Goal: Task Accomplishment & Management: Use online tool/utility

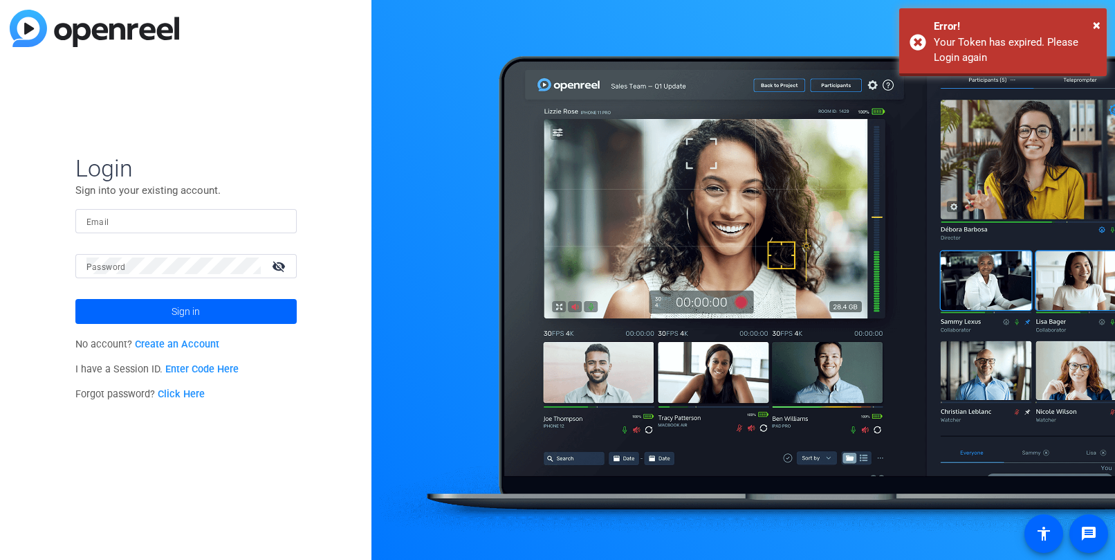
type input "[EMAIL_ADDRESS][DOMAIN_NAME]"
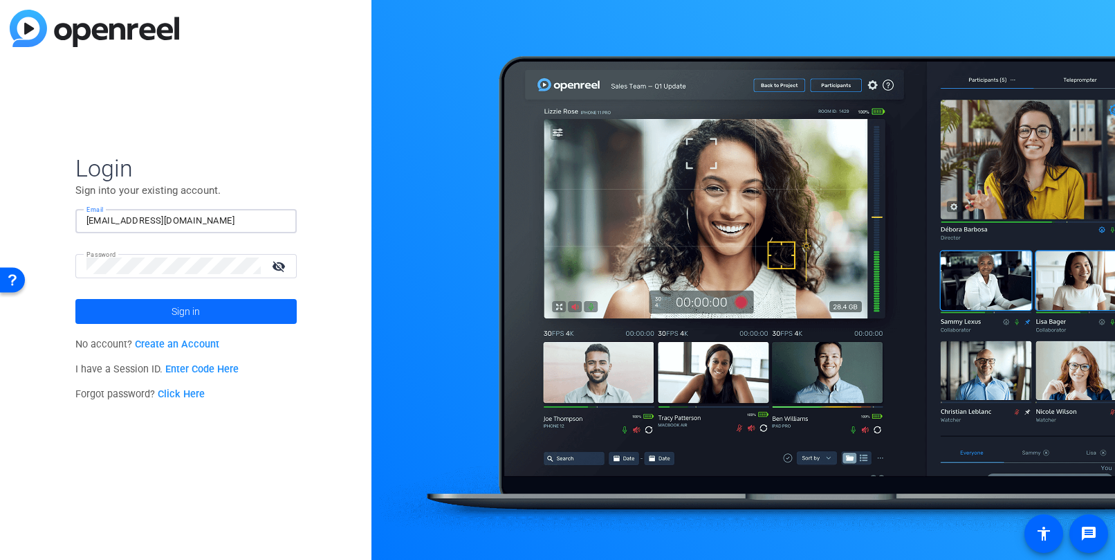
click at [147, 310] on span at bounding box center [185, 311] width 221 height 33
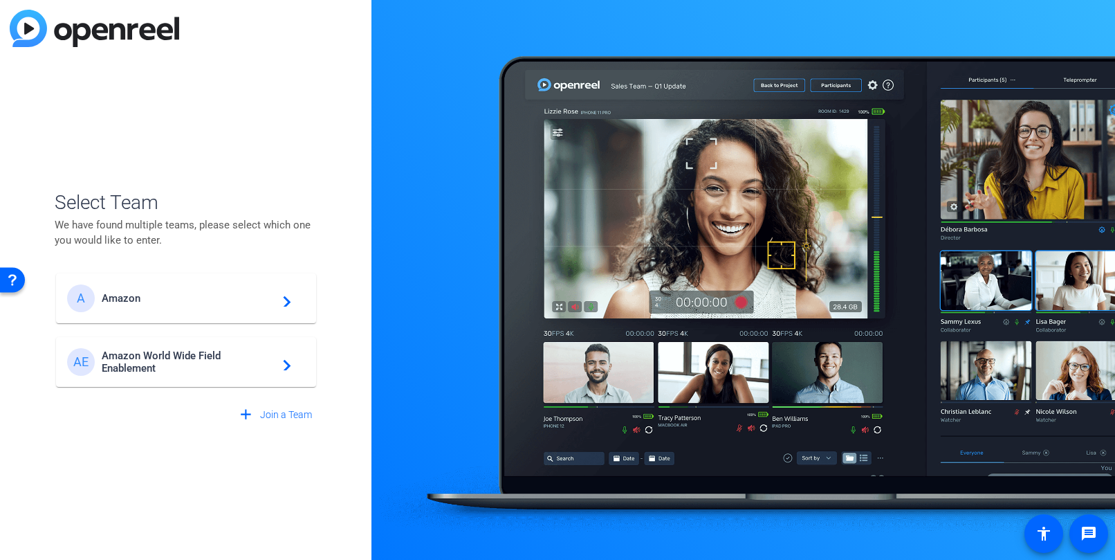
click at [156, 356] on span "Amazon World Wide Field Enablement" at bounding box center [188, 361] width 173 height 25
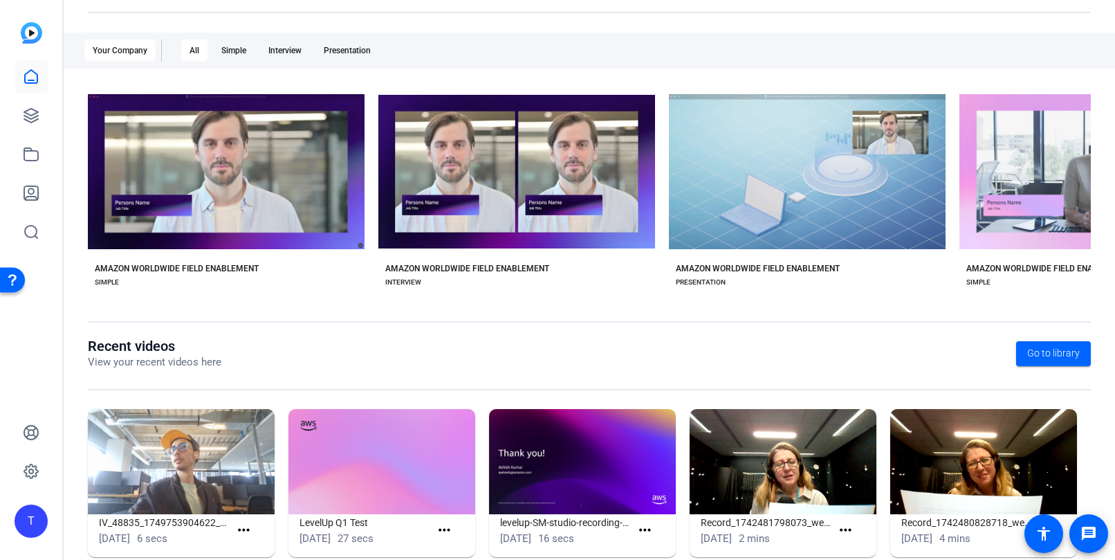
scroll to position [234, 0]
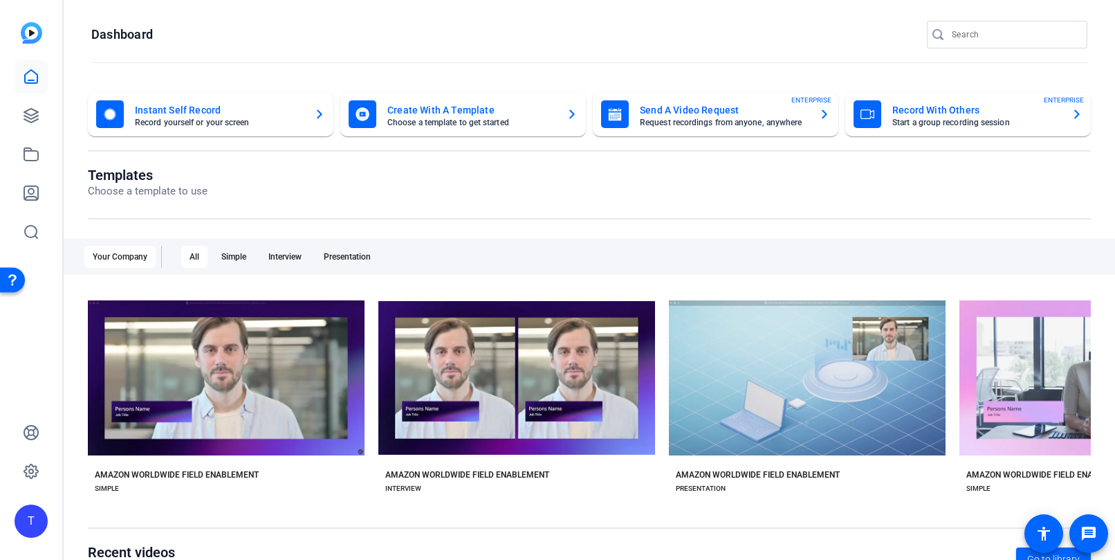
click at [25, 522] on div "T" at bounding box center [31, 520] width 33 height 33
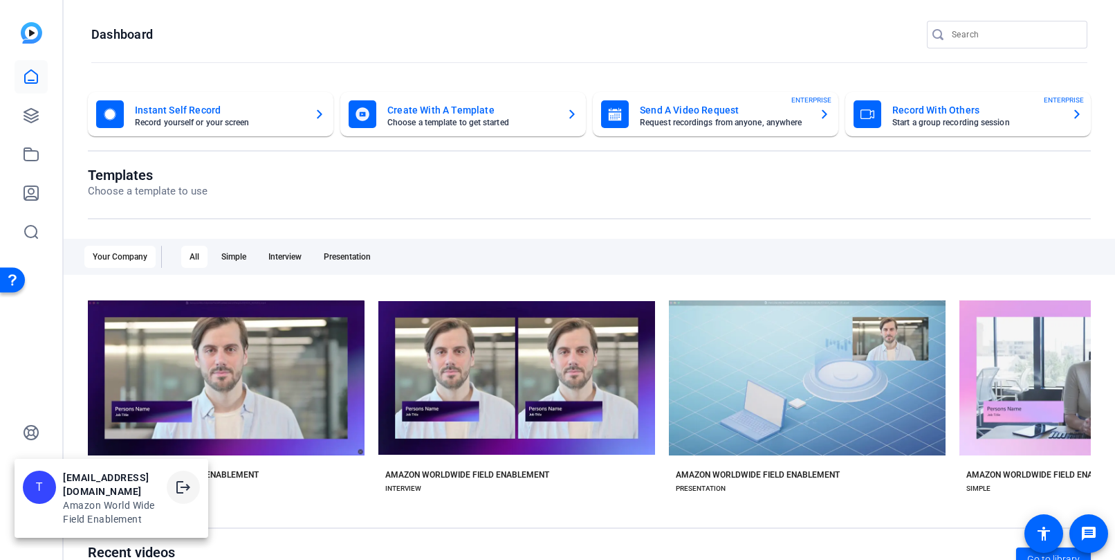
click at [187, 495] on mat-icon "logout" at bounding box center [183, 487] width 17 height 17
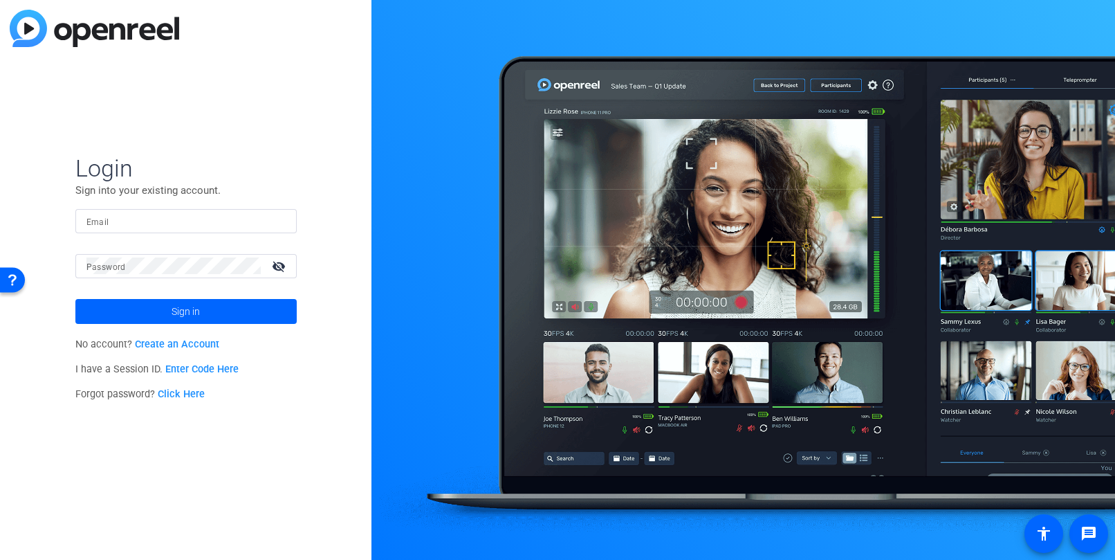
type input "[EMAIL_ADDRESS][DOMAIN_NAME]"
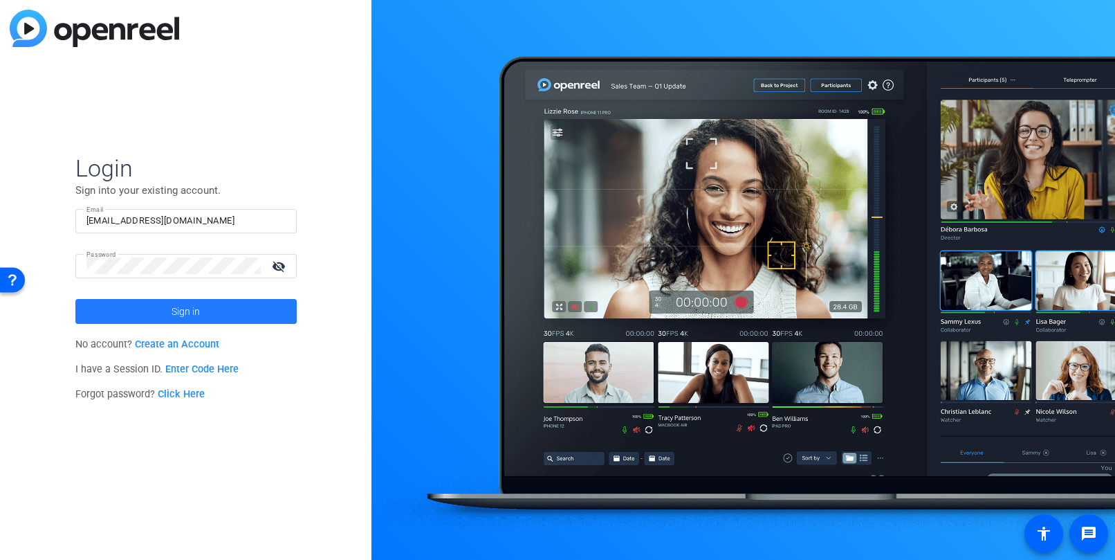
click at [172, 311] on span "Sign in" at bounding box center [186, 311] width 28 height 35
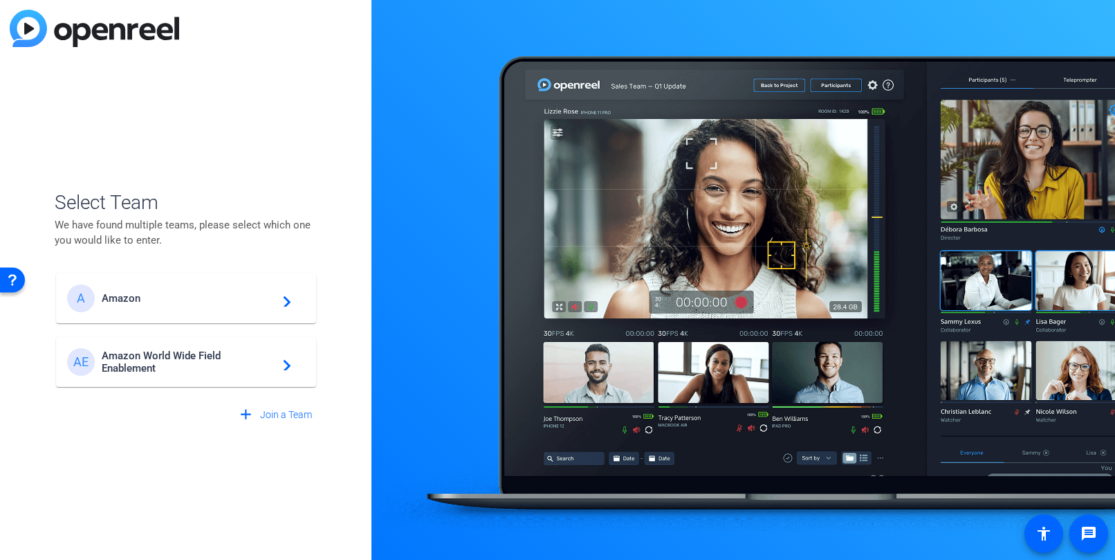
click at [147, 304] on div "A Amazon navigate_next" at bounding box center [186, 298] width 238 height 28
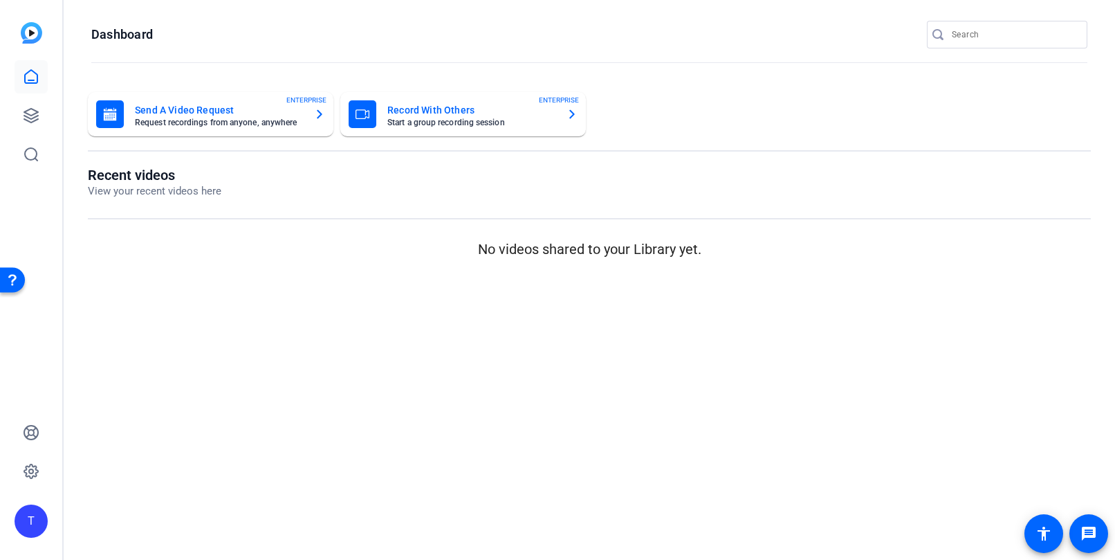
click at [37, 527] on div "T" at bounding box center [31, 520] width 33 height 33
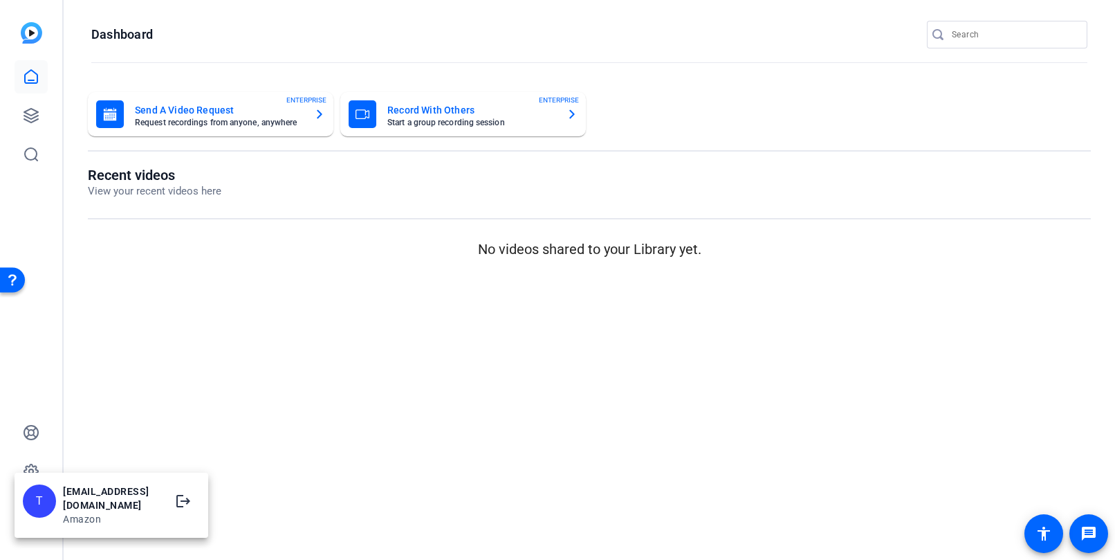
click at [80, 512] on div "Amazon" at bounding box center [111, 519] width 97 height 14
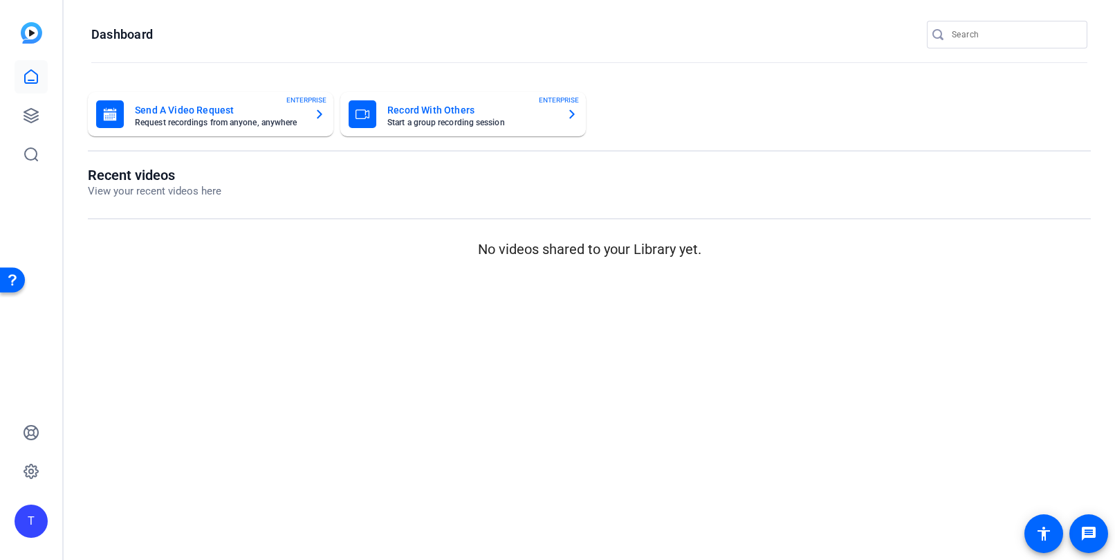
click at [34, 520] on div "T" at bounding box center [31, 520] width 33 height 33
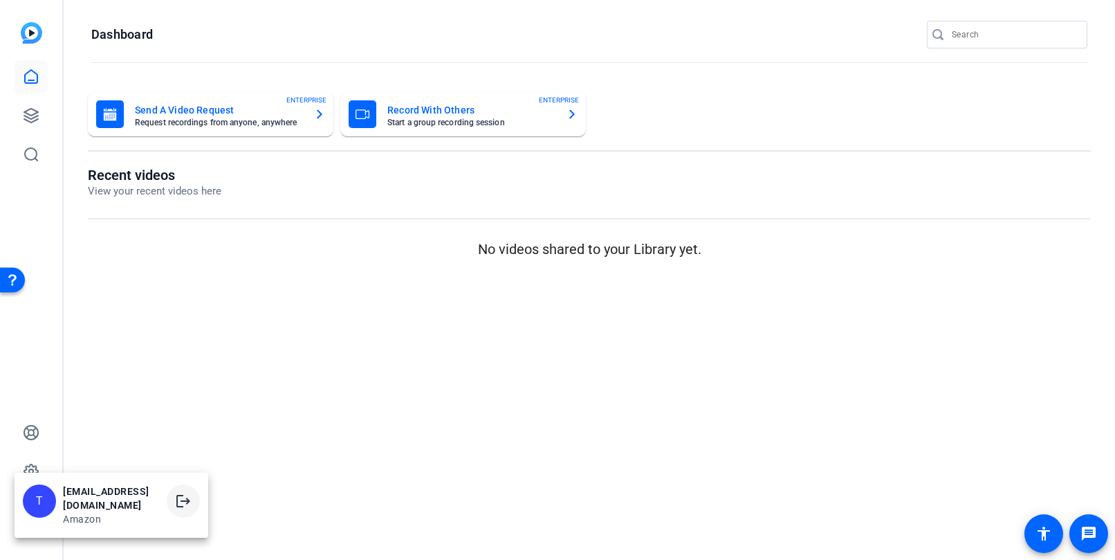
click at [182, 508] on mat-icon "logout" at bounding box center [183, 501] width 17 height 17
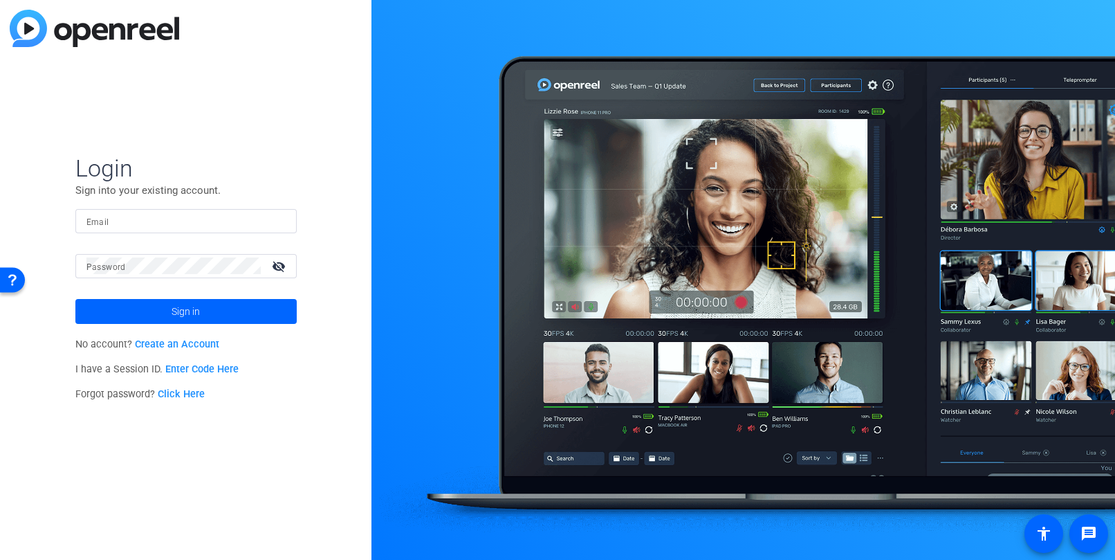
type input "[EMAIL_ADDRESS][DOMAIN_NAME]"
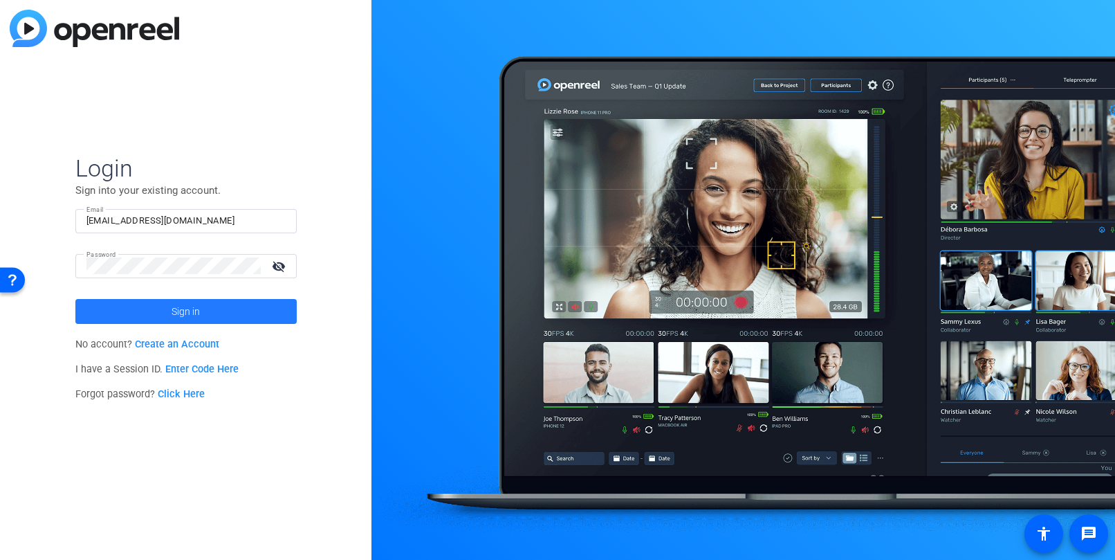
click at [145, 314] on span at bounding box center [185, 311] width 221 height 33
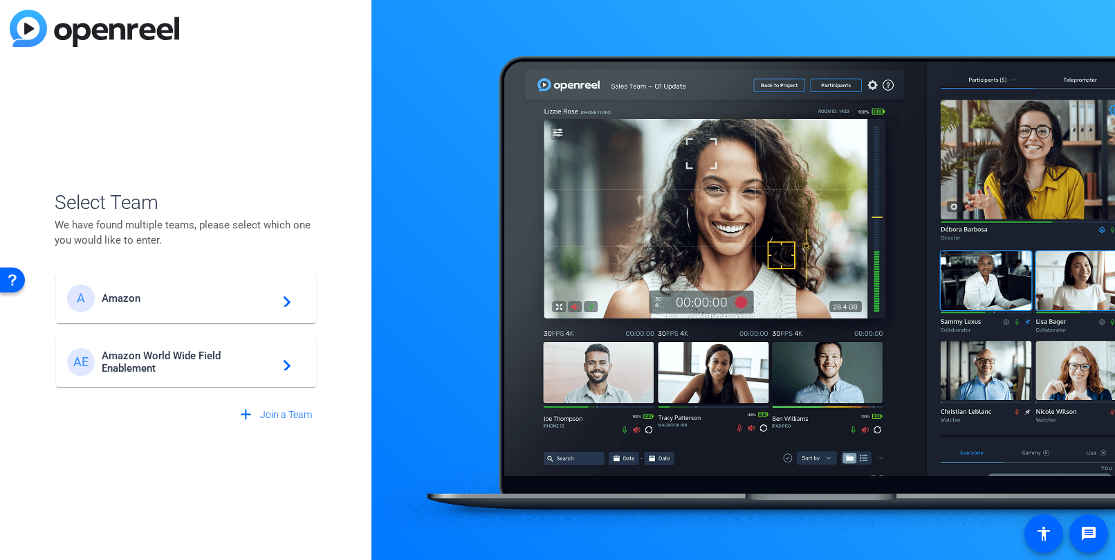
click at [156, 353] on span "Amazon World Wide Field Enablement" at bounding box center [188, 361] width 173 height 25
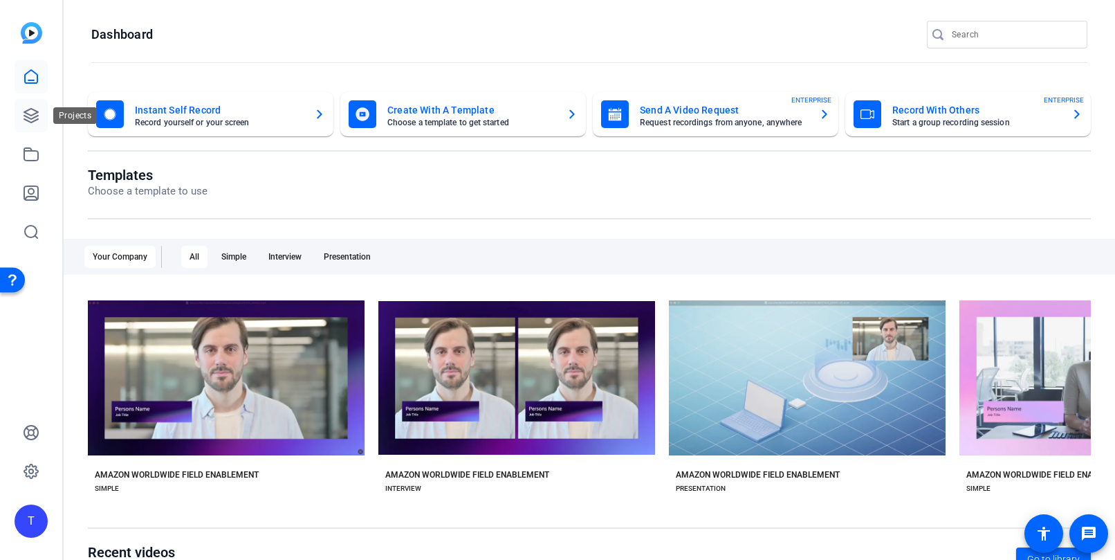
click at [34, 110] on icon at bounding box center [31, 116] width 14 height 14
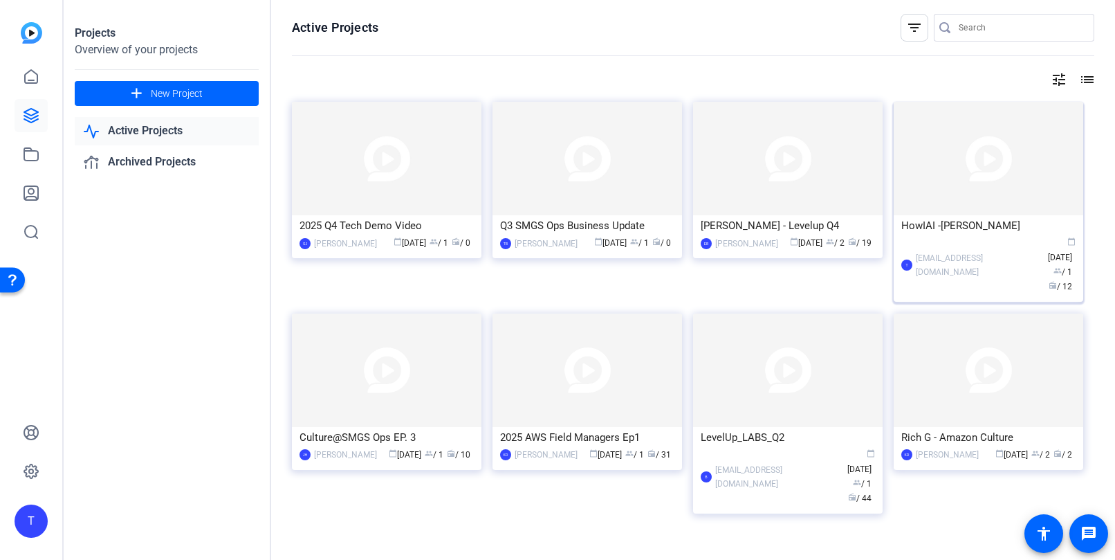
click at [964, 235] on div "HowIAI -Ellen Cowan" at bounding box center [989, 225] width 174 height 21
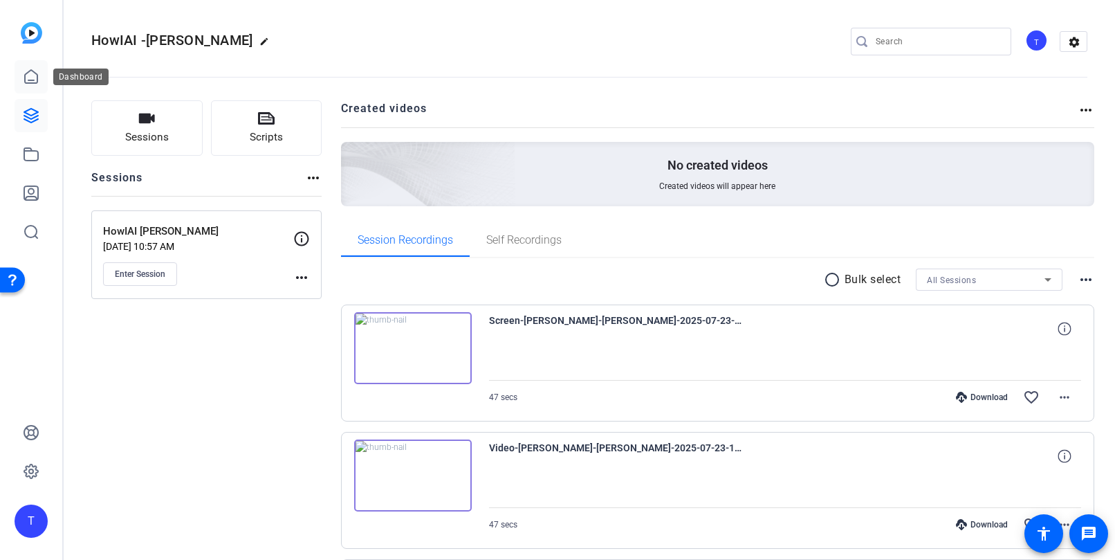
click at [26, 84] on icon at bounding box center [31, 76] width 17 height 17
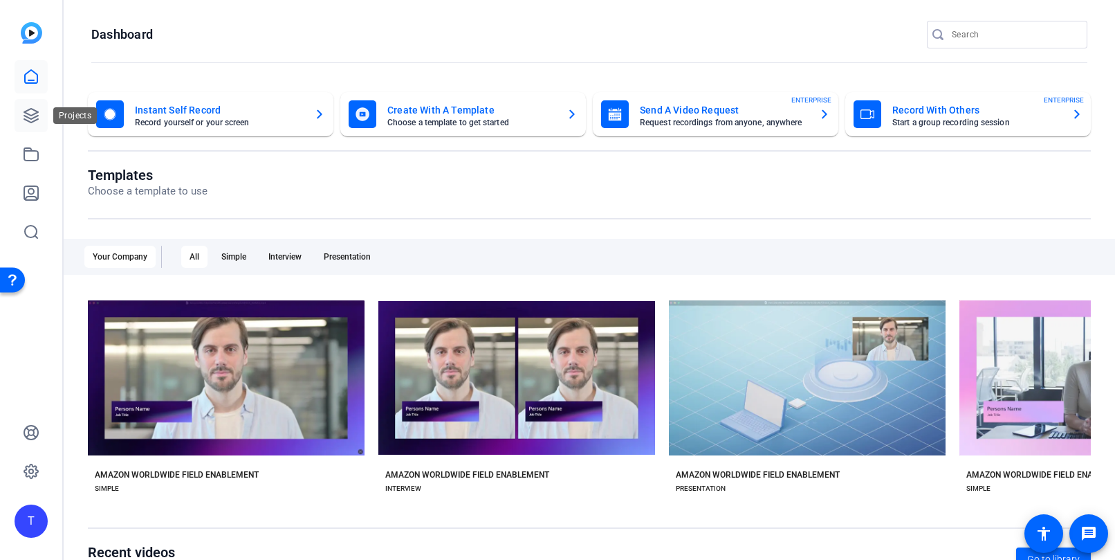
click at [34, 116] on icon at bounding box center [31, 116] width 14 height 14
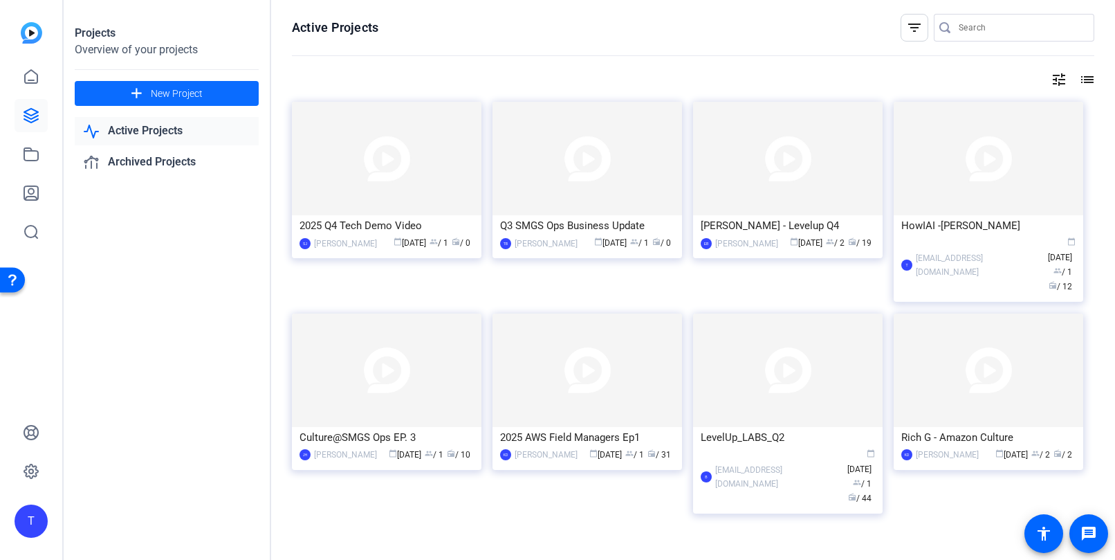
click at [183, 94] on span "New Project" at bounding box center [177, 93] width 52 height 15
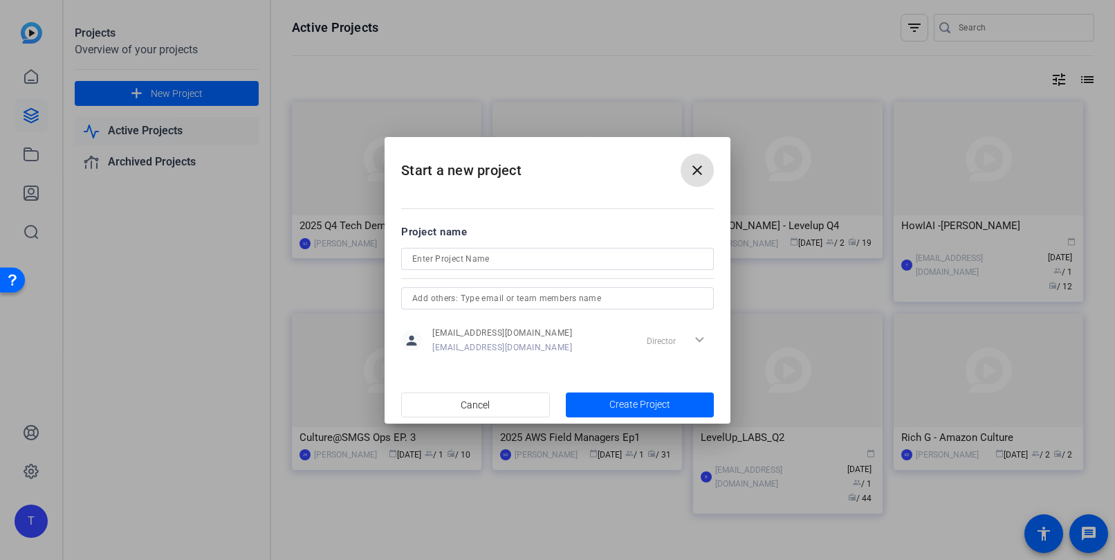
click at [459, 261] on input at bounding box center [557, 258] width 291 height 17
type input "HOw I AI: [PERSON_NAME]"
click at [598, 398] on span "button" at bounding box center [640, 404] width 149 height 33
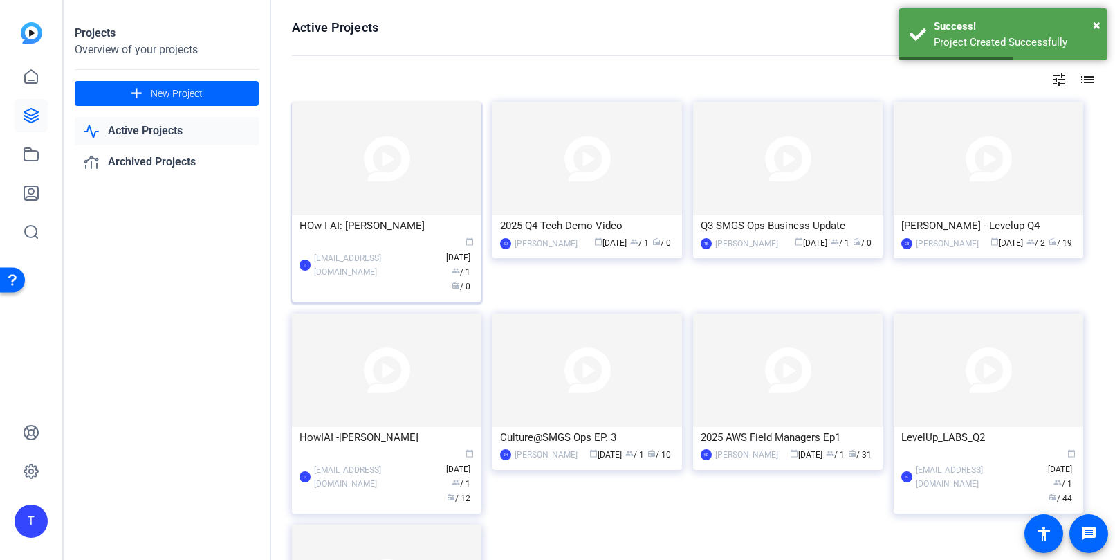
click at [407, 229] on div "HOw I AI: [PERSON_NAME]" at bounding box center [387, 225] width 174 height 21
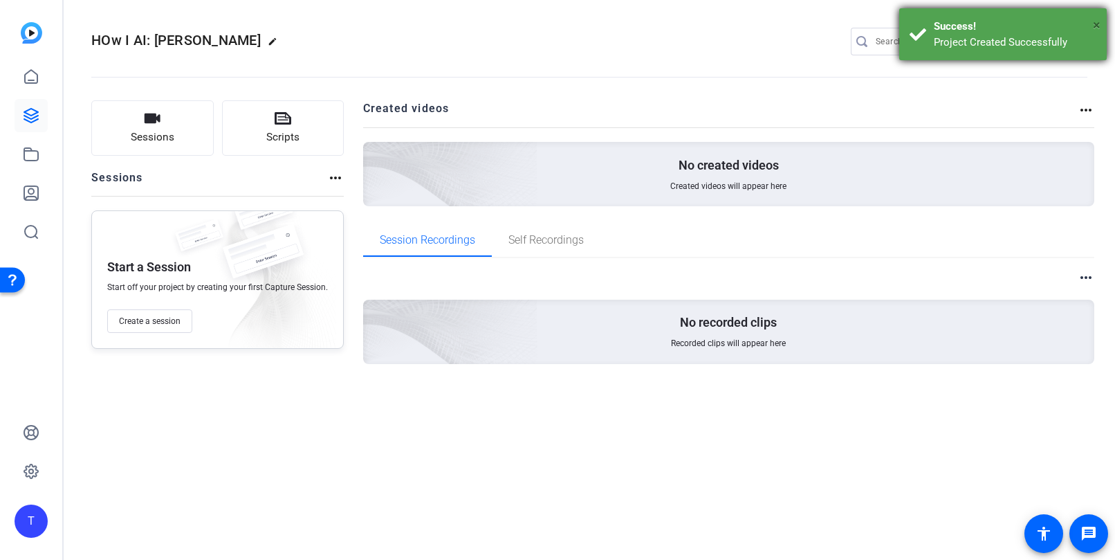
click at [1095, 21] on span "×" at bounding box center [1097, 25] width 8 height 17
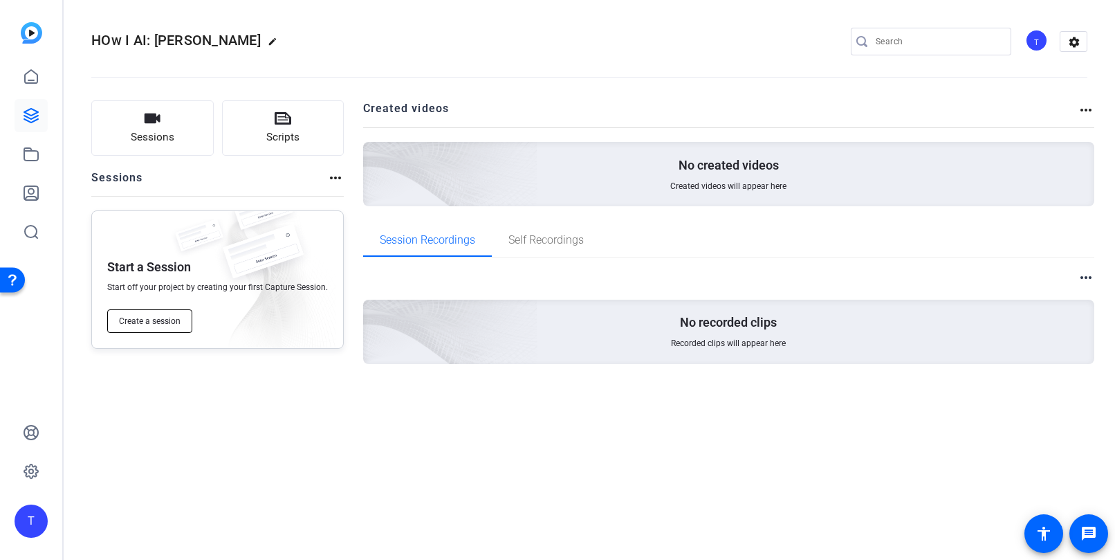
click at [161, 315] on span "Create a session" at bounding box center [150, 320] width 62 height 11
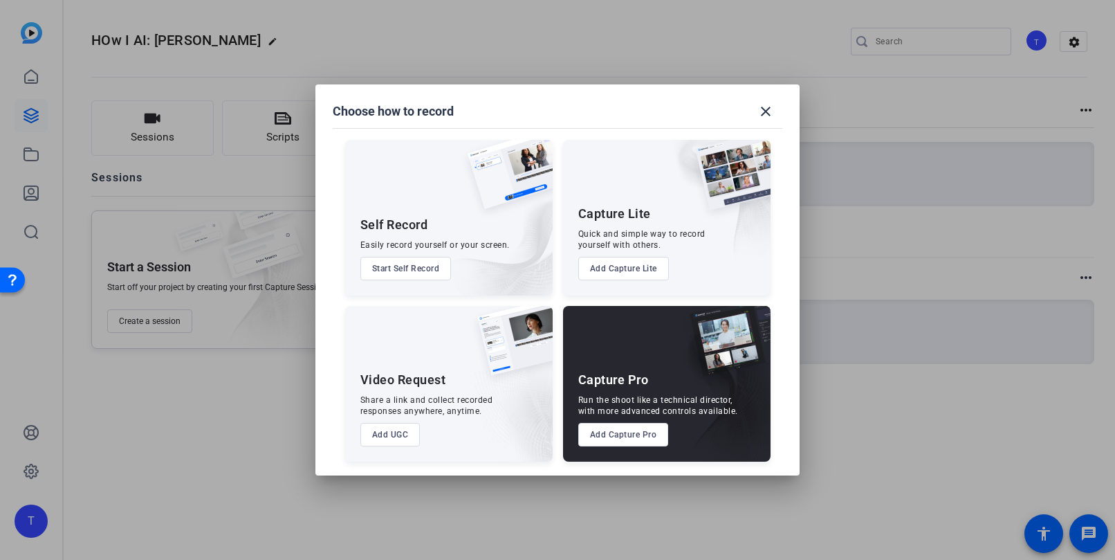
click at [633, 439] on button "Add Capture Pro" at bounding box center [623, 435] width 91 height 24
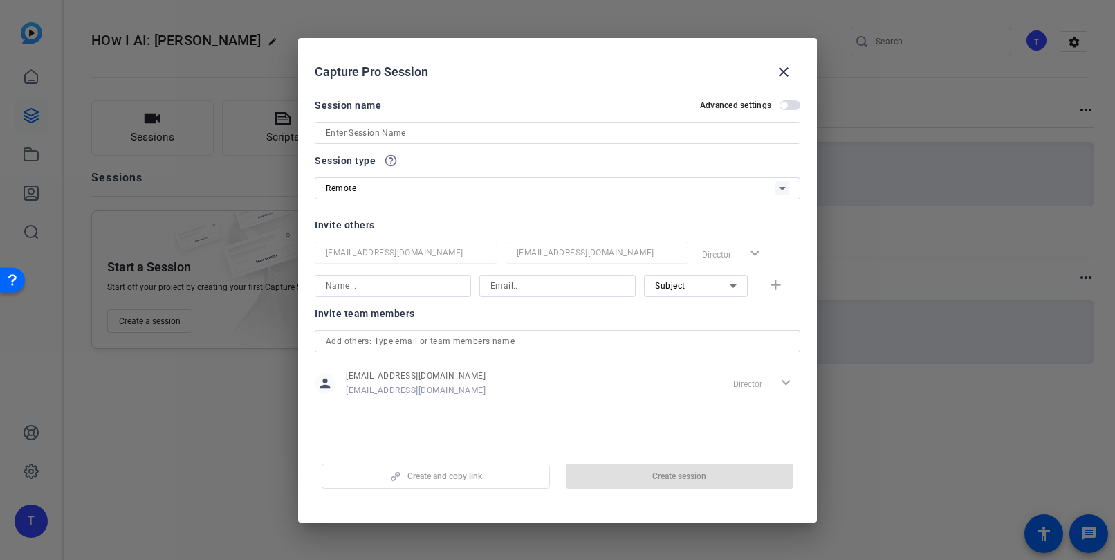
click at [417, 135] on input at bounding box center [558, 133] width 464 height 17
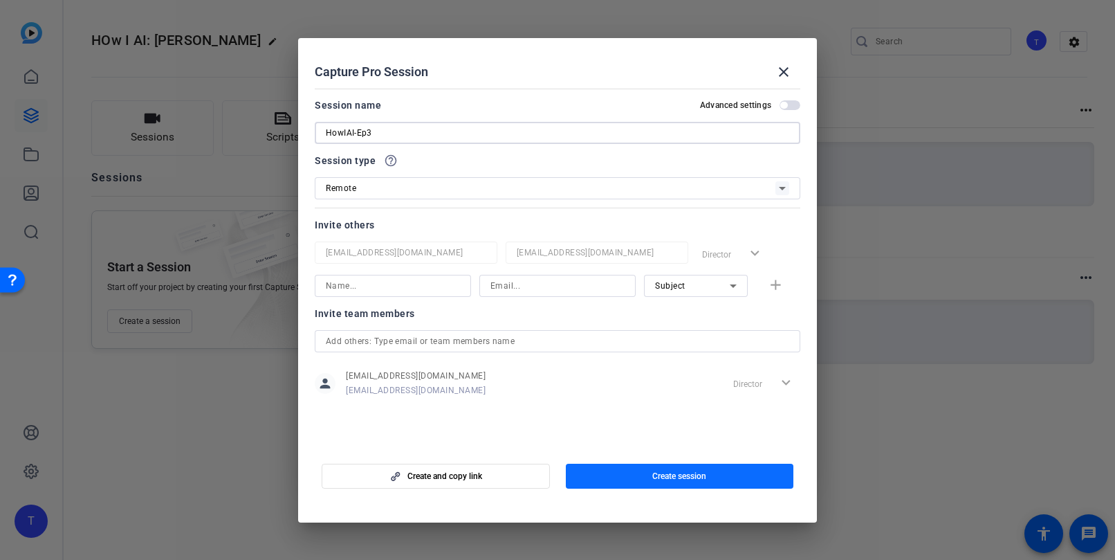
type input "HowIAI-Ep3"
click at [678, 475] on span "Create session" at bounding box center [679, 475] width 54 height 11
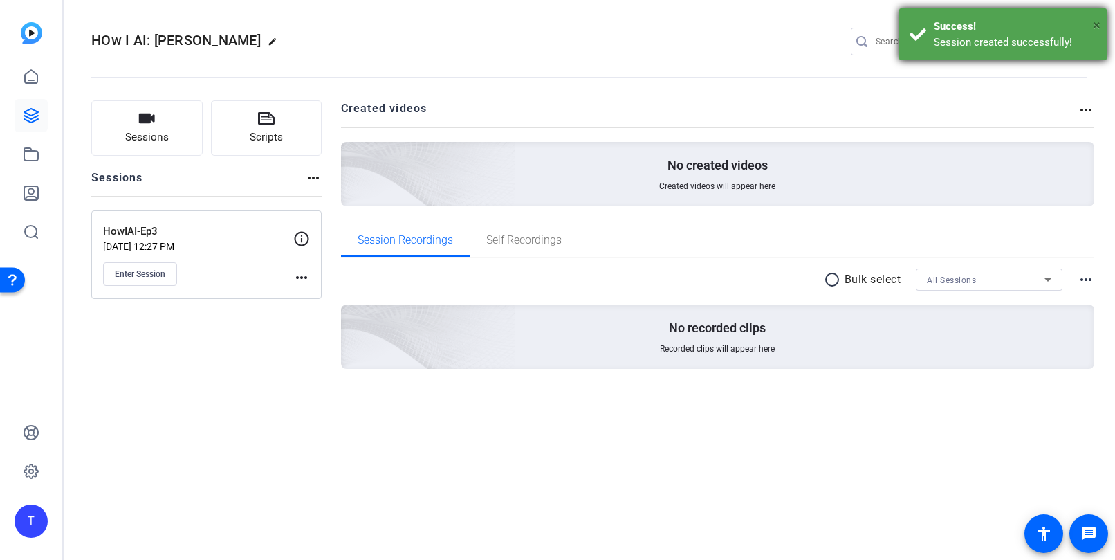
click at [1099, 23] on span "×" at bounding box center [1097, 25] width 8 height 17
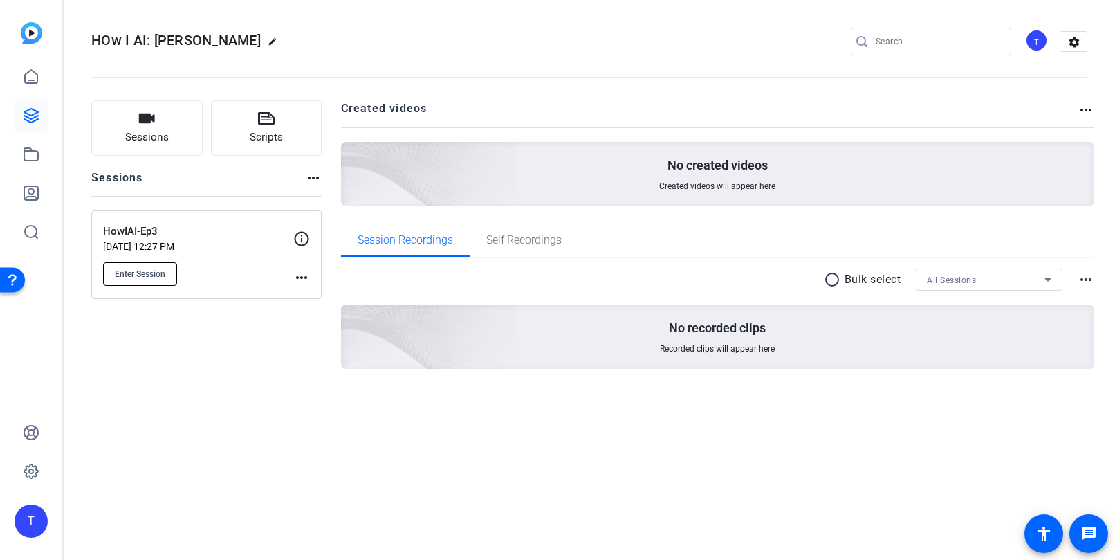
click at [152, 275] on span "Enter Session" at bounding box center [140, 273] width 51 height 11
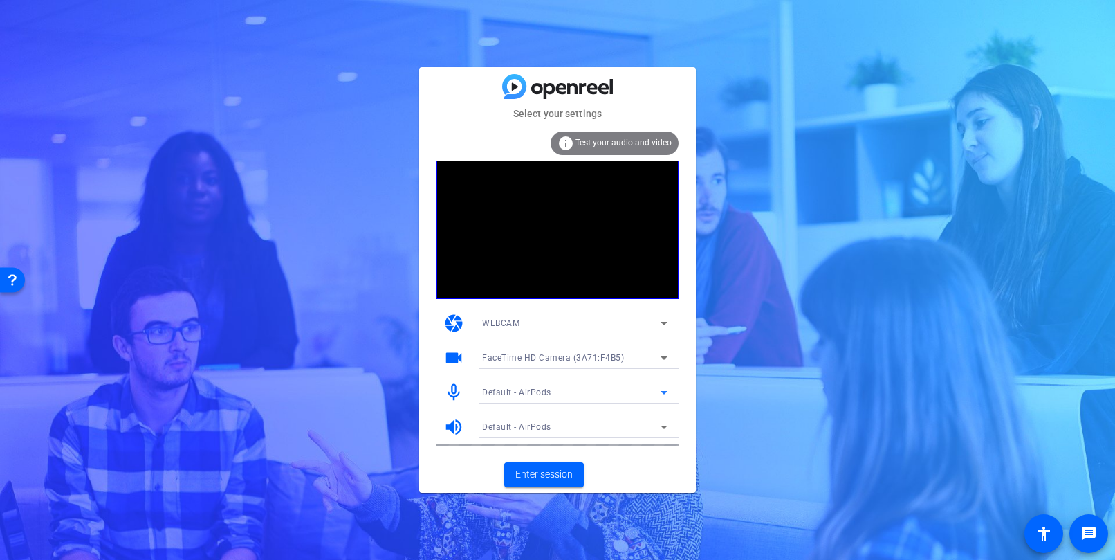
click at [663, 392] on icon at bounding box center [664, 392] width 7 height 3
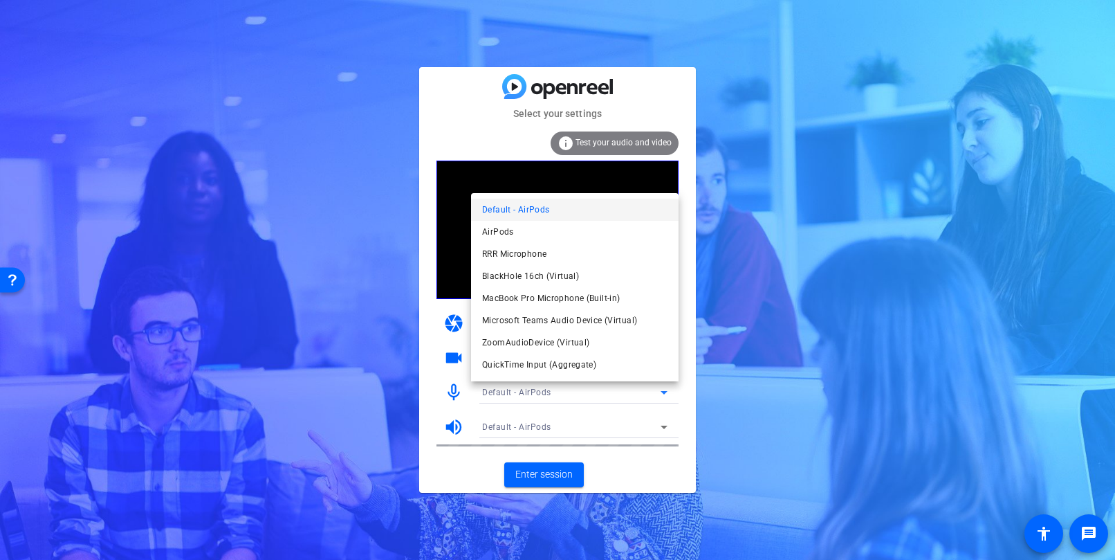
click at [658, 387] on div at bounding box center [557, 280] width 1115 height 560
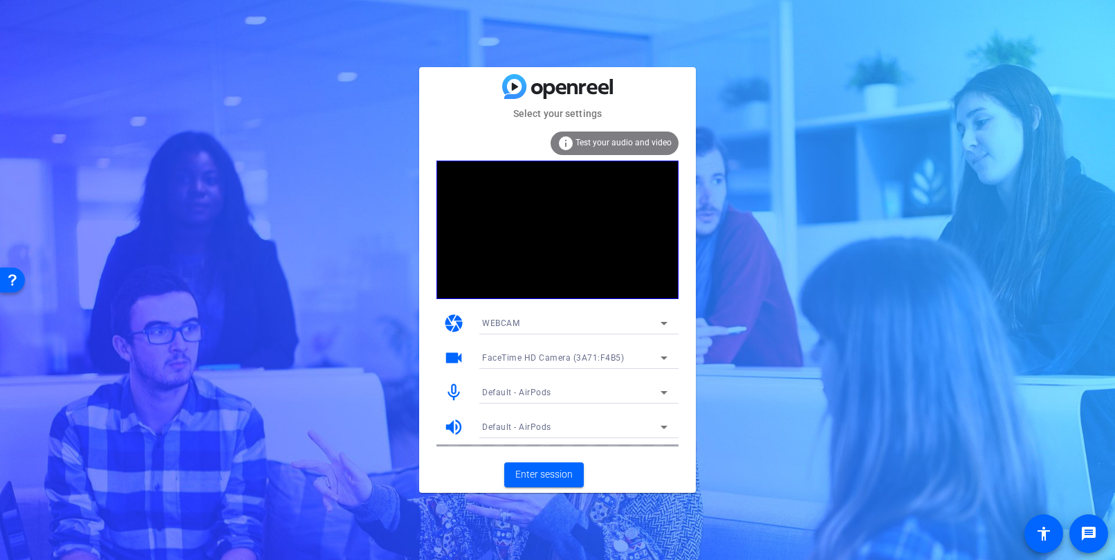
click at [606, 388] on div "Default - AirPods" at bounding box center [571, 391] width 179 height 17
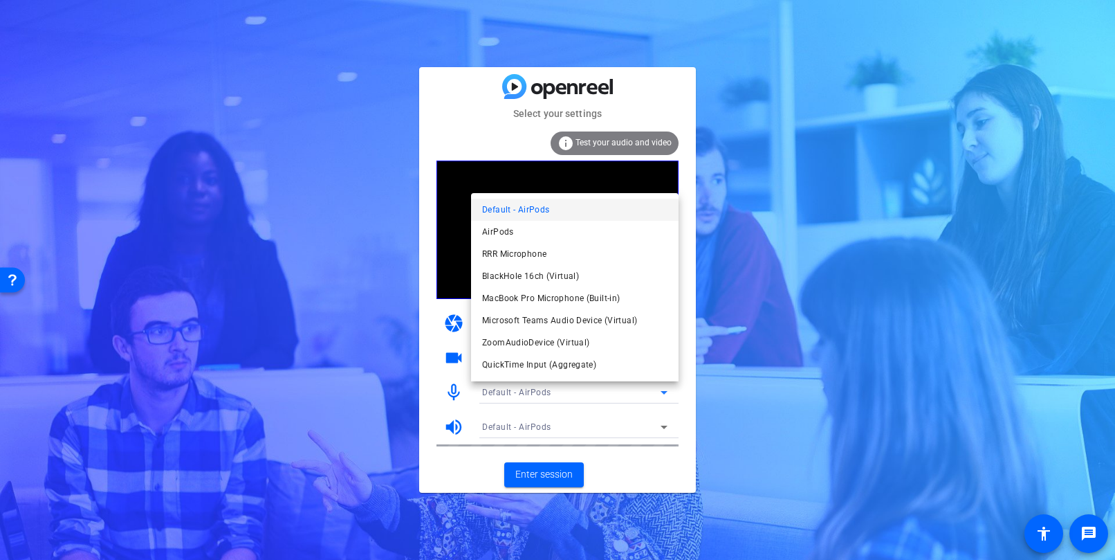
click at [606, 387] on div at bounding box center [557, 280] width 1115 height 560
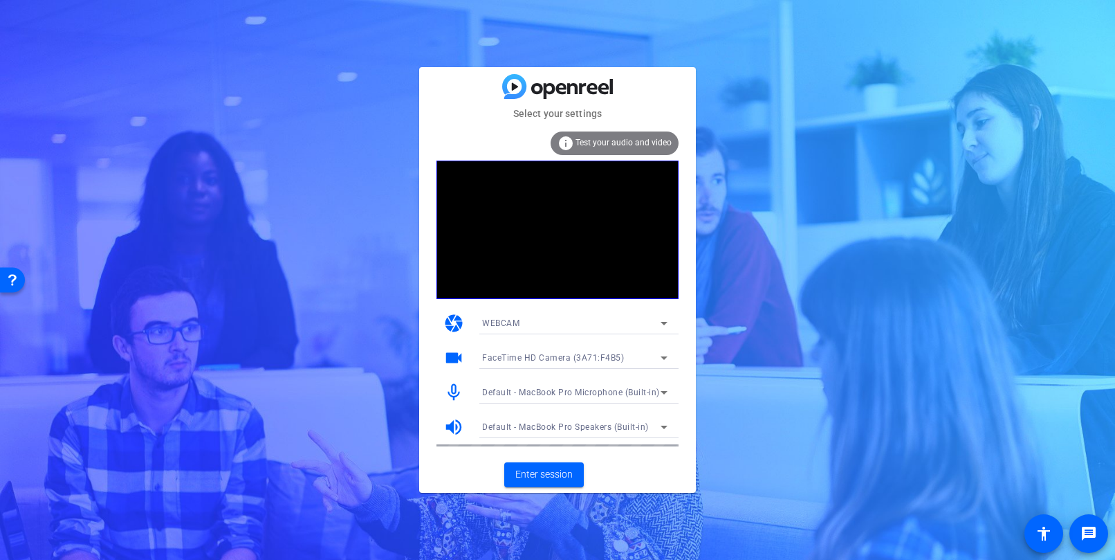
click at [666, 392] on icon at bounding box center [664, 392] width 17 height 17
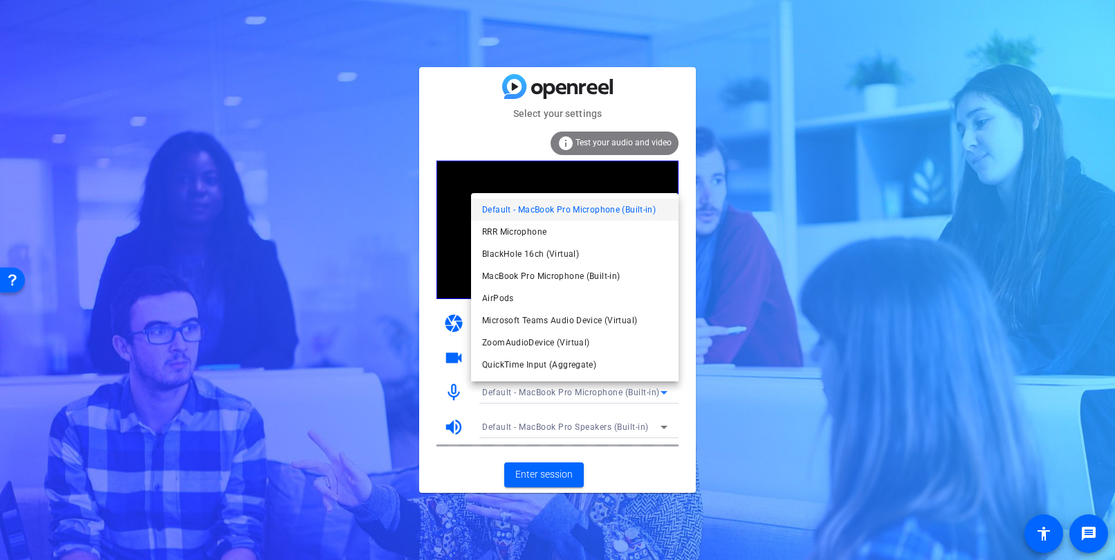
click at [648, 393] on div at bounding box center [557, 280] width 1115 height 560
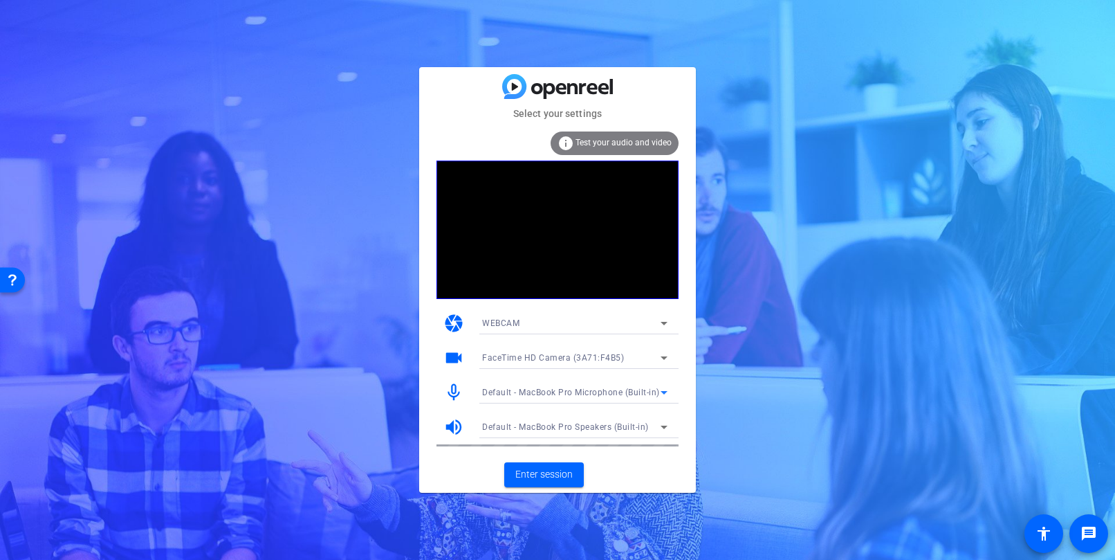
click at [629, 389] on span "Default - MacBook Pro Microphone (Built-in)" at bounding box center [571, 392] width 178 height 10
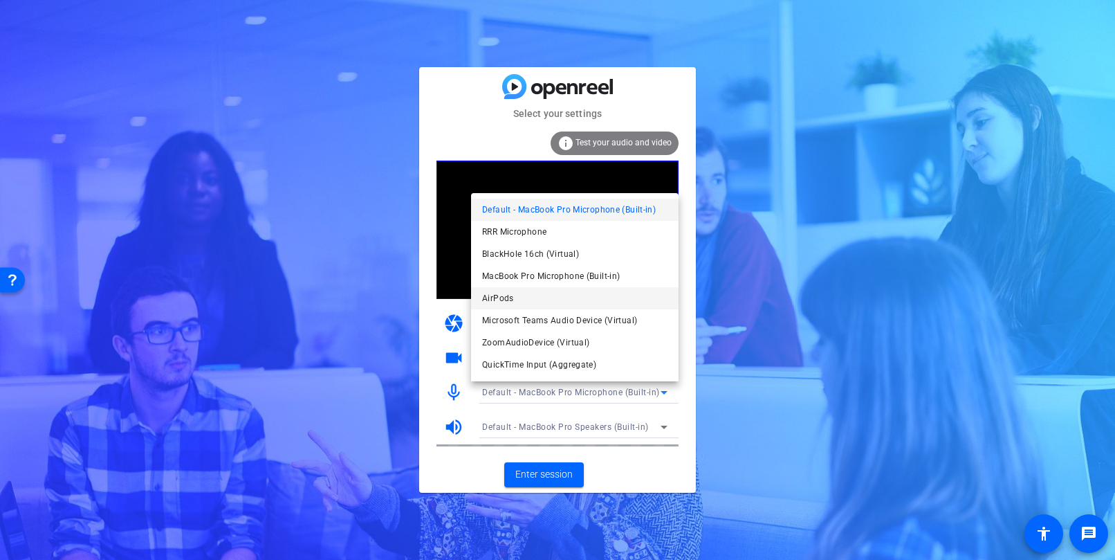
click at [551, 305] on mat-option "AirPods" at bounding box center [575, 298] width 208 height 22
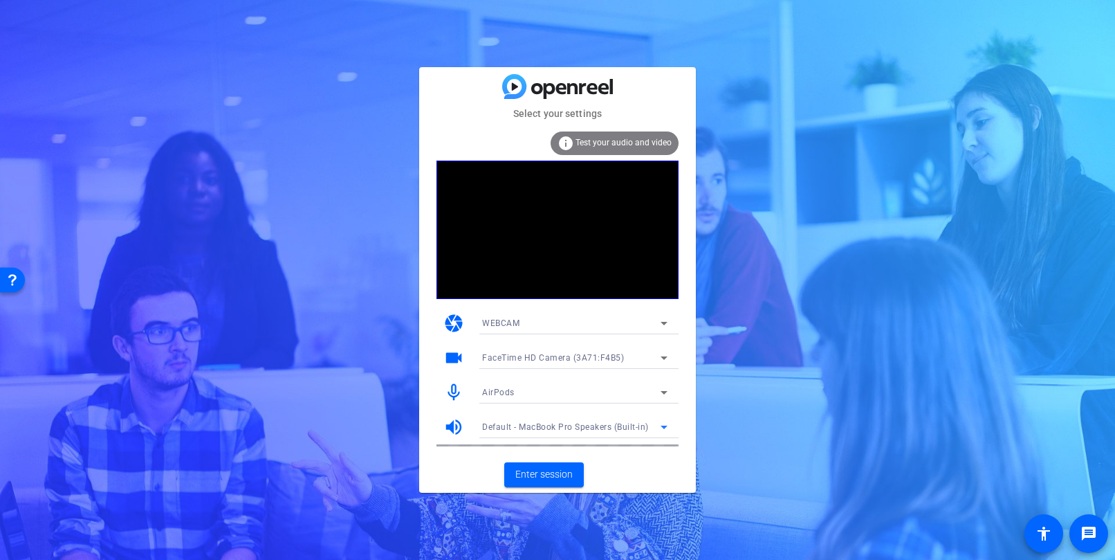
click at [608, 424] on span "Default - MacBook Pro Speakers (Built-in)" at bounding box center [565, 427] width 167 height 10
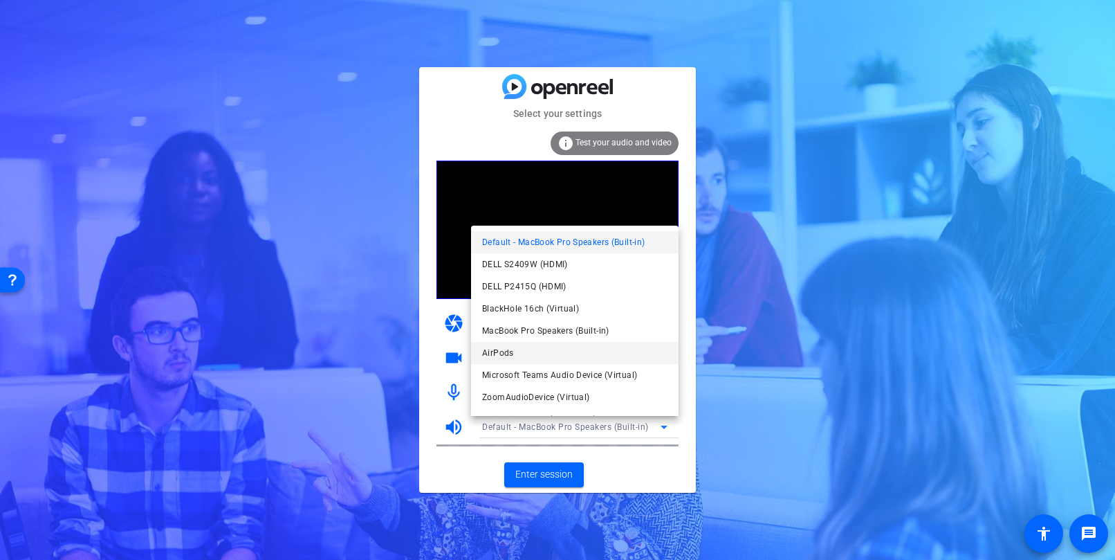
click at [555, 360] on mat-option "AirPods" at bounding box center [575, 353] width 208 height 22
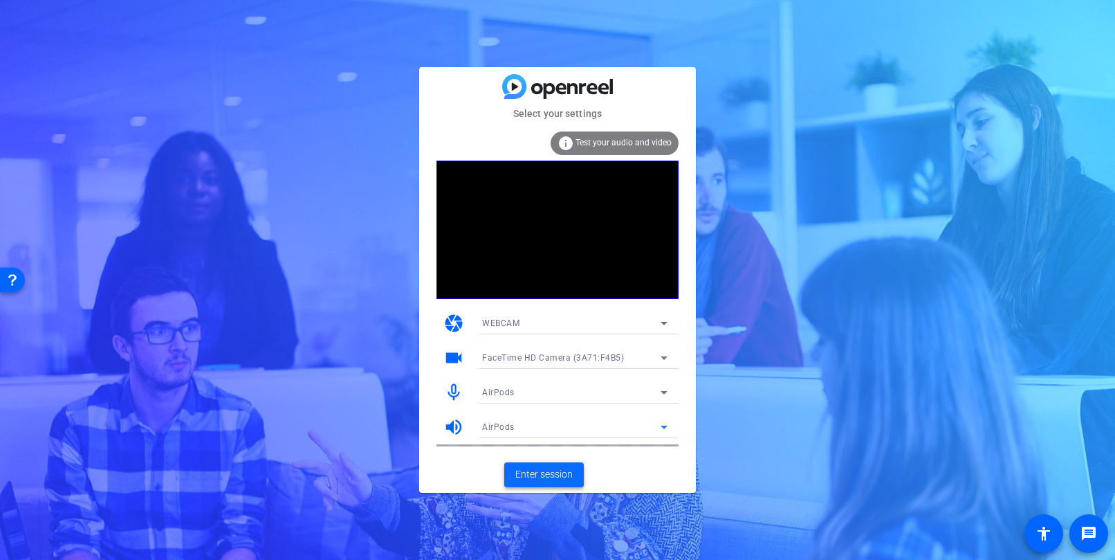
click at [540, 472] on span "Enter session" at bounding box center [543, 474] width 57 height 15
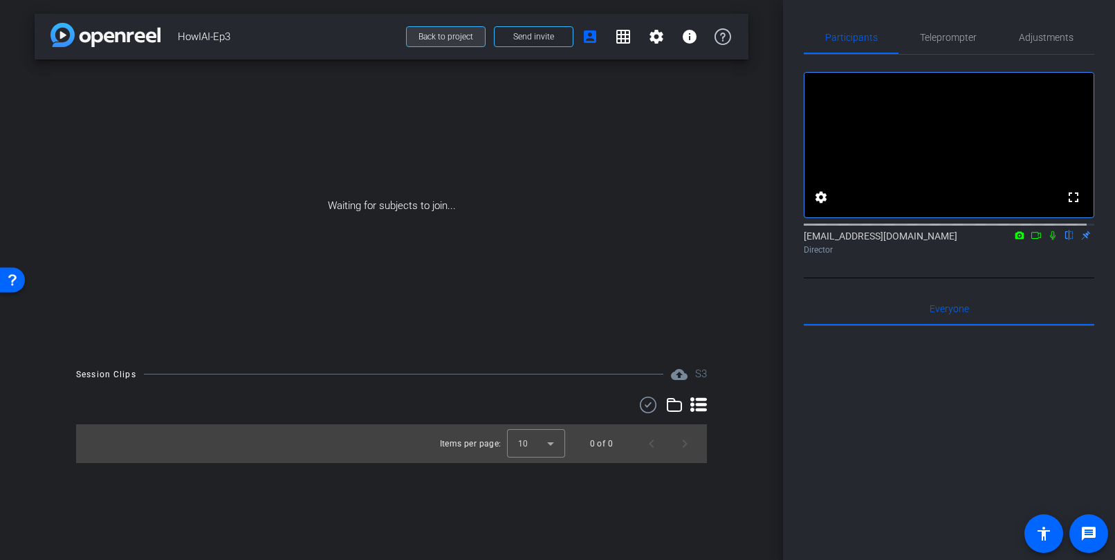
click at [441, 37] on span "Back to project" at bounding box center [446, 37] width 55 height 10
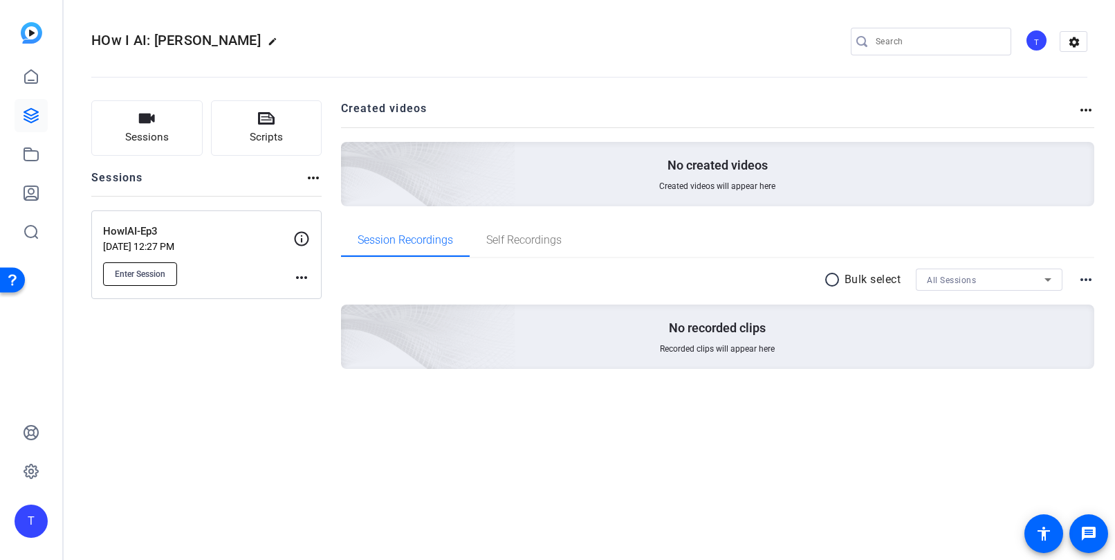
click at [147, 266] on button "Enter Session" at bounding box center [140, 274] width 74 height 24
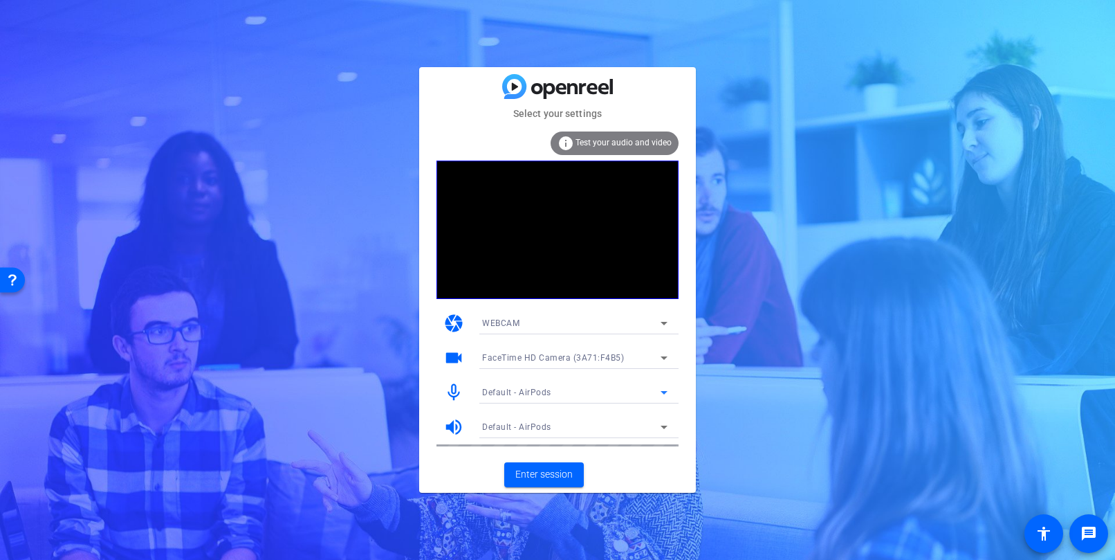
click at [659, 392] on icon at bounding box center [664, 392] width 17 height 17
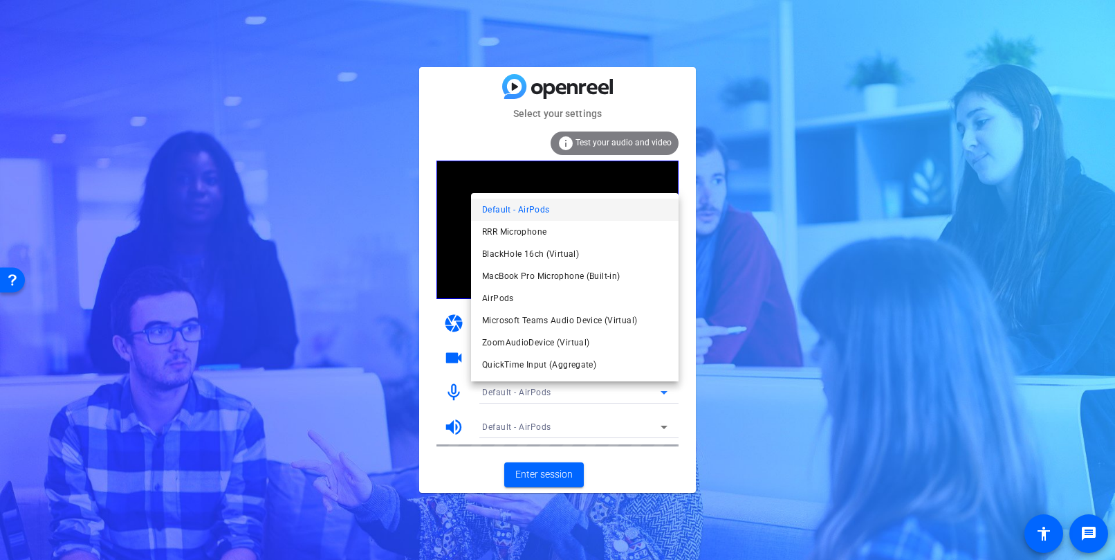
click at [659, 392] on div at bounding box center [557, 280] width 1115 height 560
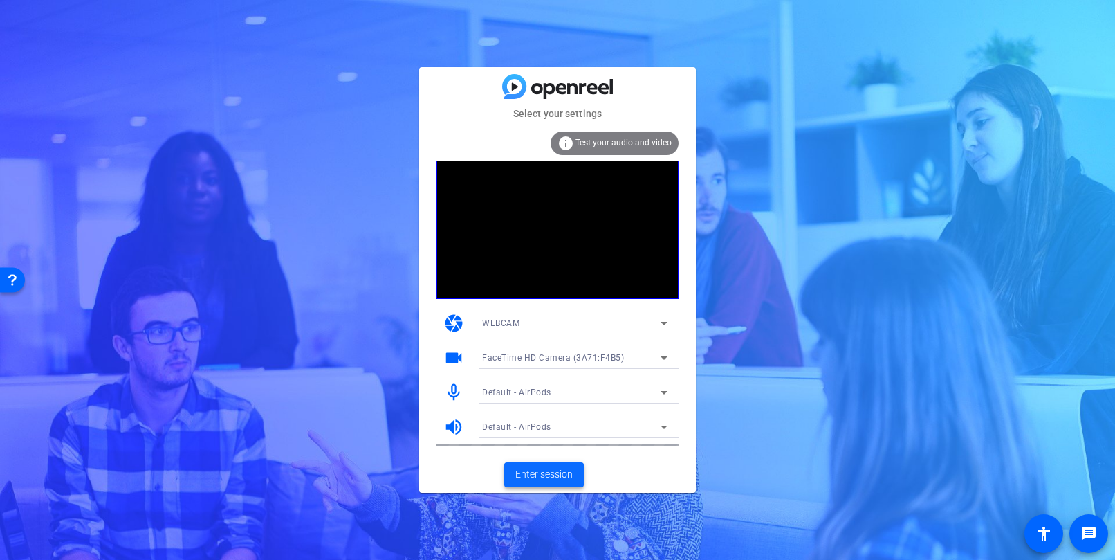
click at [553, 473] on span "Enter session" at bounding box center [543, 474] width 57 height 15
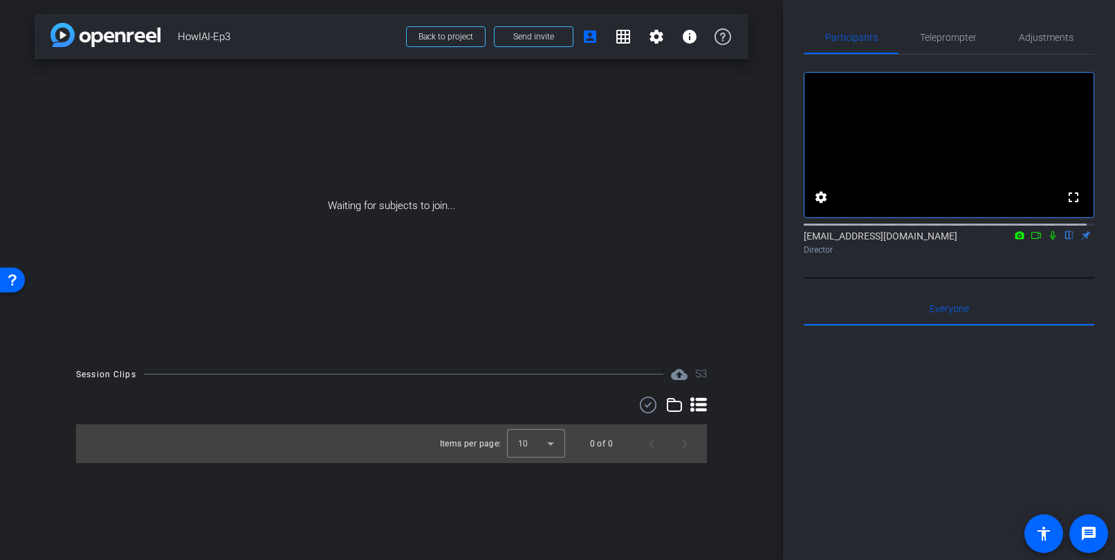
click at [1050, 240] on icon at bounding box center [1053, 235] width 6 height 9
click at [528, 33] on span "Send invite" at bounding box center [533, 36] width 41 height 11
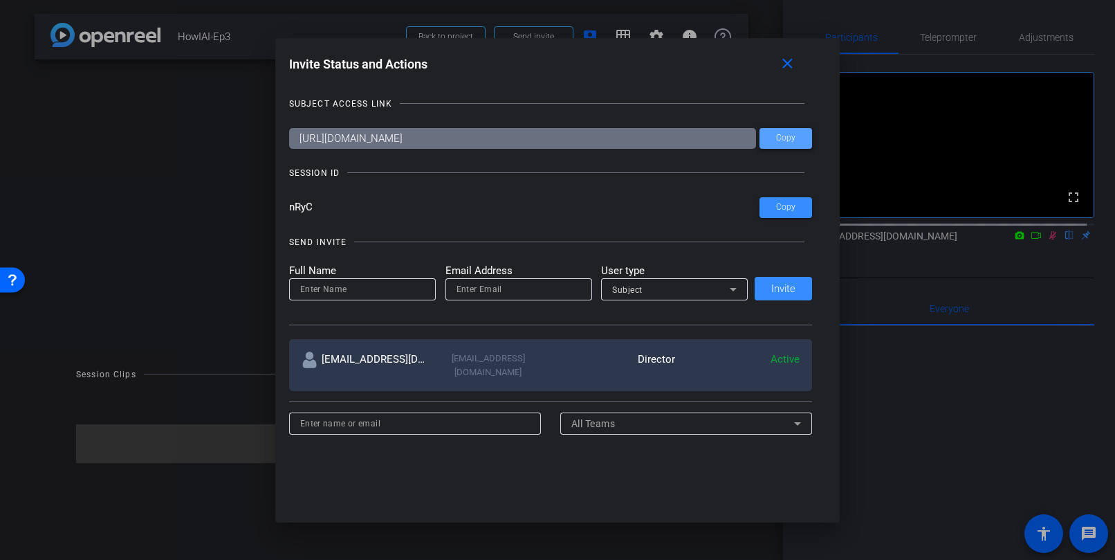
click at [776, 138] on span "Copy" at bounding box center [785, 138] width 19 height 10
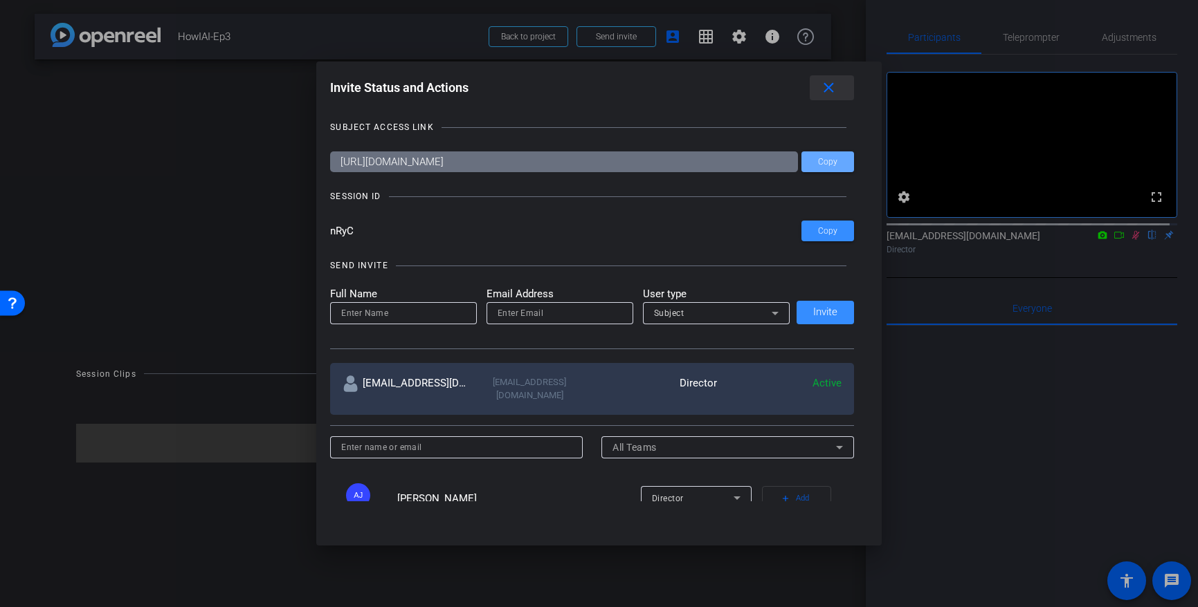
click at [828, 89] on mat-icon "close" at bounding box center [828, 88] width 17 height 17
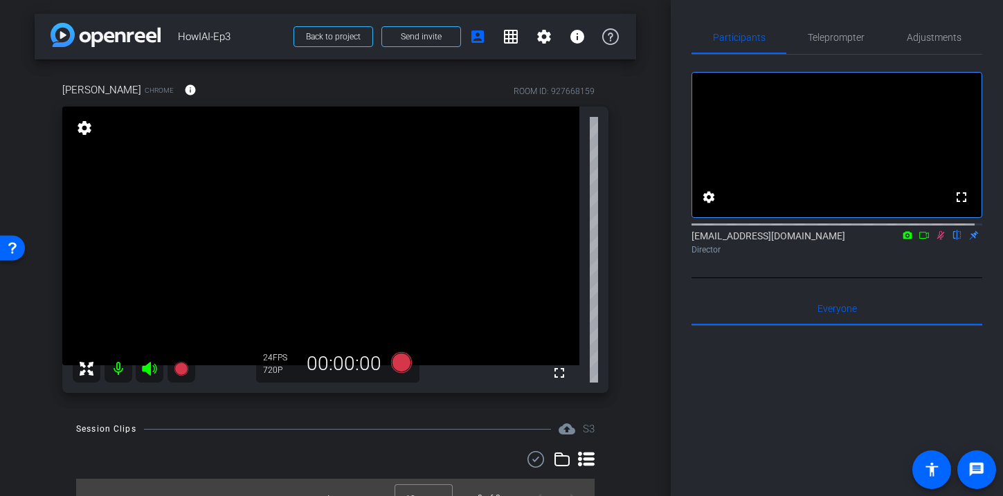
click at [935, 240] on icon at bounding box center [940, 235] width 11 height 10
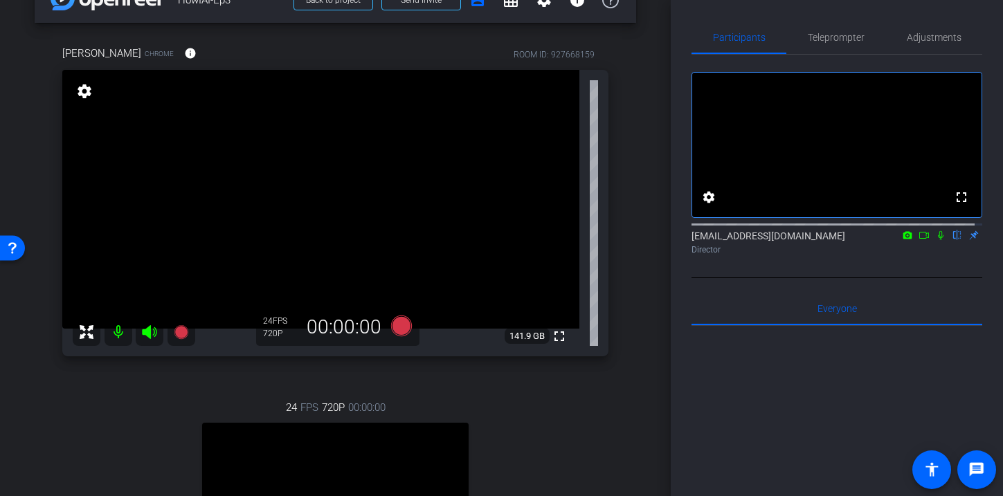
scroll to position [19, 0]
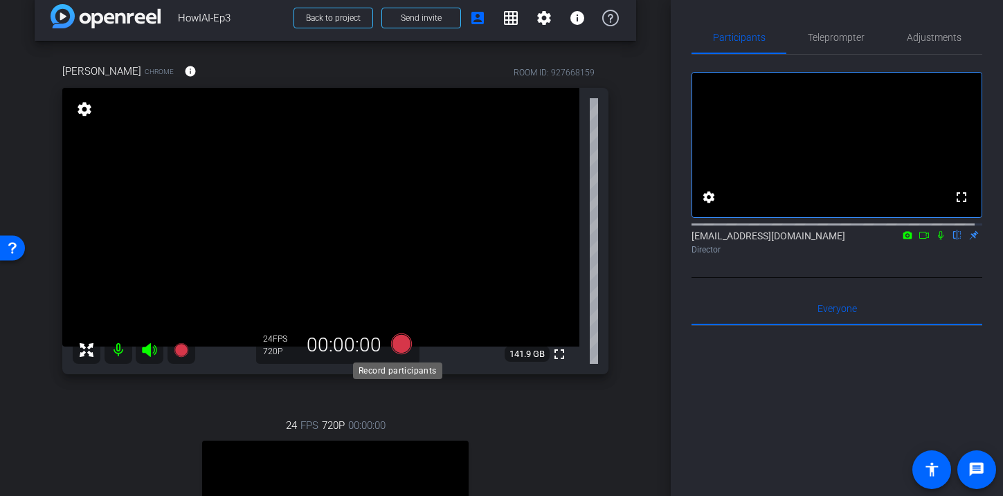
click at [401, 342] on icon at bounding box center [400, 343] width 21 height 21
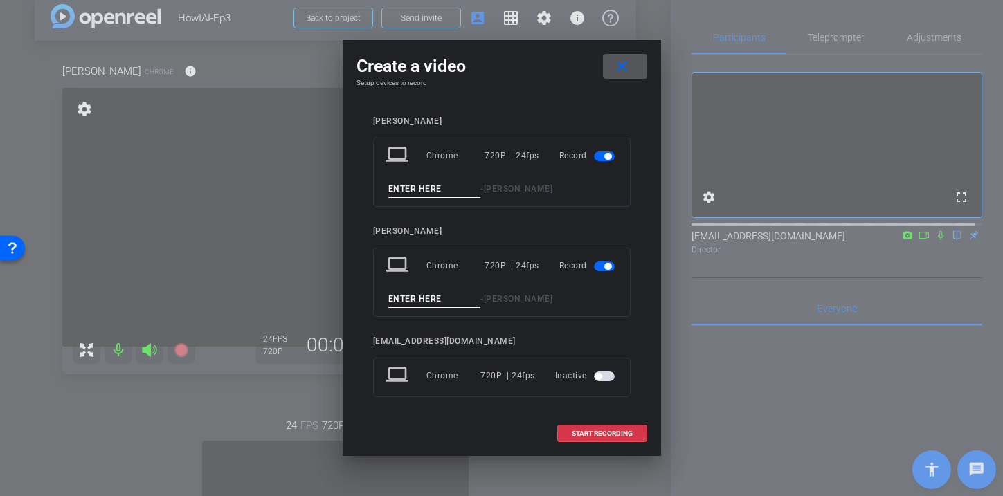
click at [506, 191] on span "Paul Gallo" at bounding box center [518, 189] width 69 height 10
click at [450, 190] on input at bounding box center [434, 189] width 93 height 17
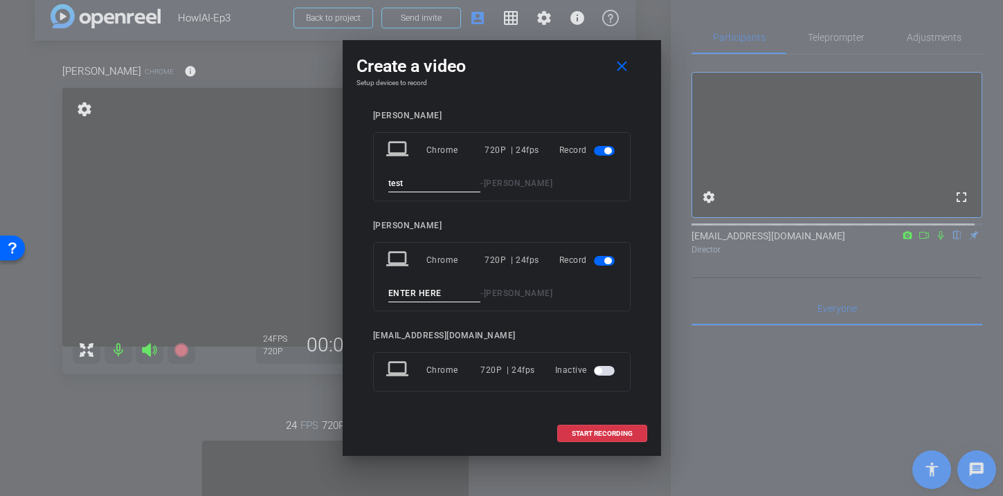
type input "test"
click at [594, 262] on span "button" at bounding box center [604, 261] width 21 height 10
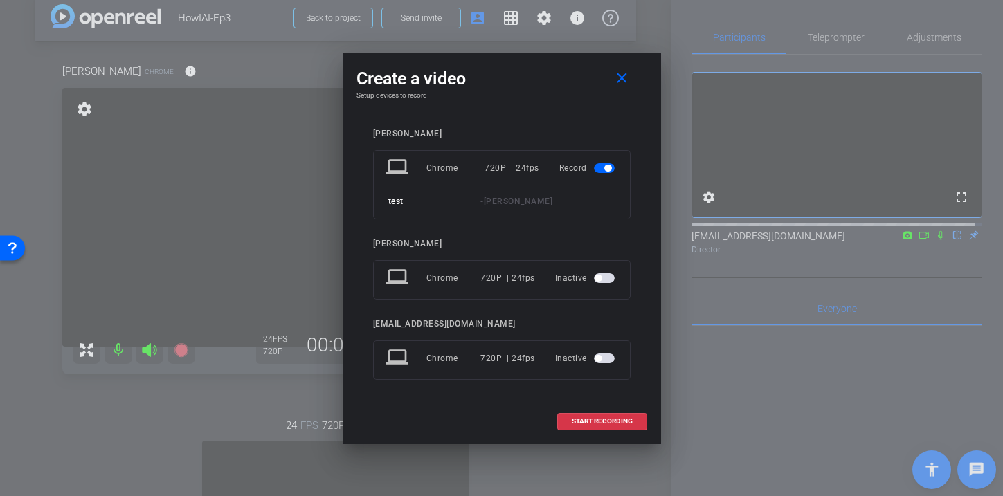
scroll to position [0, 0]
click at [599, 418] on span "START RECORDING" at bounding box center [601, 421] width 61 height 7
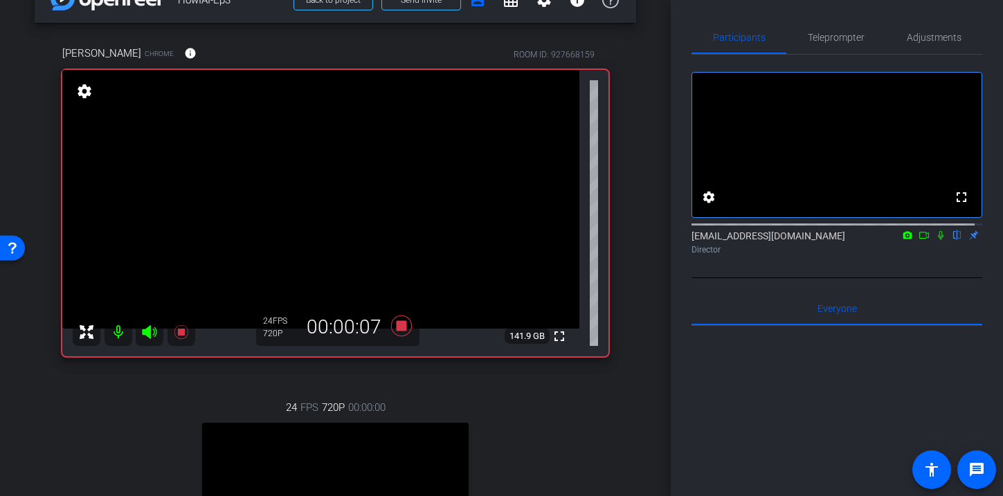
scroll to position [19, 0]
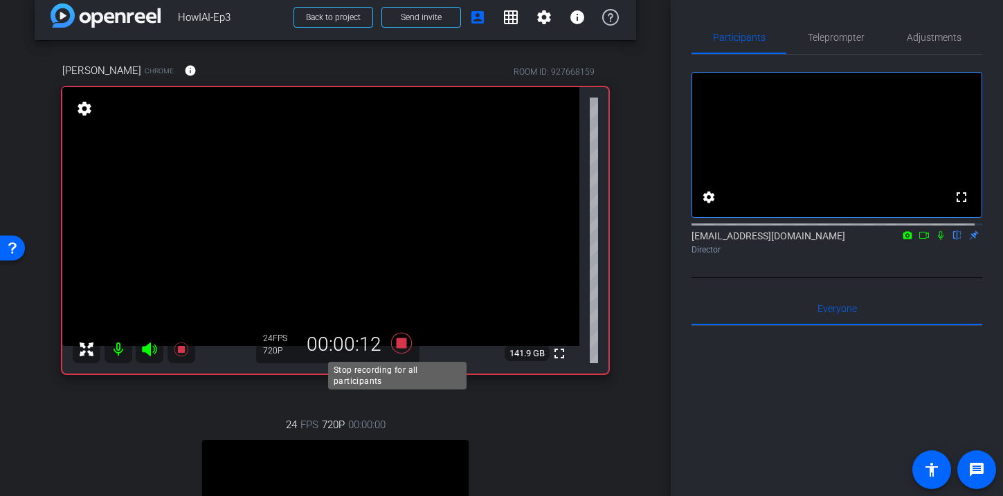
click at [397, 344] on icon at bounding box center [400, 343] width 21 height 21
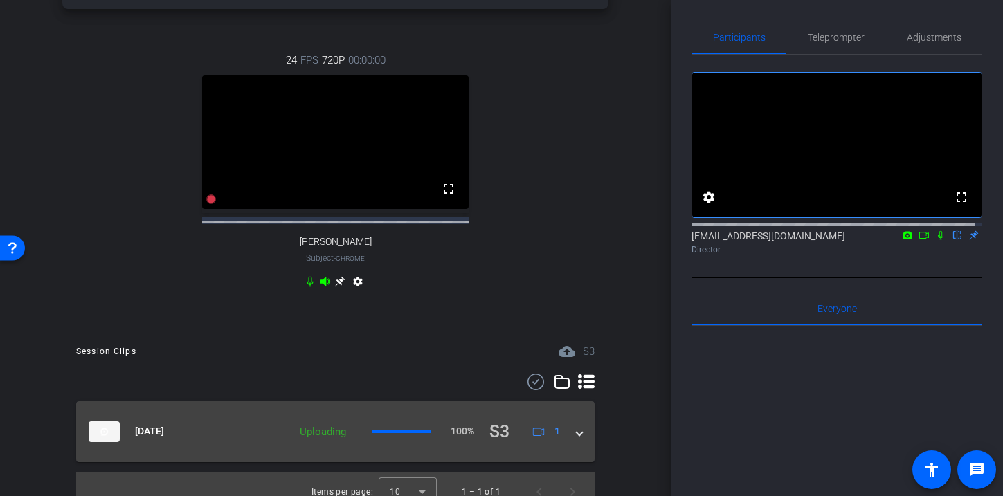
scroll to position [412, 0]
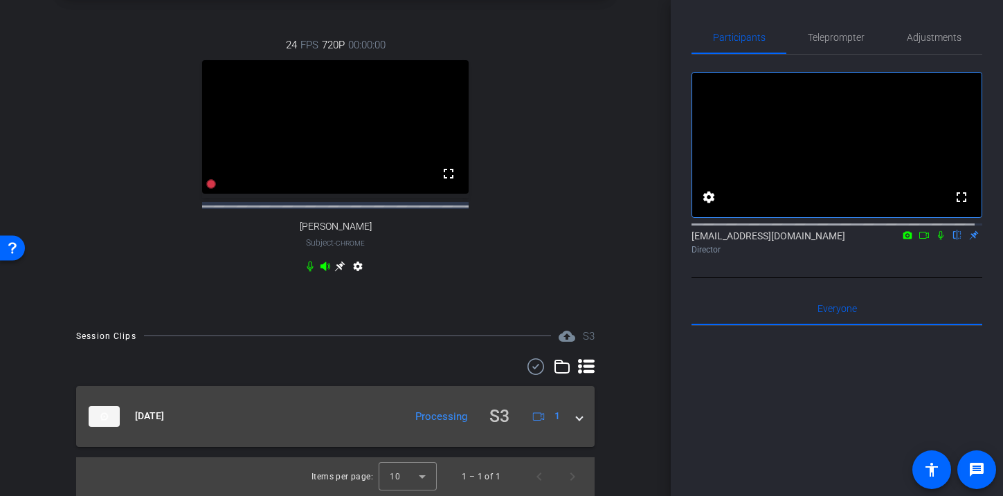
click at [211, 414] on mat-panel-title "[DATE]" at bounding box center [243, 416] width 309 height 27
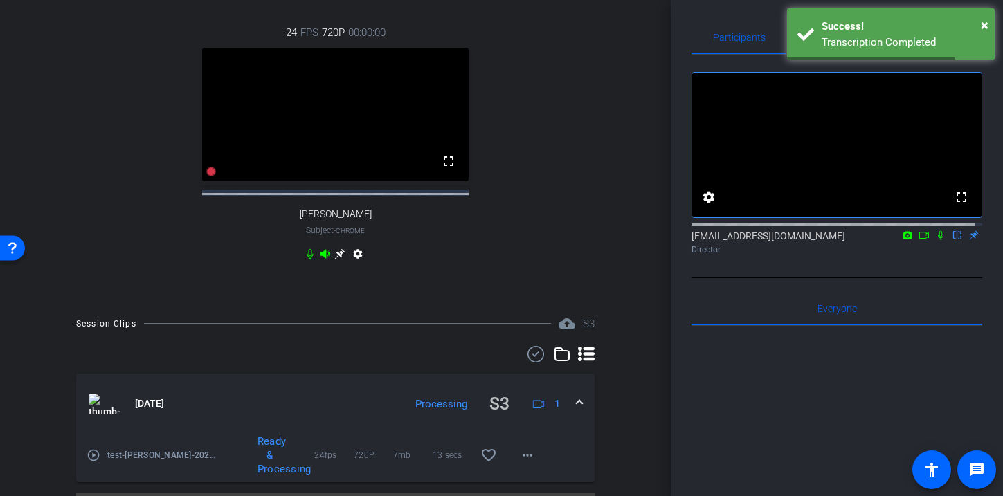
scroll to position [459, 0]
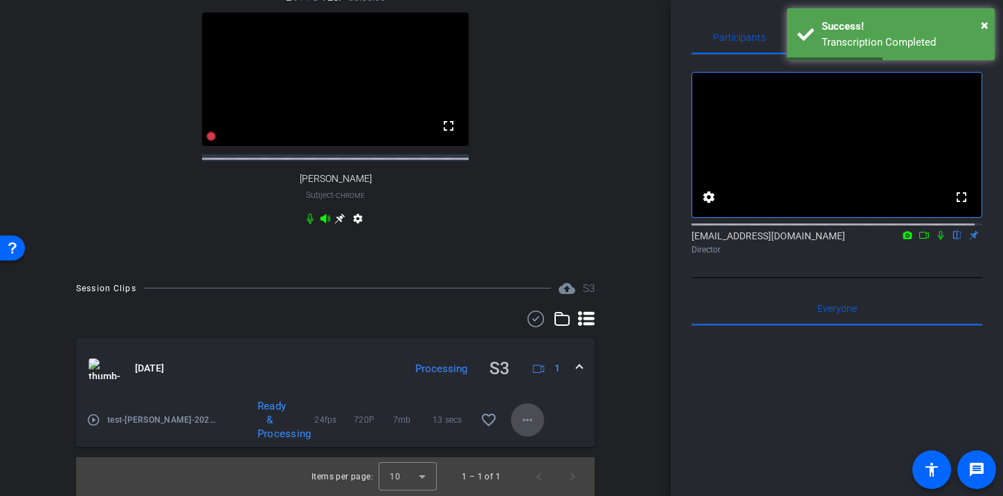
click at [519, 418] on mat-icon "more_horiz" at bounding box center [527, 420] width 17 height 17
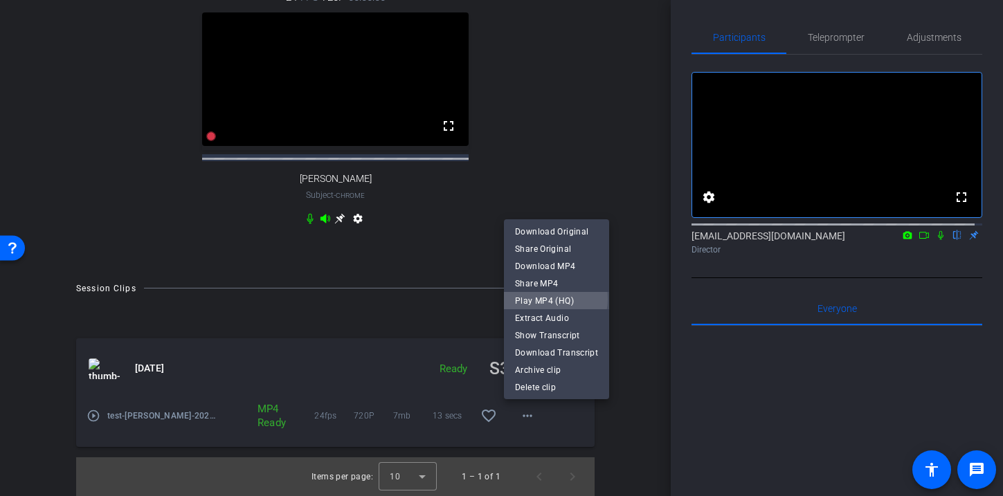
click at [547, 299] on span "Play MP4 (HQ)" at bounding box center [556, 301] width 83 height 17
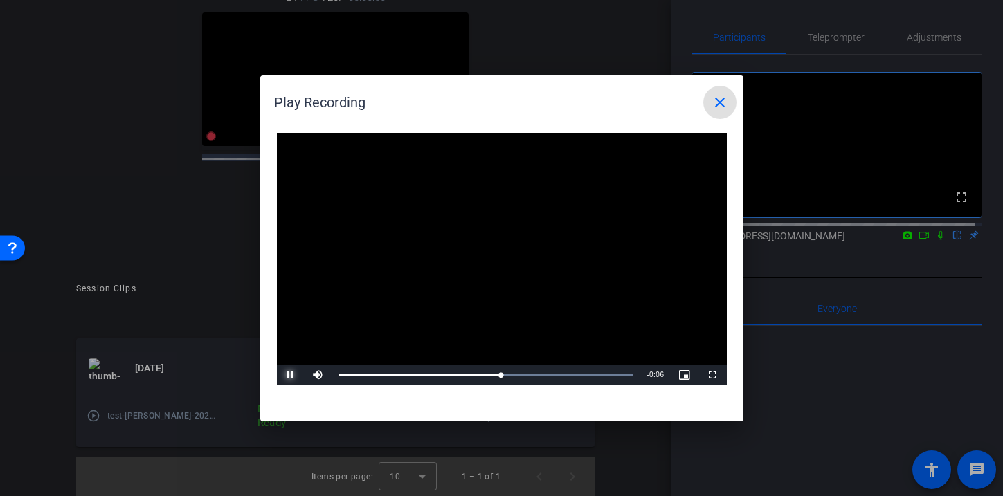
click at [298, 375] on span "Video Player" at bounding box center [291, 375] width 28 height 0
click at [719, 99] on mat-icon "close" at bounding box center [719, 102] width 17 height 17
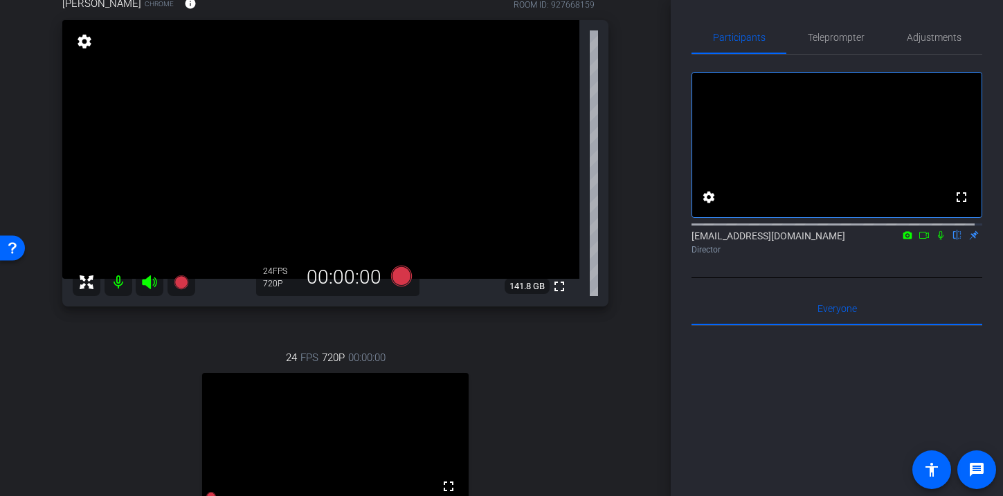
scroll to position [78, 0]
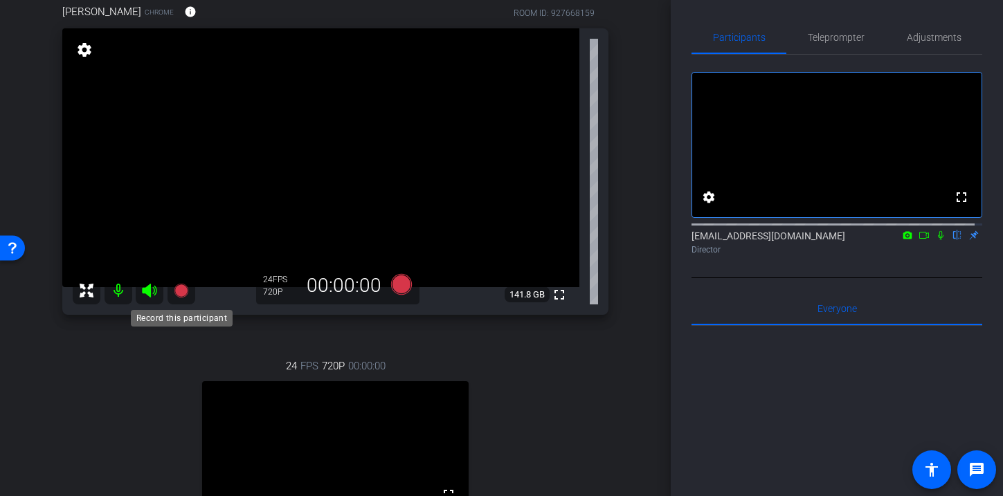
click at [184, 289] on icon at bounding box center [181, 291] width 14 height 14
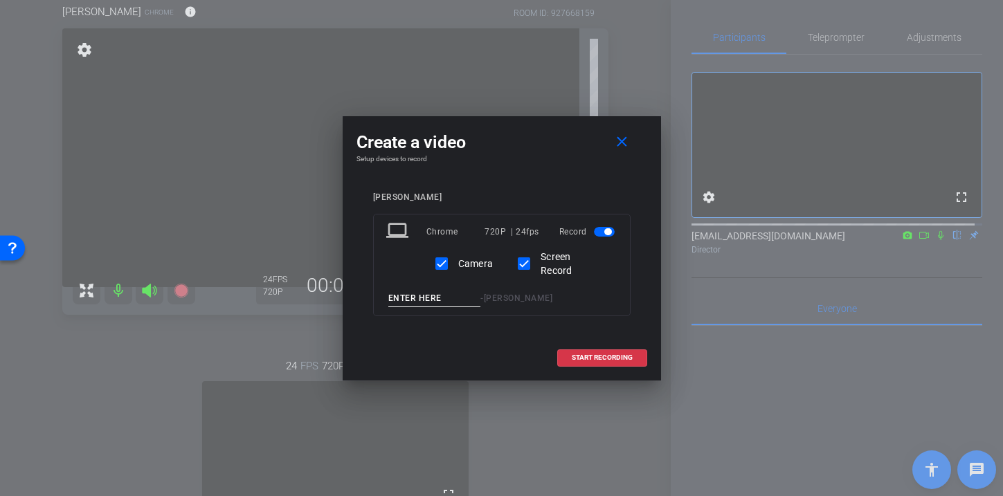
click at [441, 298] on input at bounding box center [434, 298] width 93 height 17
type input "Take1"
click at [600, 357] on span "START RECORDING" at bounding box center [601, 357] width 61 height 7
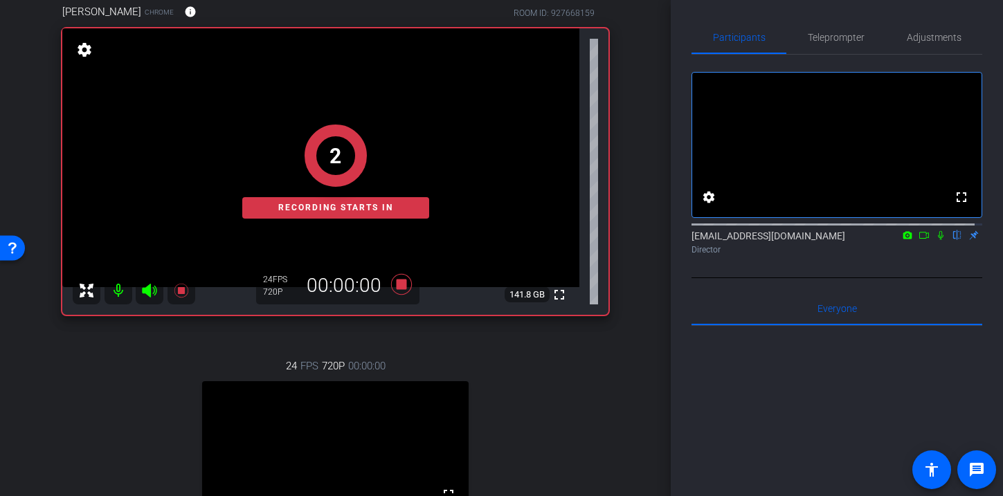
click at [935, 240] on icon at bounding box center [940, 235] width 11 height 10
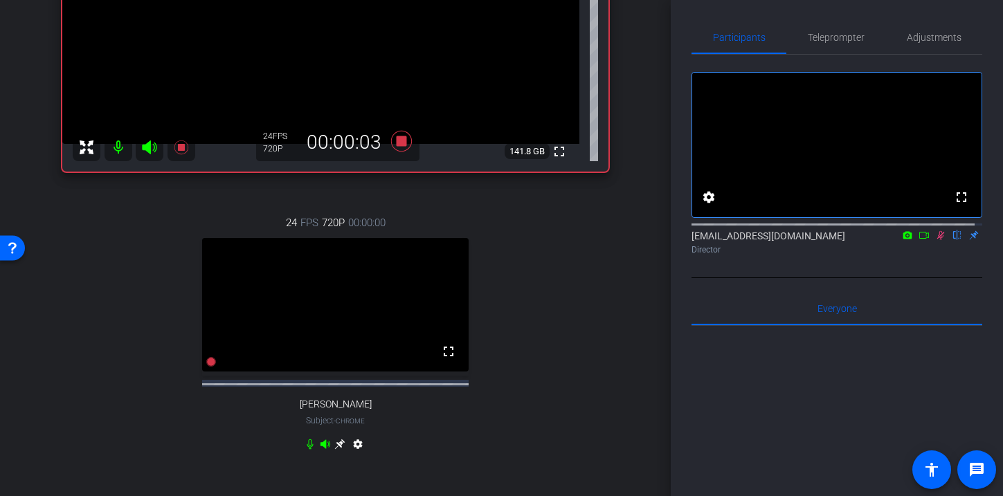
scroll to position [116, 0]
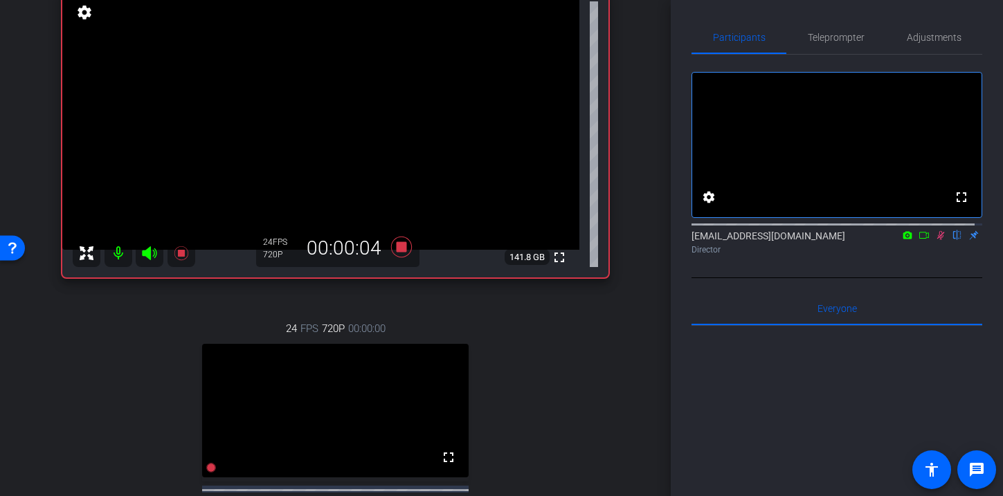
click at [935, 240] on icon at bounding box center [940, 235] width 11 height 10
click at [181, 253] on icon at bounding box center [181, 253] width 14 height 14
click at [180, 251] on icon at bounding box center [181, 253] width 14 height 14
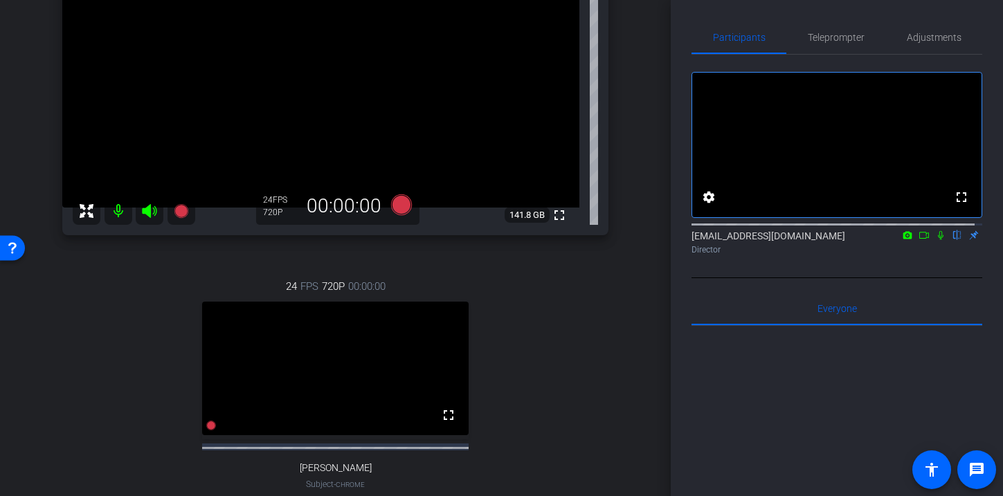
scroll to position [140, 0]
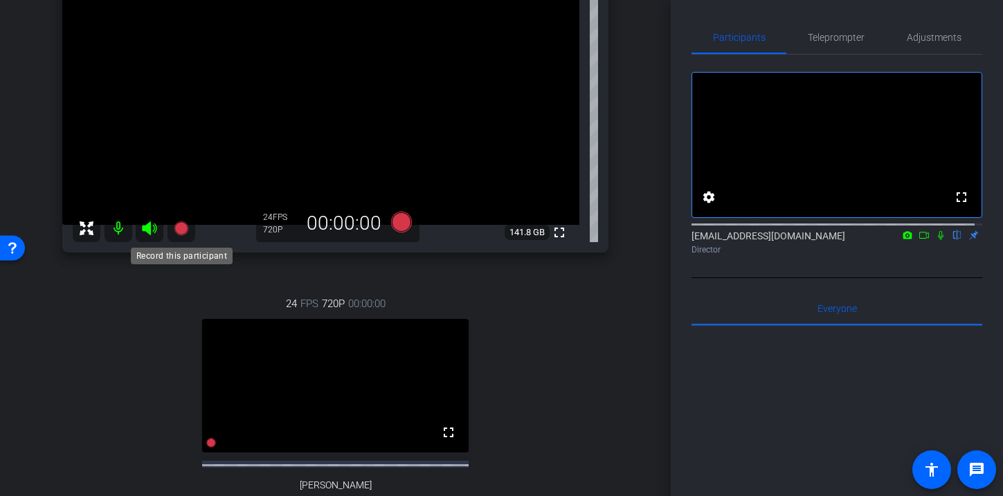
click at [182, 228] on icon at bounding box center [181, 228] width 14 height 14
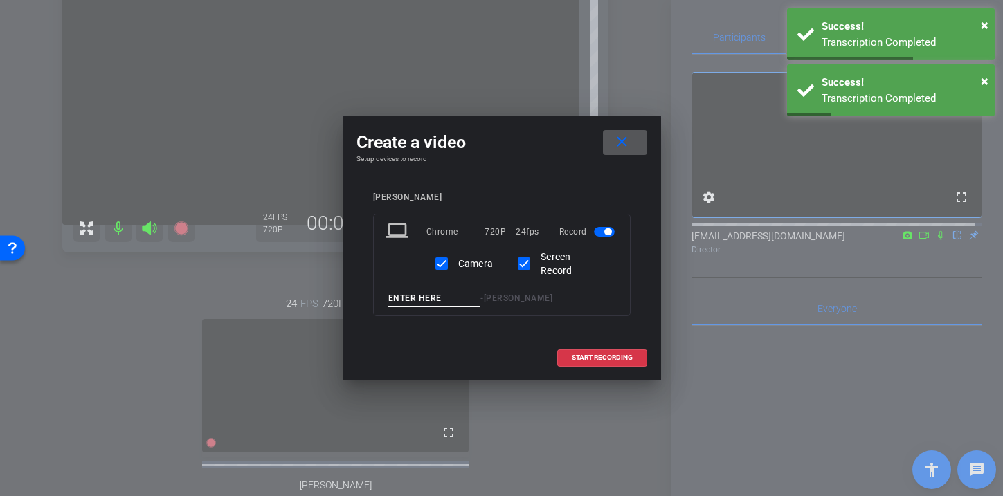
click at [621, 147] on mat-icon "close" at bounding box center [621, 142] width 17 height 17
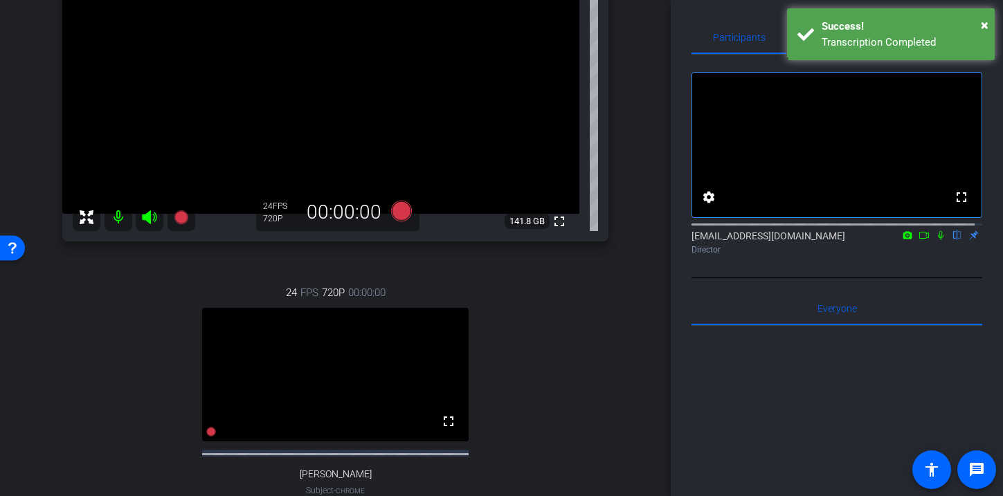
scroll to position [160, 0]
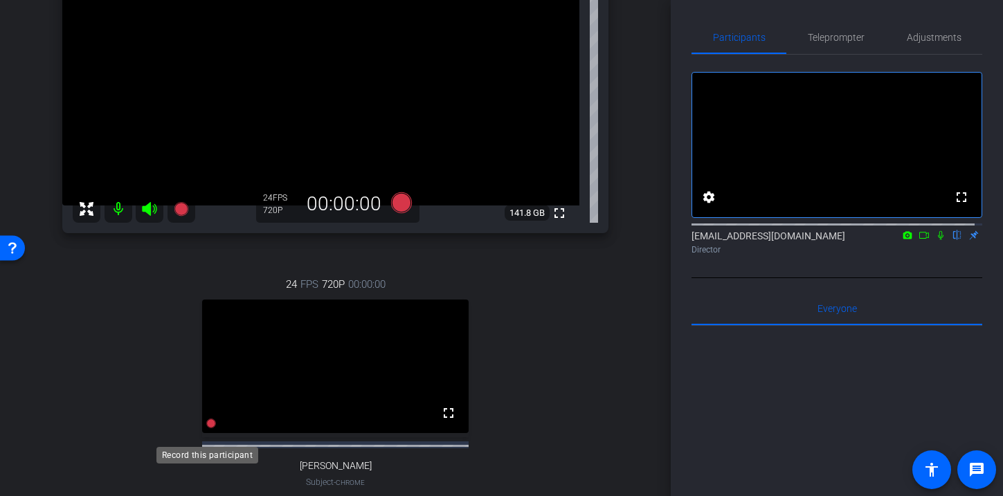
click at [206, 428] on icon at bounding box center [211, 424] width 10 height 10
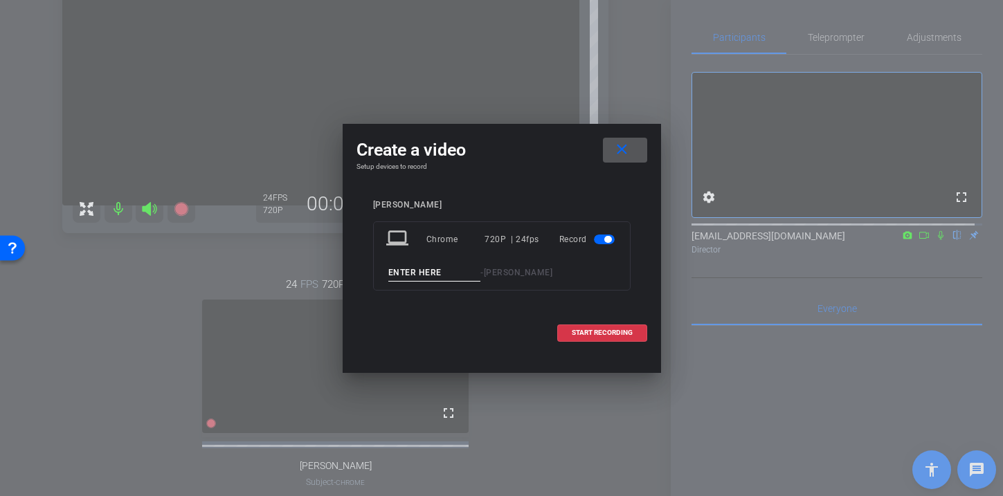
click at [619, 154] on mat-icon "close" at bounding box center [621, 149] width 17 height 17
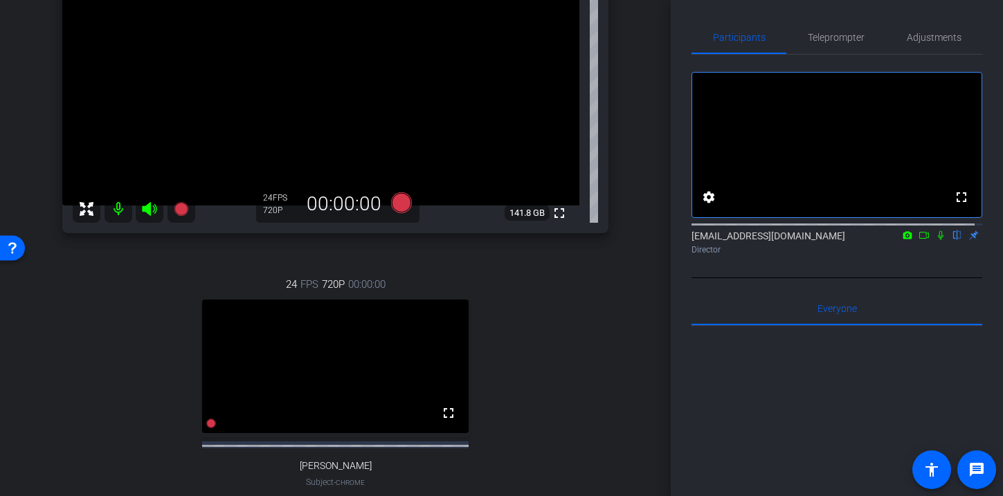
scroll to position [38, 0]
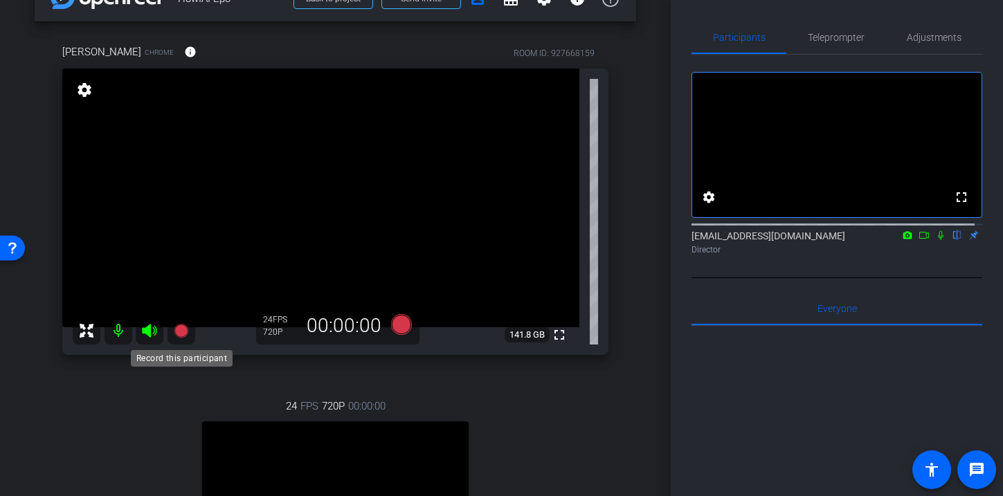
click at [184, 332] on icon at bounding box center [181, 331] width 14 height 14
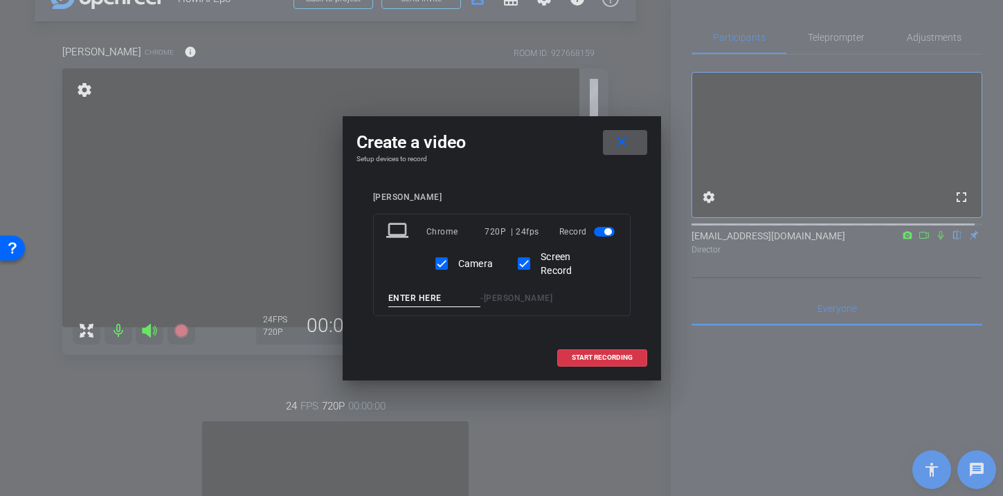
click at [630, 143] on mat-icon "close" at bounding box center [621, 142] width 17 height 17
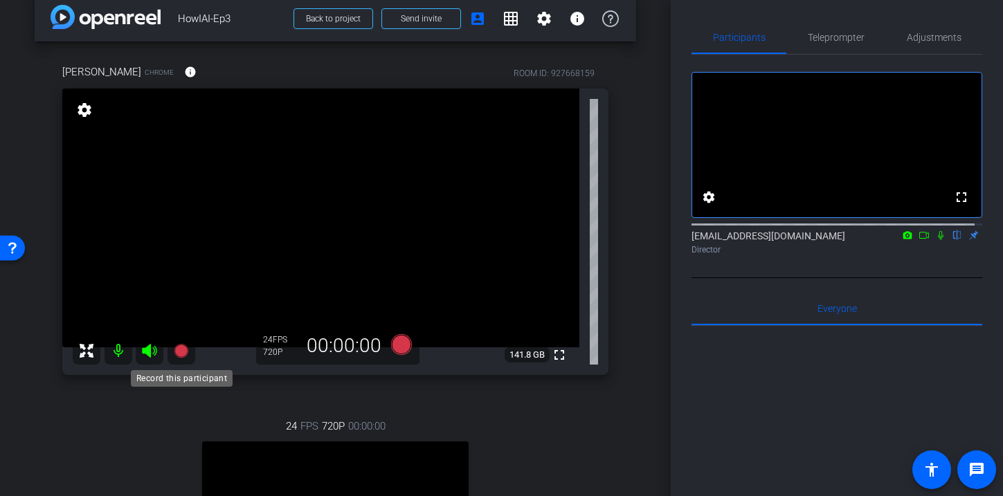
scroll to position [27, 0]
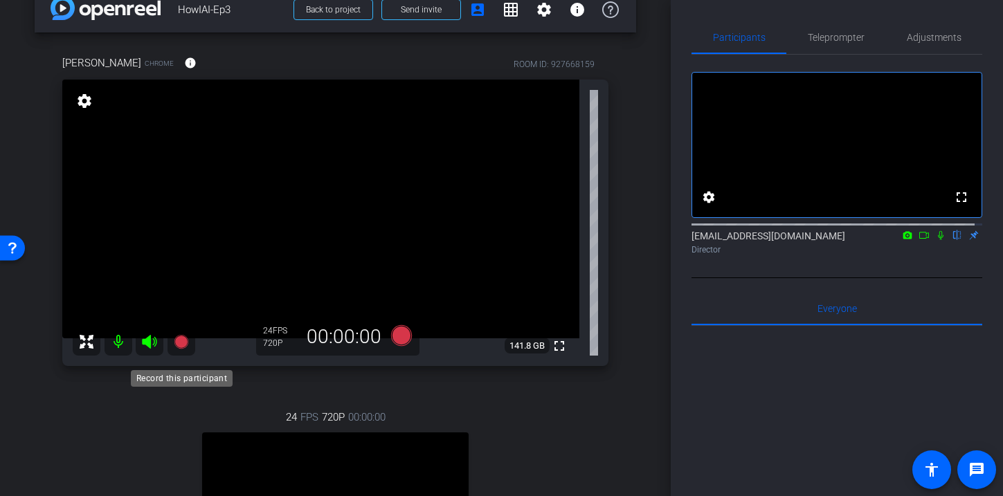
click at [179, 340] on icon at bounding box center [181, 342] width 14 height 14
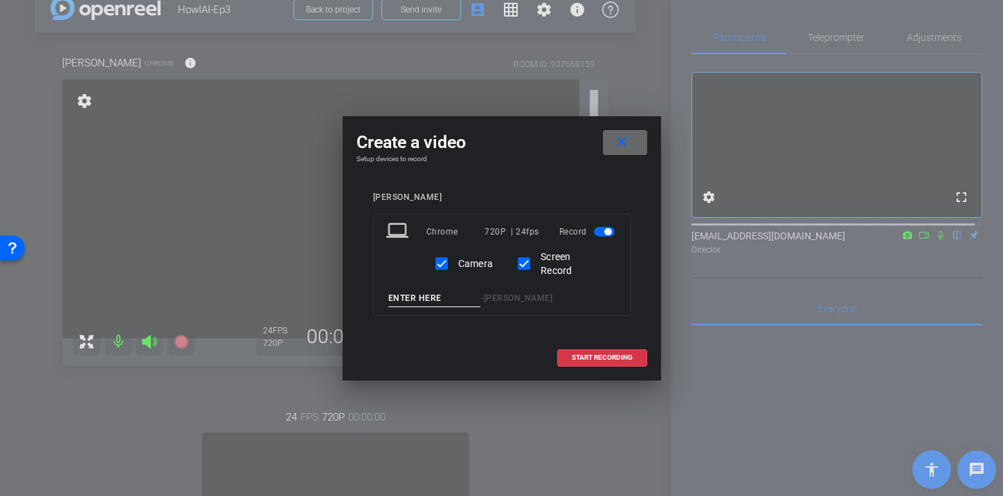
click at [616, 143] on mat-icon "close" at bounding box center [621, 142] width 17 height 17
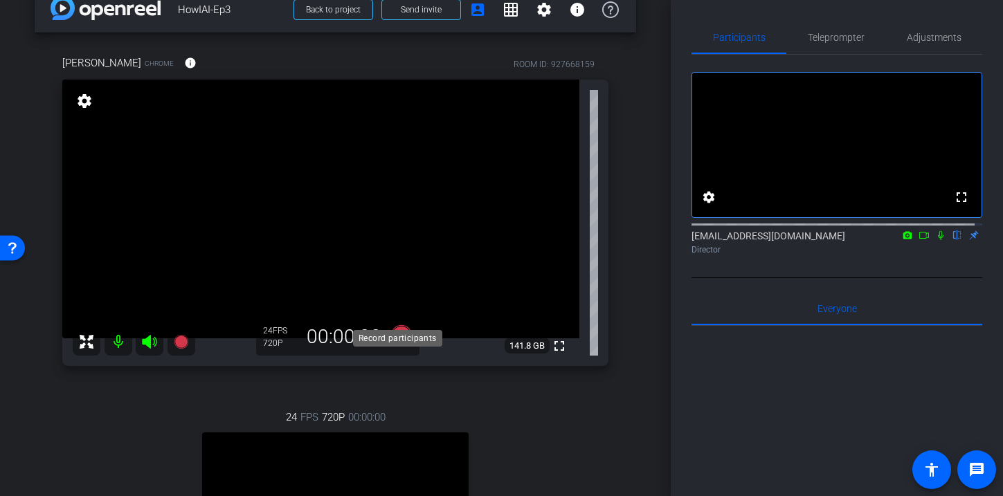
scroll to position [265, 0]
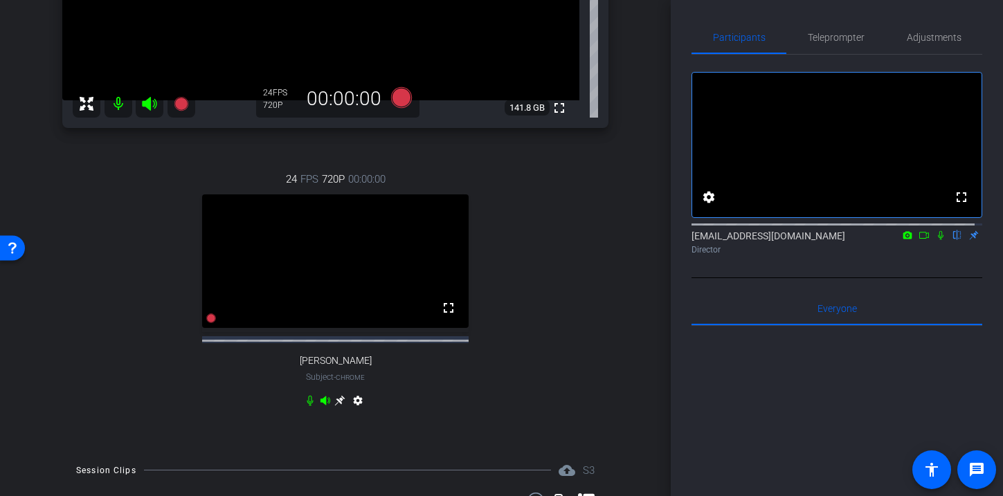
click at [349, 410] on mat-icon "settings" at bounding box center [357, 403] width 17 height 17
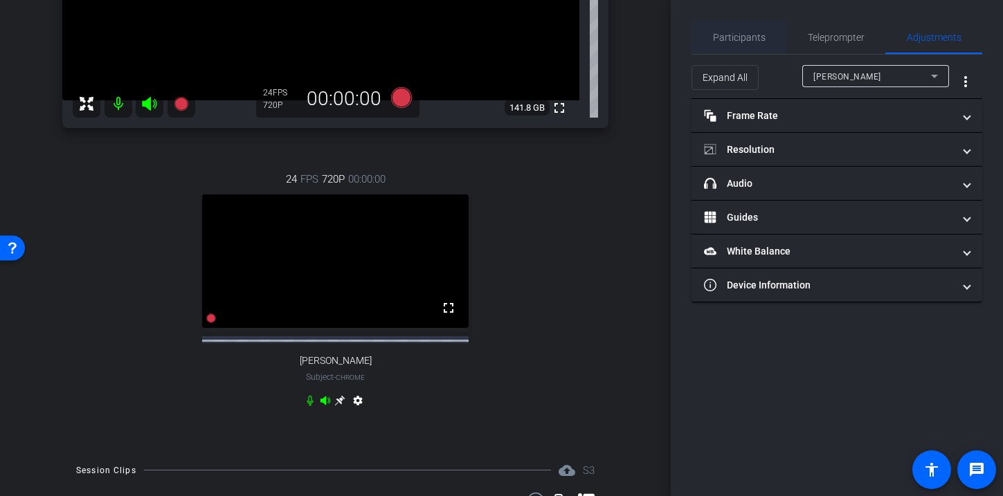
click at [744, 33] on span "Participants" at bounding box center [739, 38] width 53 height 10
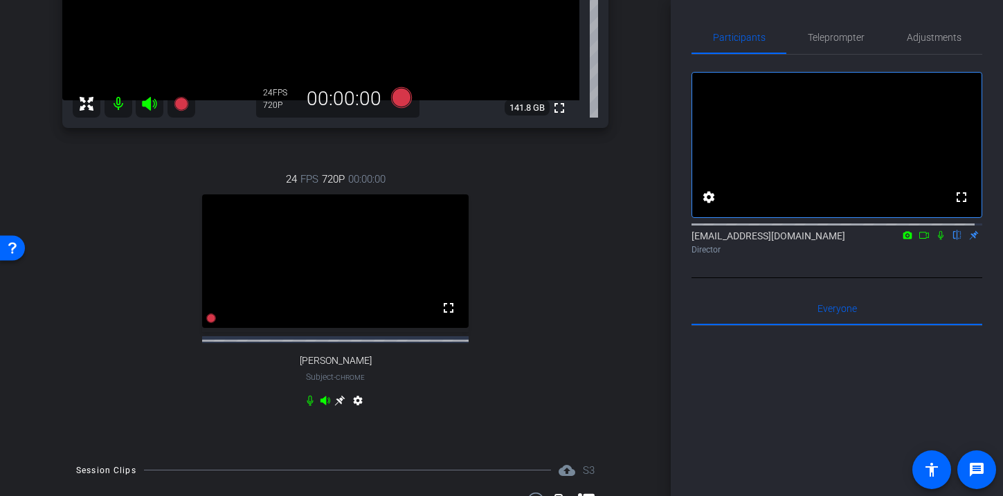
click at [560, 271] on div "24 FPS 720P 00:00:00 fullscreen Ryan McBride Subject - Chrome settings" at bounding box center [335, 292] width 546 height 286
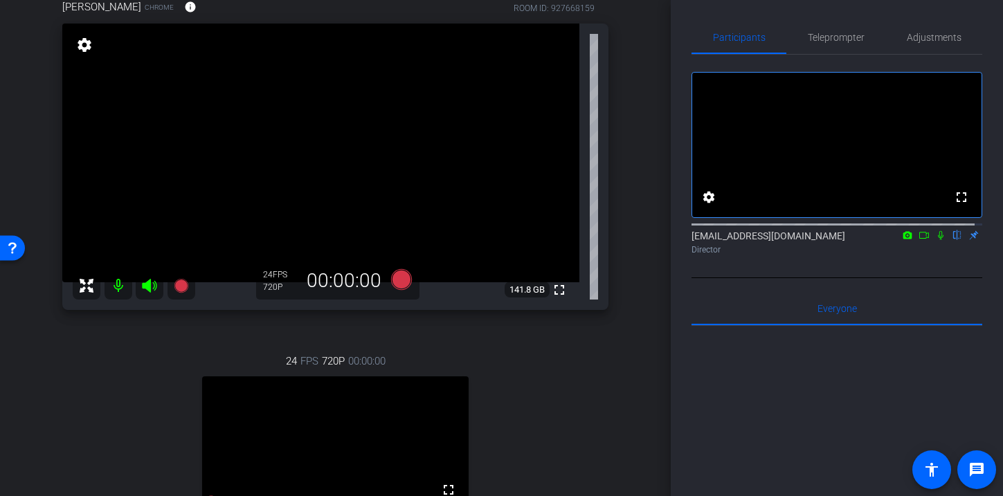
scroll to position [247, 0]
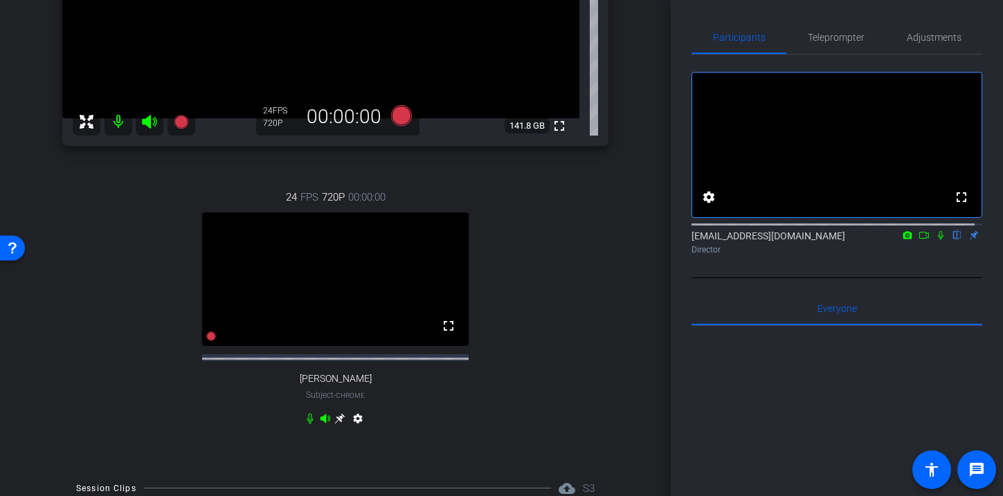
click at [527, 284] on div "24 FPS 720P 00:00:00 fullscreen Ryan McBride Subject - Chrome settings" at bounding box center [335, 310] width 546 height 286
click at [207, 341] on icon at bounding box center [211, 336] width 10 height 10
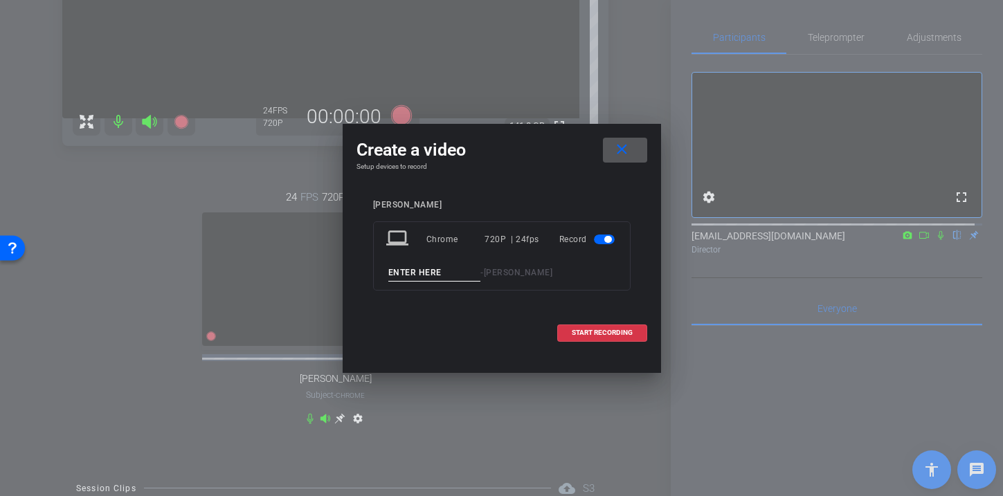
click at [417, 274] on input at bounding box center [434, 272] width 93 height 17
type input "T"
type input "Ryan Intro Take 1"
click at [604, 334] on span "START RECORDING" at bounding box center [601, 332] width 61 height 7
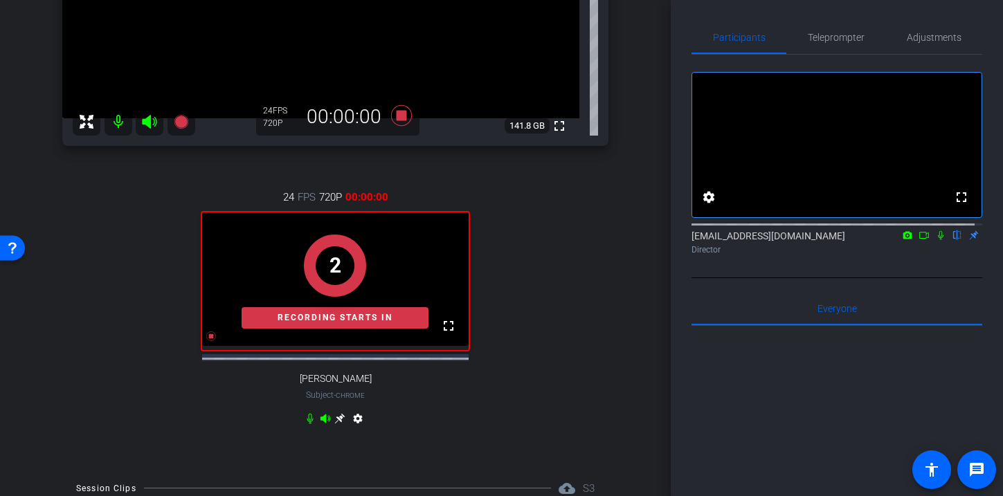
click at [937, 240] on icon at bounding box center [940, 235] width 6 height 9
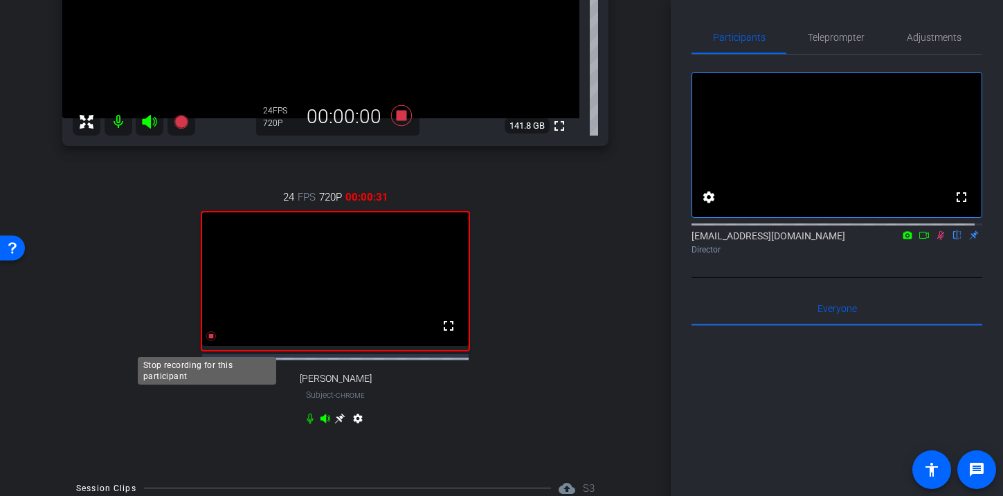
click at [207, 341] on icon at bounding box center [211, 336] width 10 height 10
click at [937, 240] on icon at bounding box center [941, 235] width 8 height 9
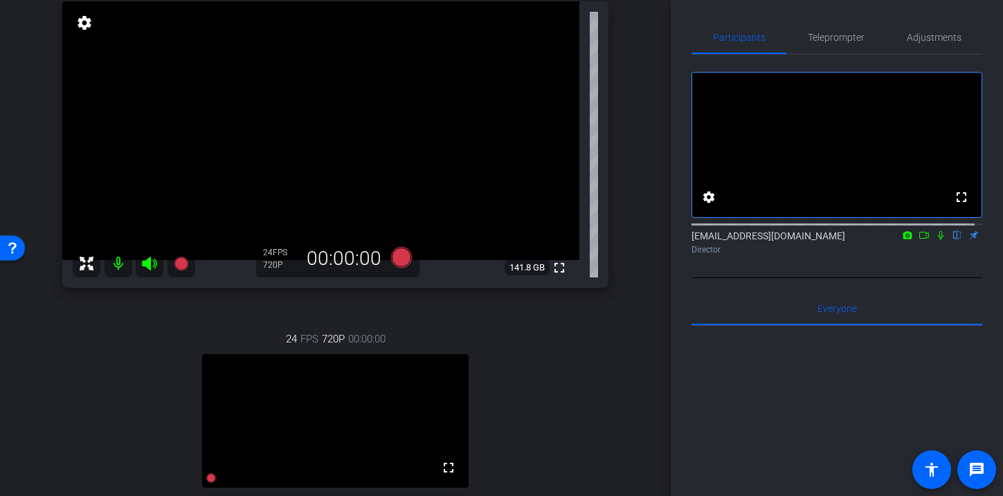
scroll to position [82, 0]
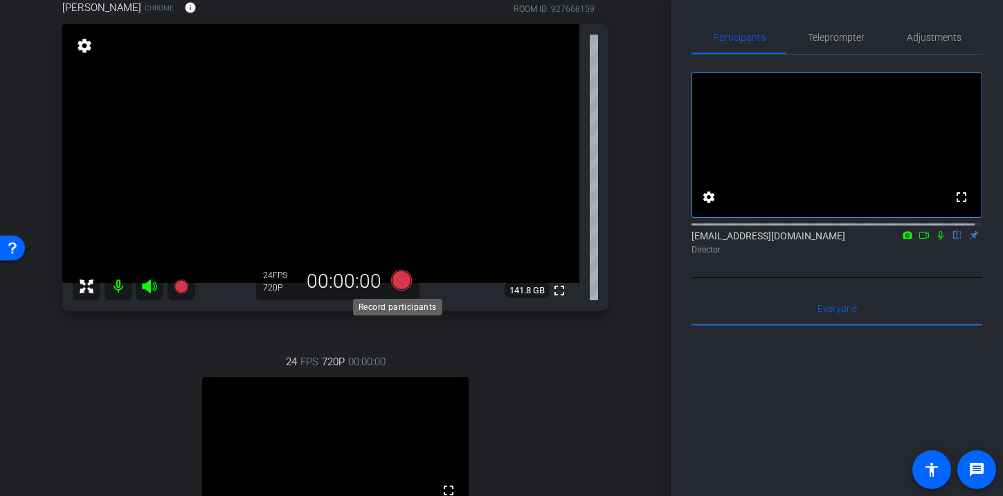
click at [397, 283] on icon at bounding box center [400, 280] width 21 height 21
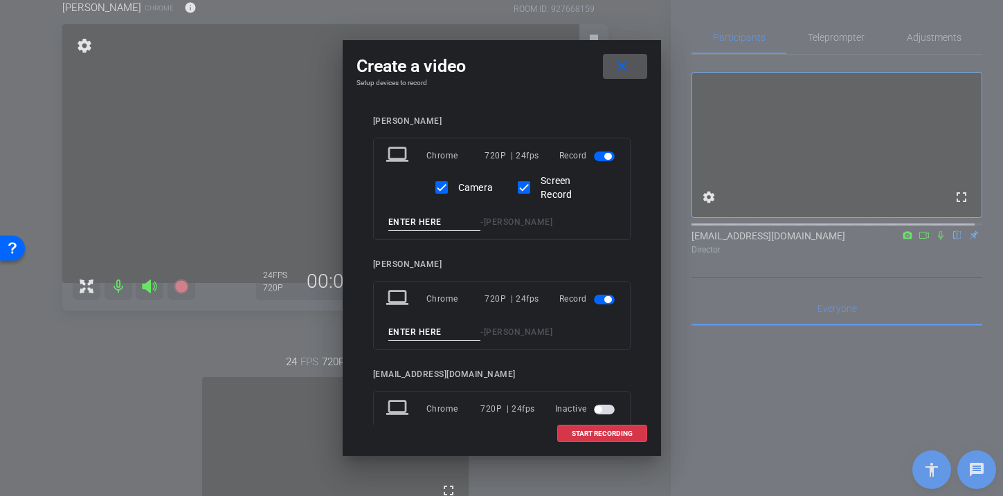
click at [412, 221] on input at bounding box center [434, 222] width 93 height 17
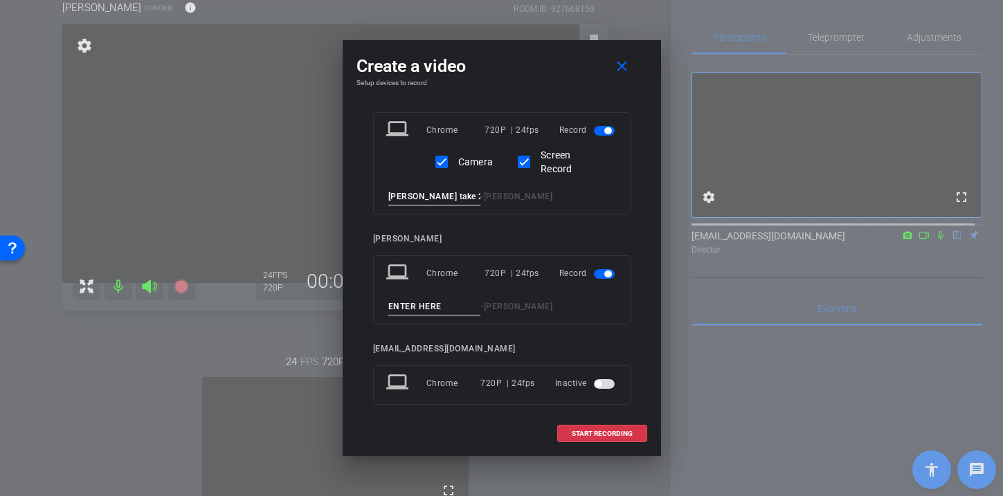
type input "Paul take 2"
click at [594, 273] on span "button" at bounding box center [604, 274] width 21 height 10
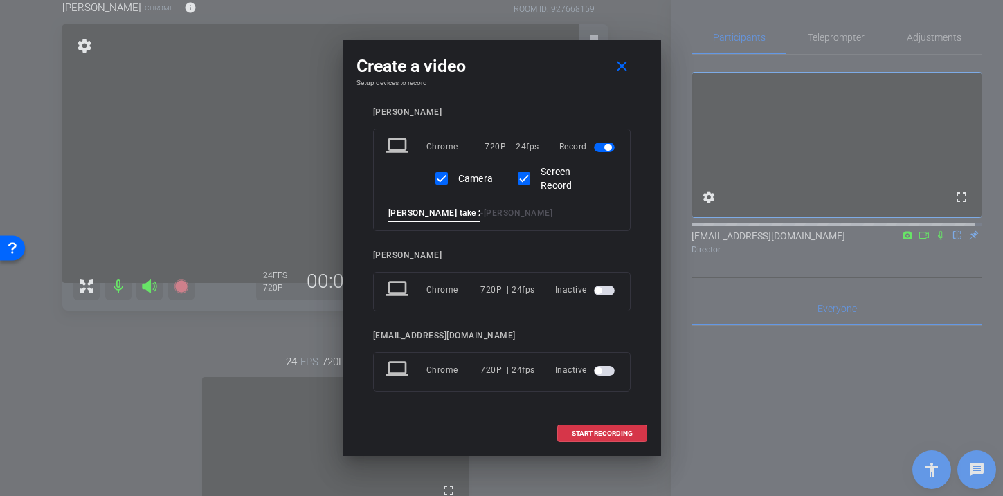
scroll to position [9, 0]
click at [594, 430] on span "START RECORDING" at bounding box center [601, 433] width 61 height 7
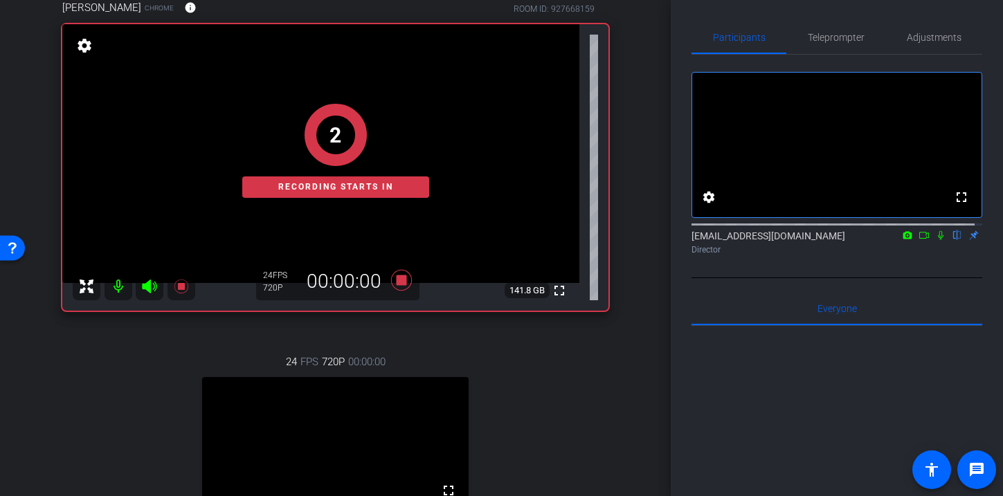
click at [935, 240] on icon at bounding box center [940, 235] width 11 height 10
click at [919, 240] on icon at bounding box center [923, 235] width 11 height 10
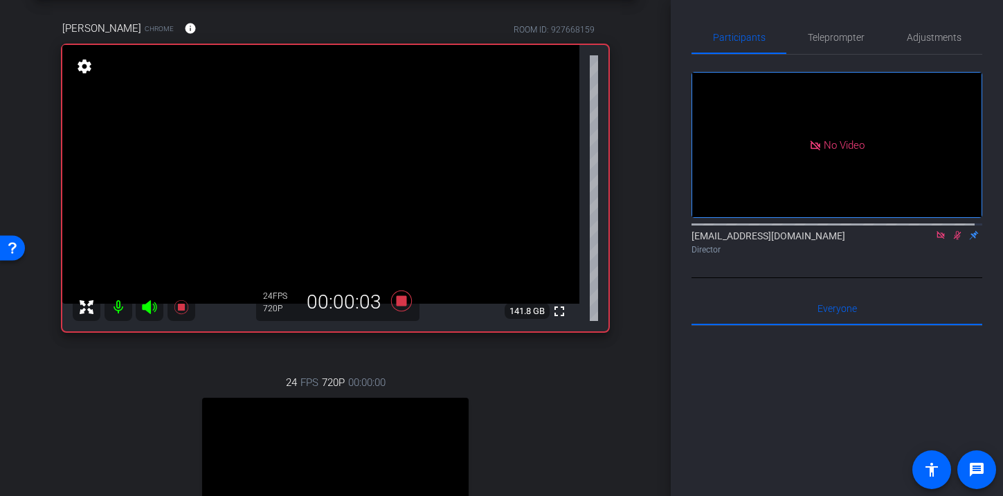
scroll to position [44, 0]
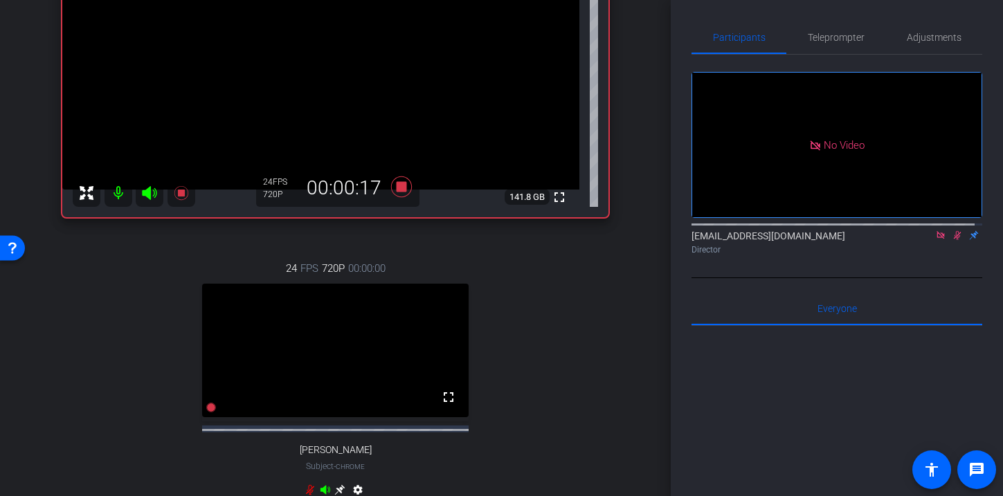
scroll to position [0, 0]
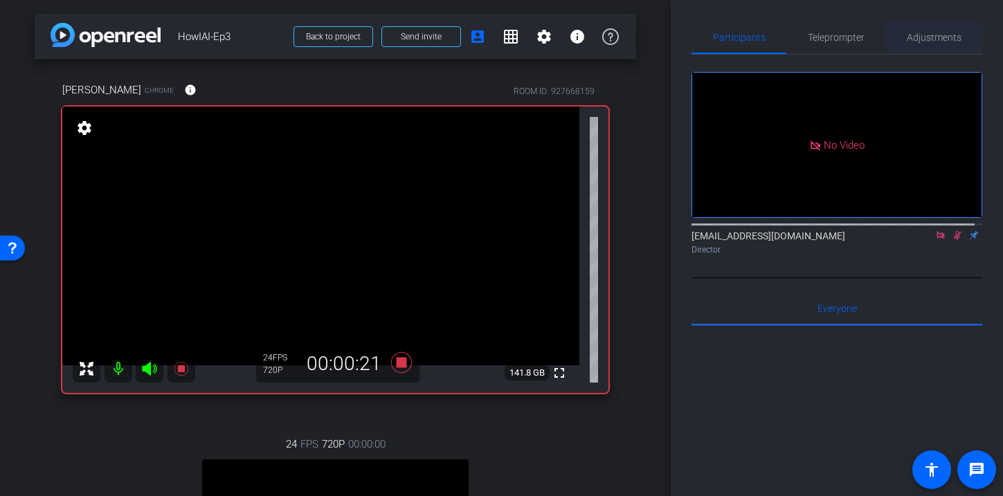
click at [932, 37] on span "Adjustments" at bounding box center [933, 38] width 55 height 10
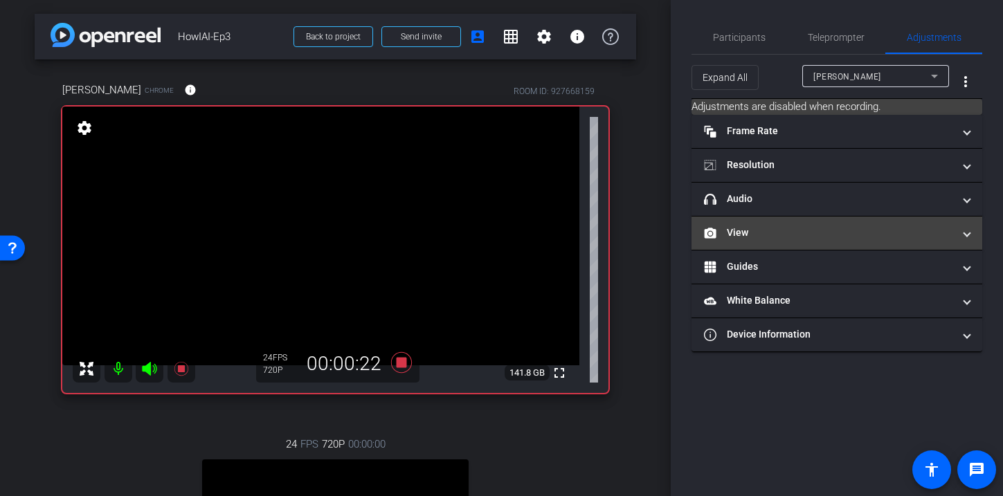
click at [780, 232] on mat-panel-title "View" at bounding box center [828, 233] width 249 height 15
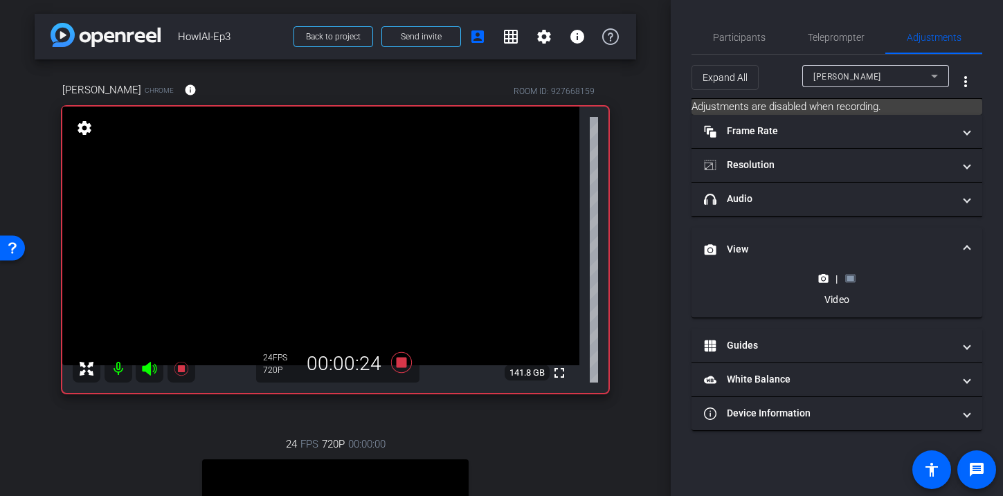
click at [849, 276] on rect at bounding box center [850, 279] width 8 height 6
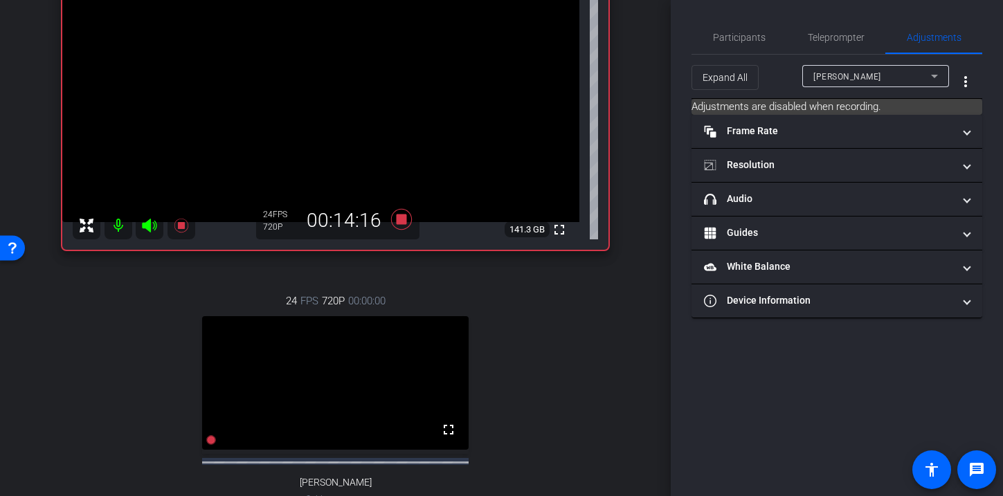
scroll to position [101, 0]
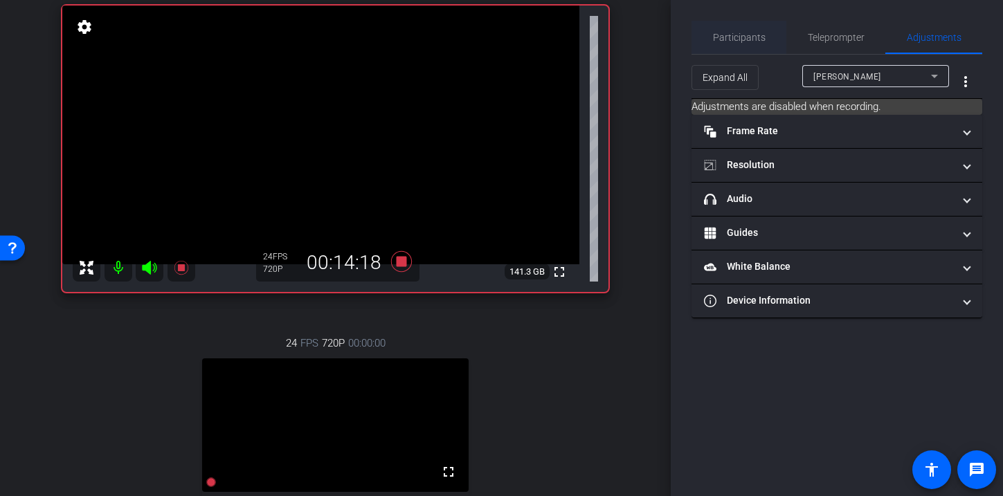
click at [756, 39] on span "Participants" at bounding box center [739, 38] width 53 height 10
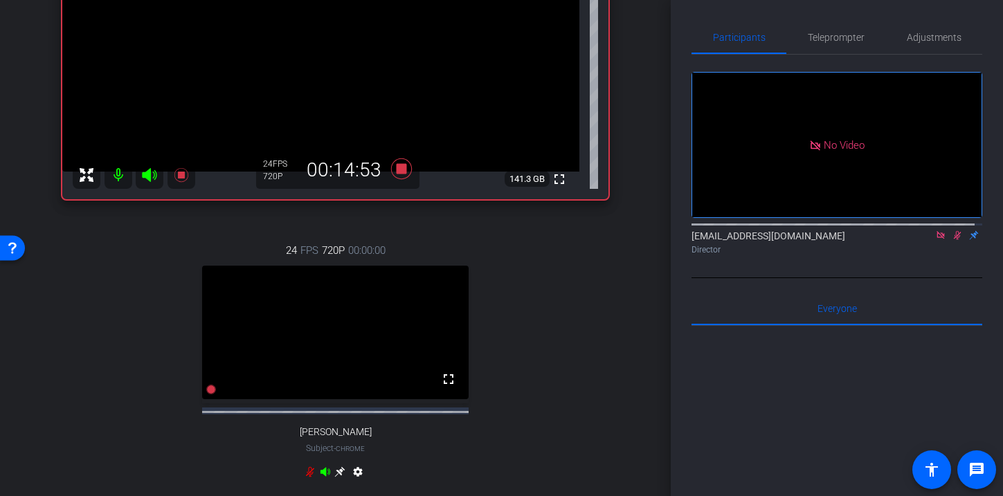
scroll to position [122, 0]
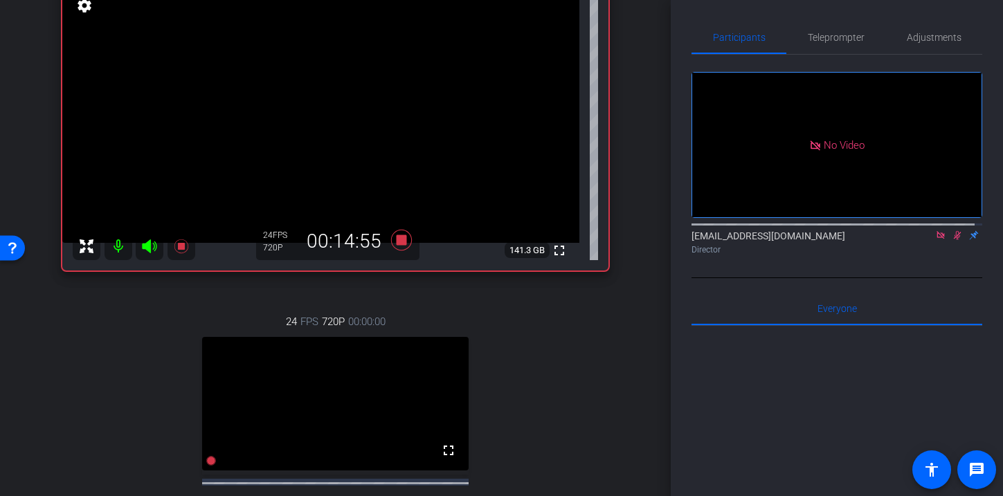
click at [953, 231] on icon at bounding box center [957, 235] width 8 height 9
click at [953, 230] on icon at bounding box center [956, 235] width 11 height 10
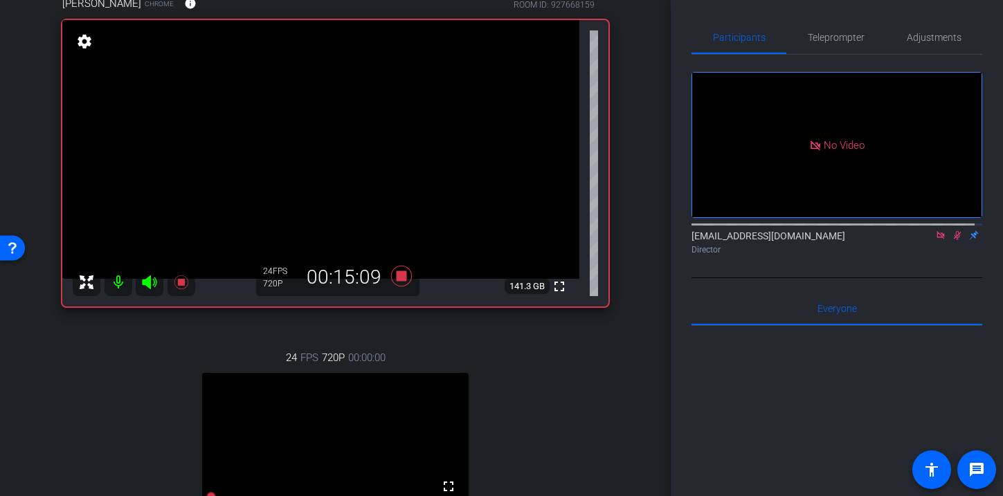
scroll to position [104, 0]
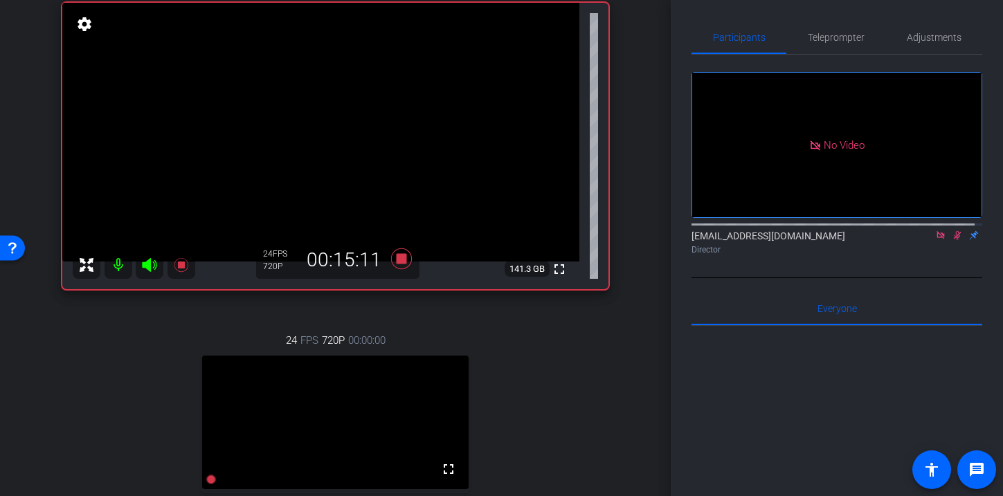
click at [952, 230] on icon at bounding box center [956, 235] width 11 height 10
click at [396, 261] on icon at bounding box center [400, 258] width 21 height 21
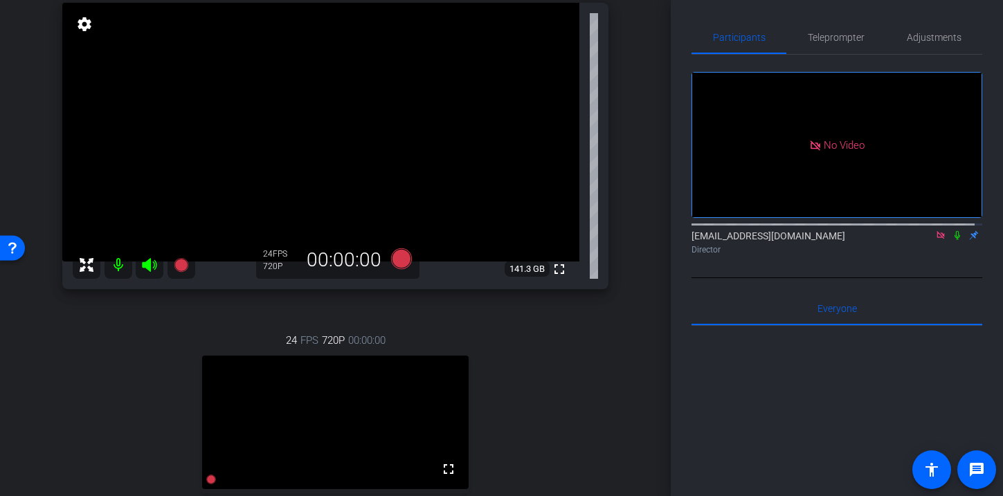
click at [936, 231] on icon at bounding box center [940, 235] width 8 height 8
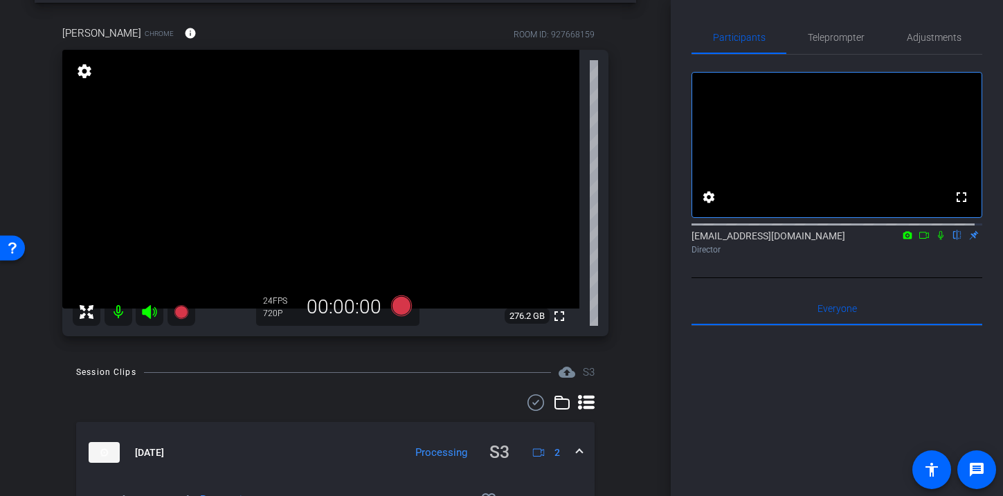
scroll to position [40, 0]
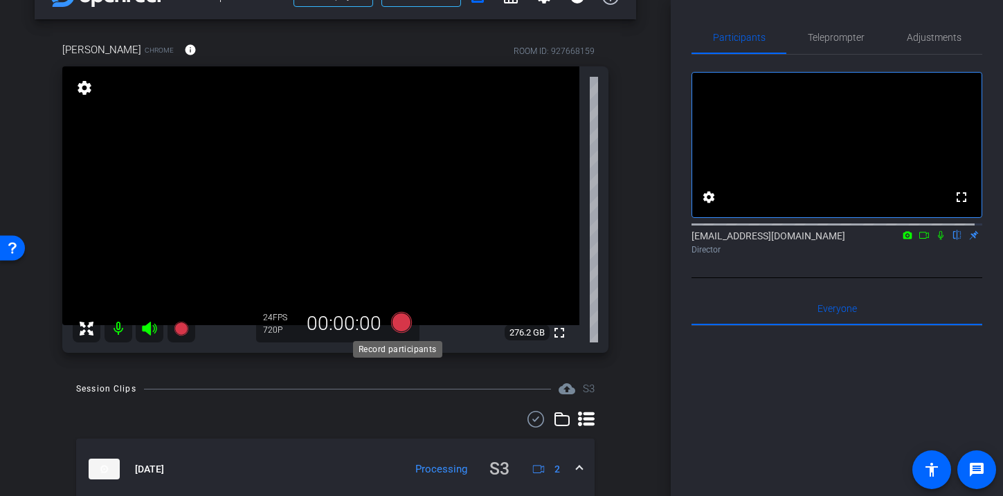
click at [393, 325] on icon at bounding box center [400, 322] width 21 height 21
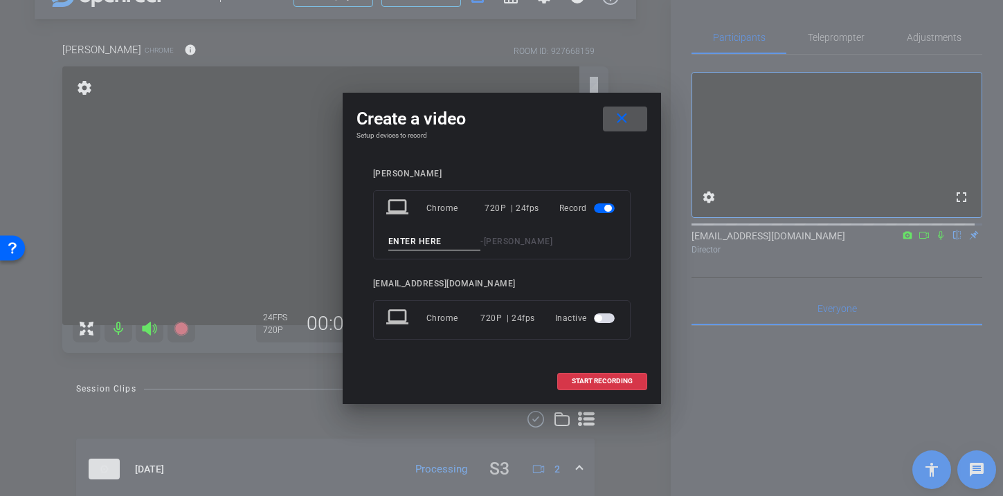
click at [411, 242] on input at bounding box center [434, 241] width 93 height 17
type input "Ryan outro take 1"
click at [589, 381] on span "START RECORDING" at bounding box center [601, 381] width 61 height 7
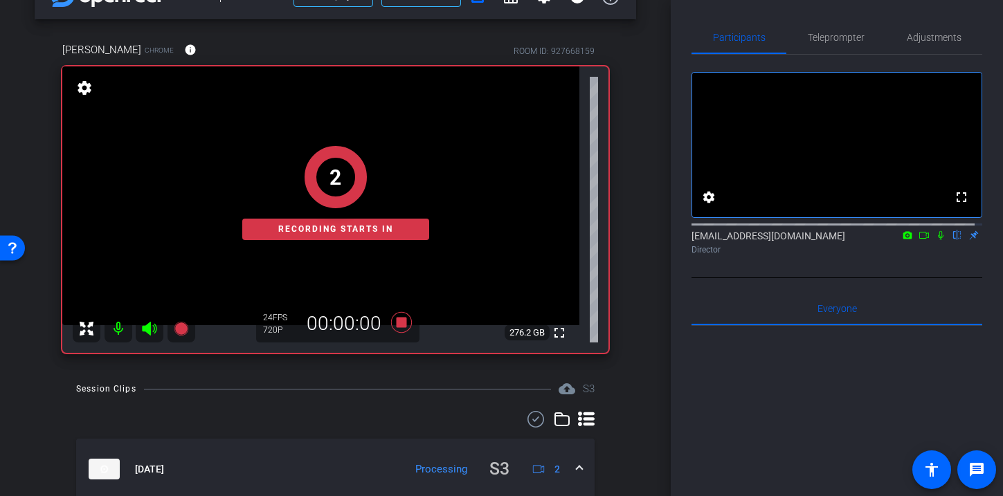
click at [937, 240] on icon at bounding box center [940, 235] width 6 height 9
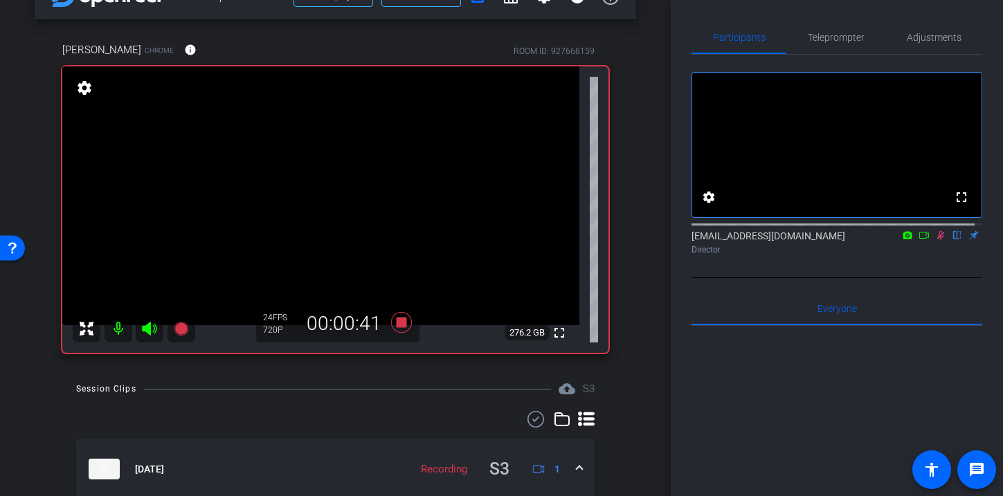
click at [937, 240] on icon at bounding box center [941, 235] width 8 height 9
click at [392, 320] on icon at bounding box center [400, 322] width 21 height 21
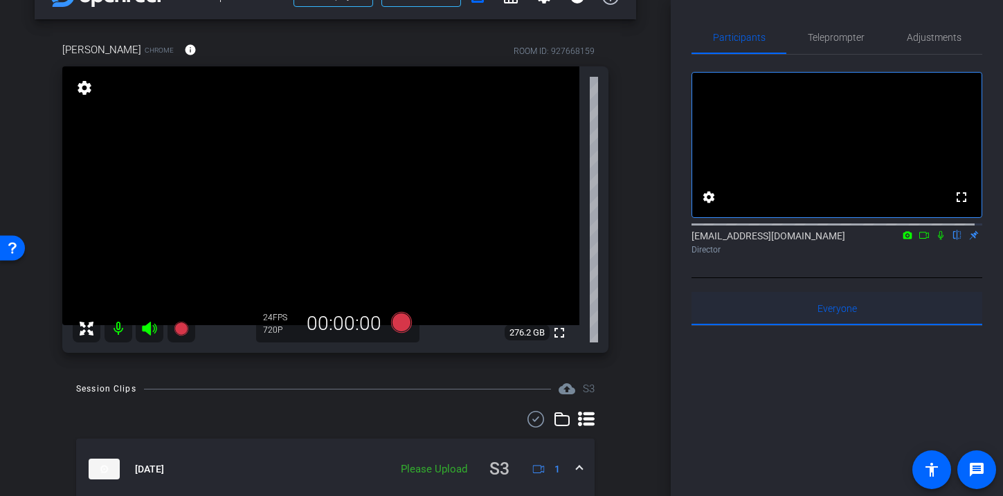
scroll to position [17, 0]
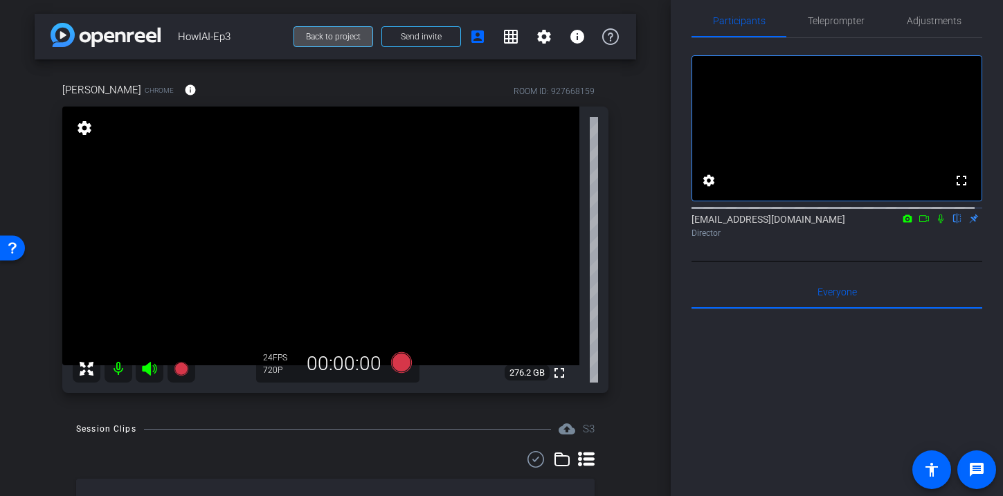
click at [338, 38] on span "Back to project" at bounding box center [333, 37] width 55 height 10
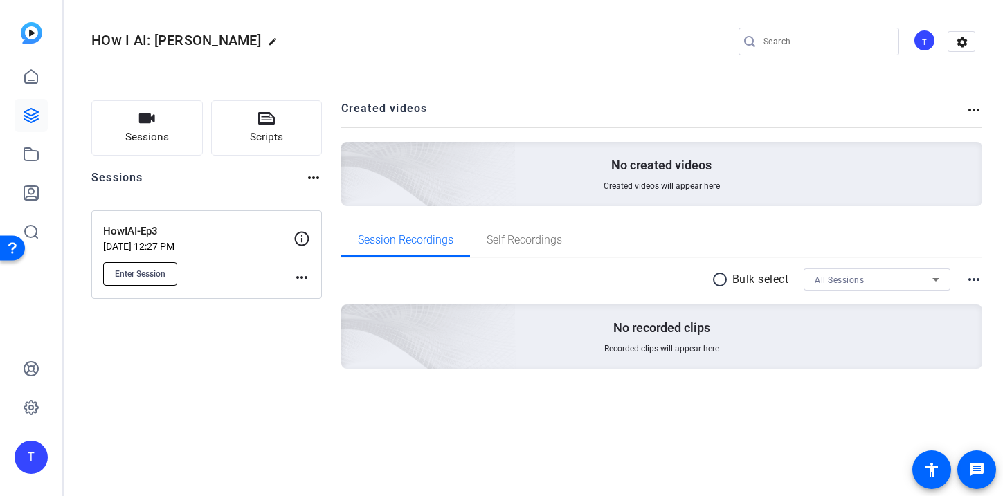
click at [151, 272] on span "Enter Session" at bounding box center [140, 273] width 51 height 11
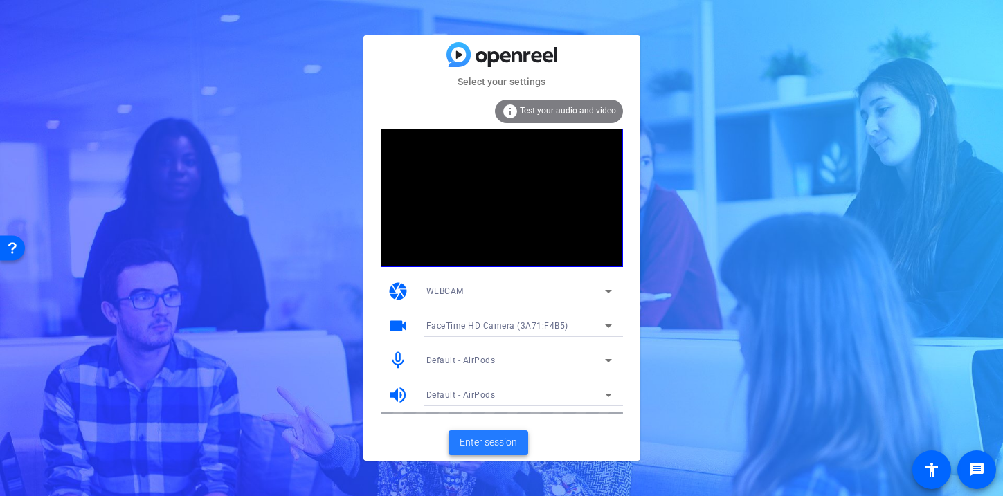
click at [479, 437] on span "Enter session" at bounding box center [487, 442] width 57 height 15
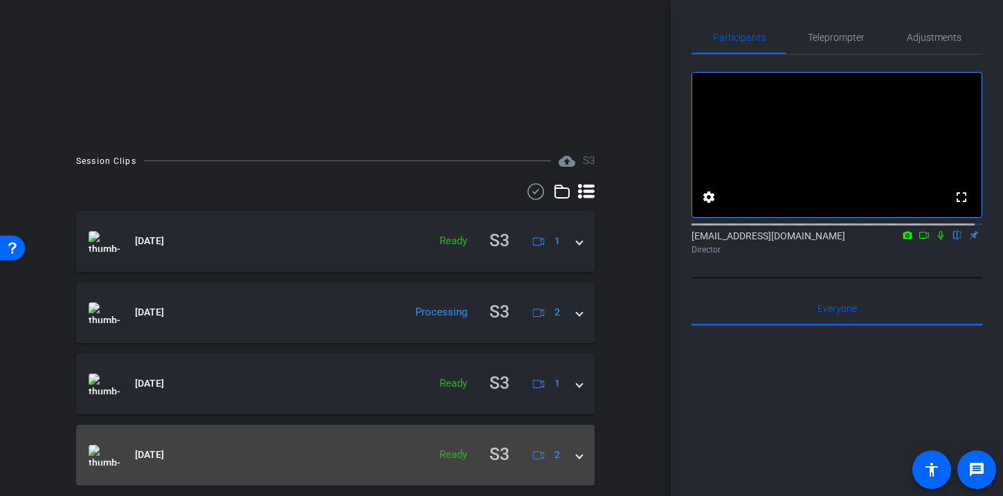
scroll to position [323, 0]
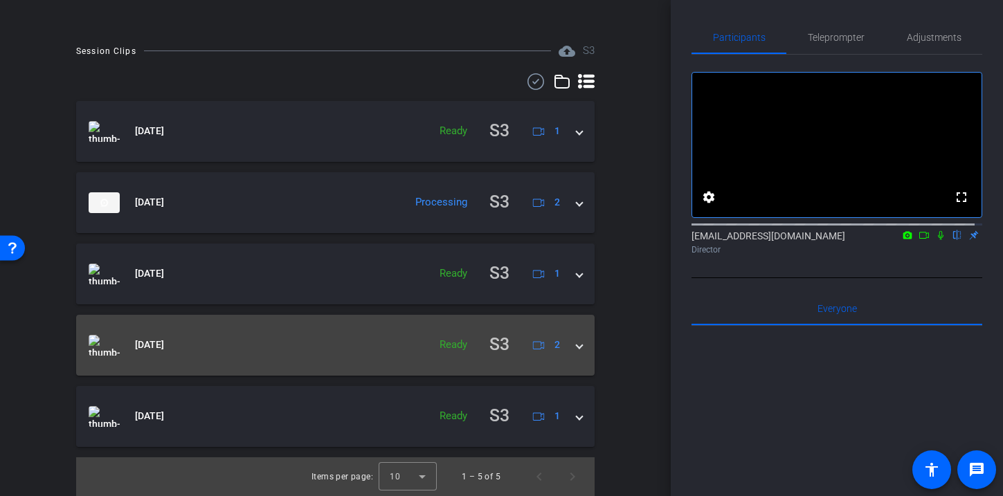
click at [231, 338] on mat-panel-title "[DATE]" at bounding box center [255, 344] width 333 height 27
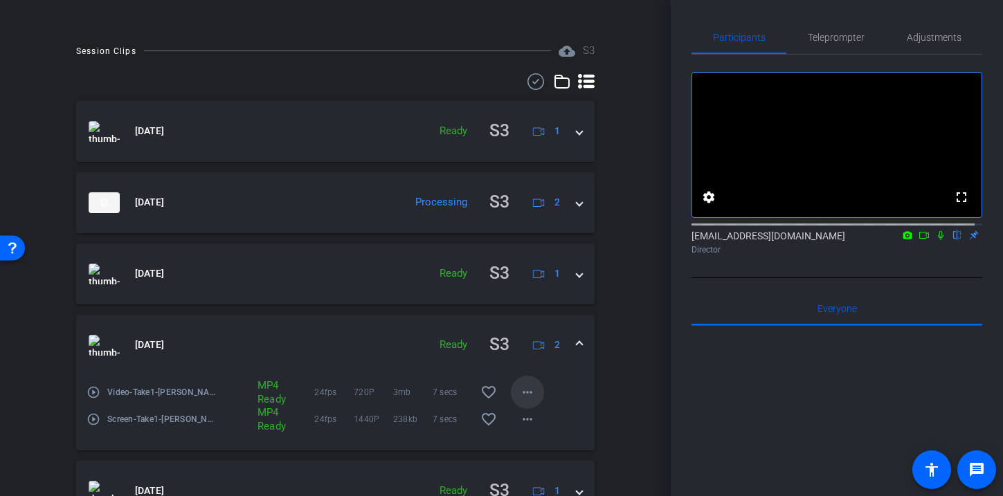
click at [522, 392] on mat-icon "more_horiz" at bounding box center [527, 392] width 17 height 17
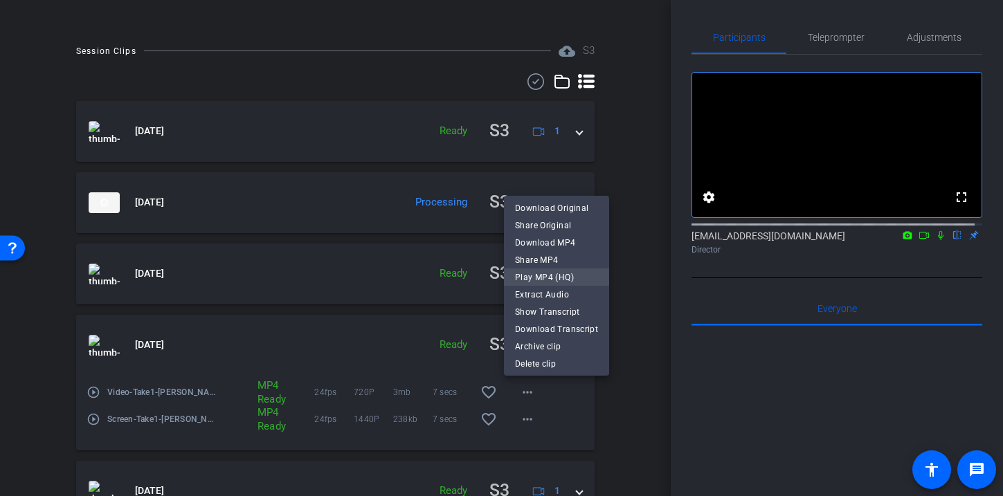
click at [548, 274] on span "Play MP4 (HQ)" at bounding box center [556, 277] width 83 height 17
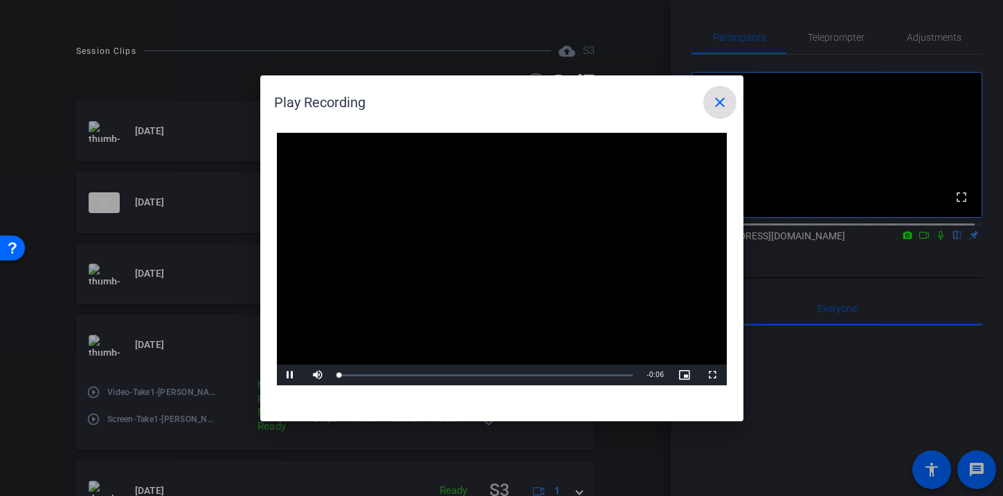
click at [494, 250] on video "Video Player" at bounding box center [502, 259] width 450 height 253
click at [291, 375] on span "Video Player" at bounding box center [291, 375] width 28 height 0
click at [720, 100] on mat-icon "close" at bounding box center [719, 102] width 17 height 17
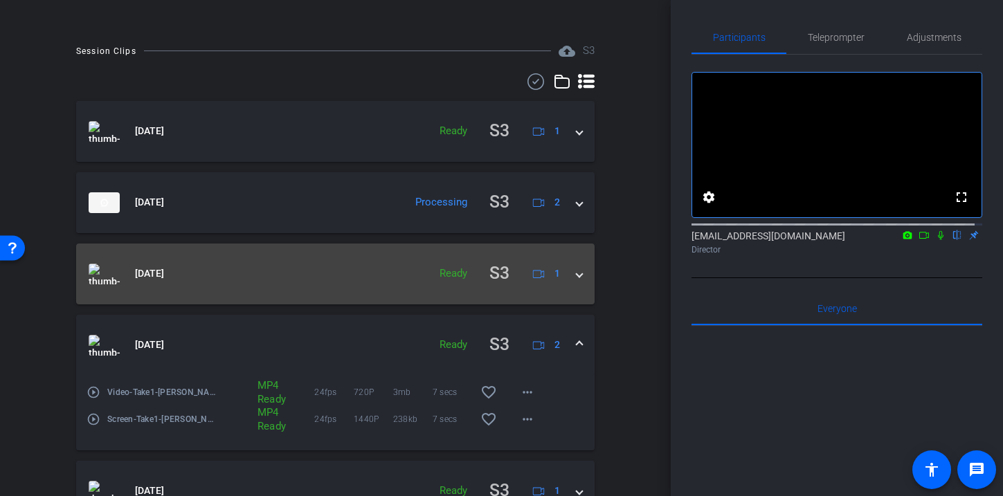
click at [243, 274] on mat-panel-title "[DATE]" at bounding box center [255, 273] width 333 height 27
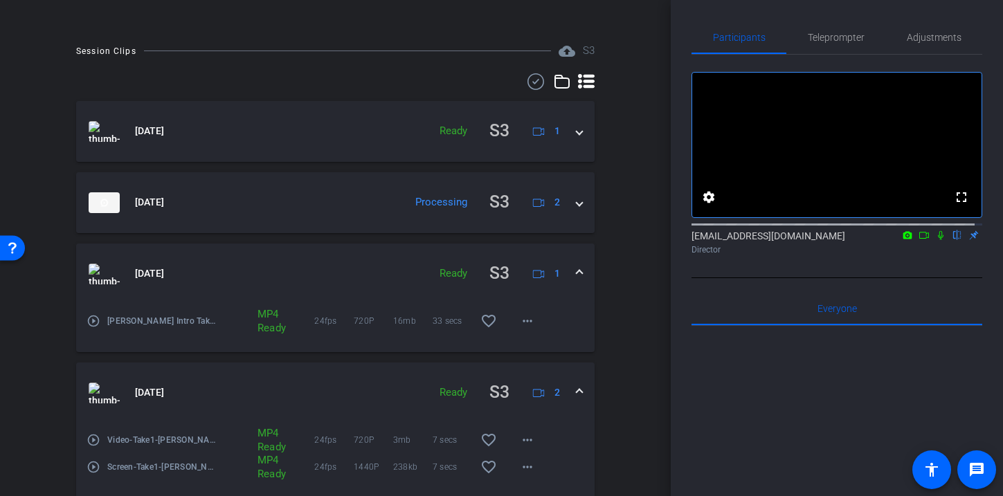
scroll to position [446, 0]
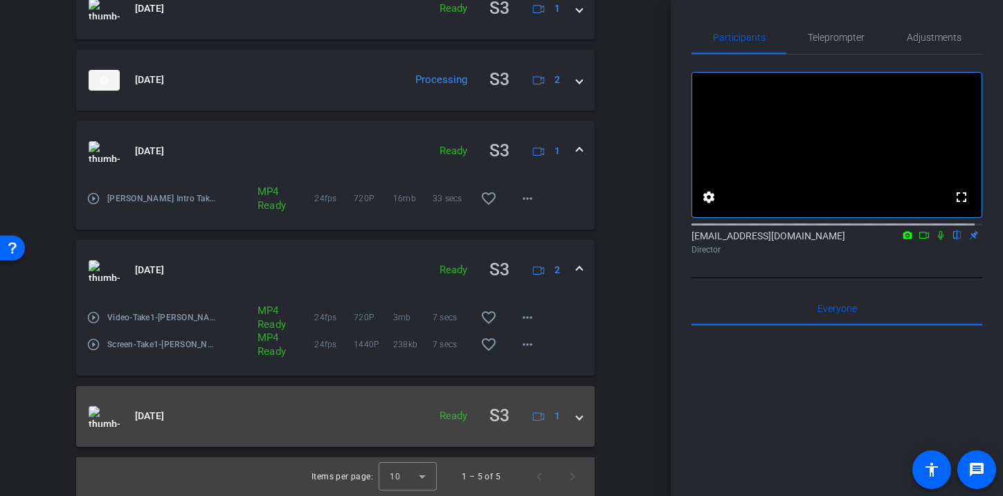
click at [297, 420] on mat-panel-title "[DATE]" at bounding box center [255, 416] width 333 height 27
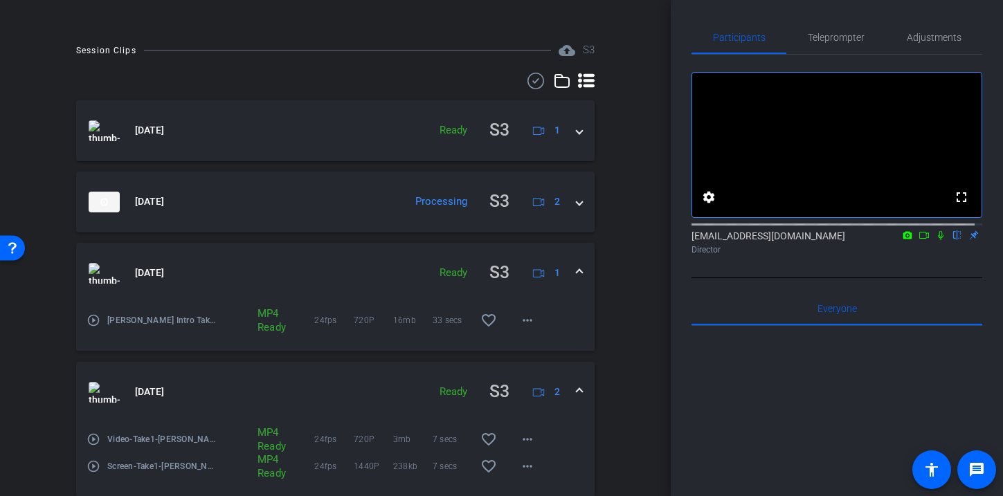
scroll to position [218, 0]
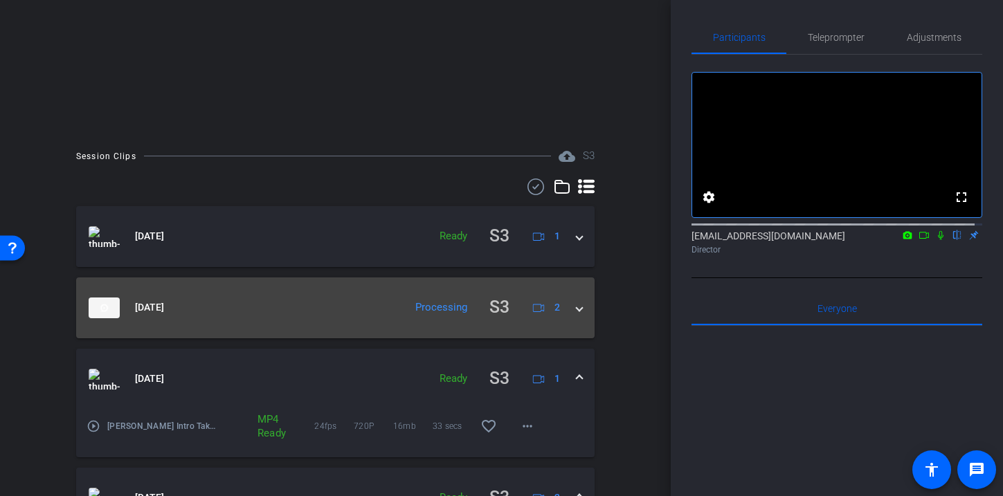
click at [235, 309] on mat-panel-title "[DATE]" at bounding box center [243, 307] width 309 height 27
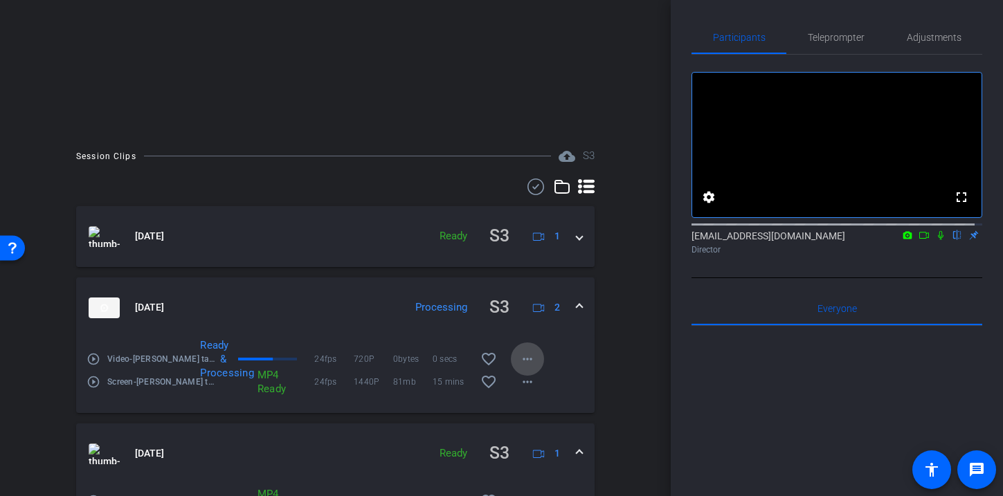
click at [520, 358] on mat-icon "more_horiz" at bounding box center [527, 359] width 17 height 17
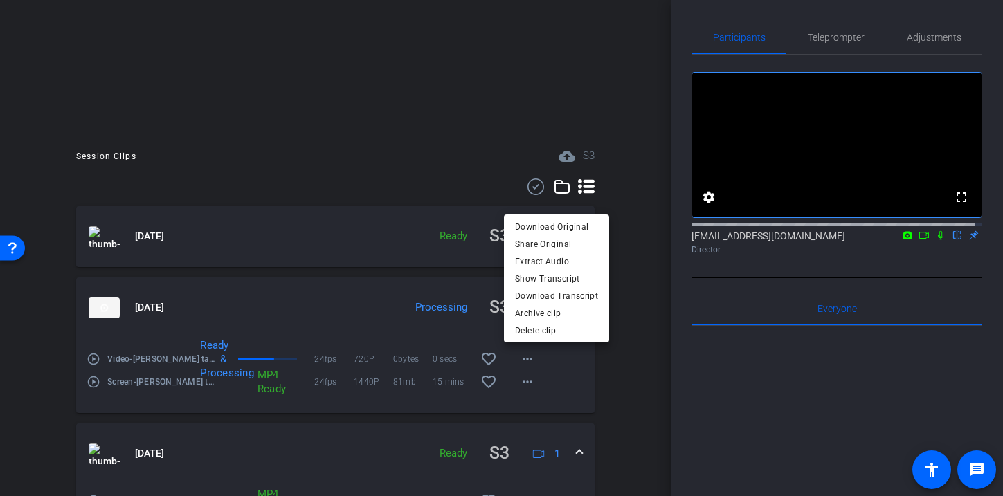
click at [318, 345] on div at bounding box center [501, 248] width 1003 height 496
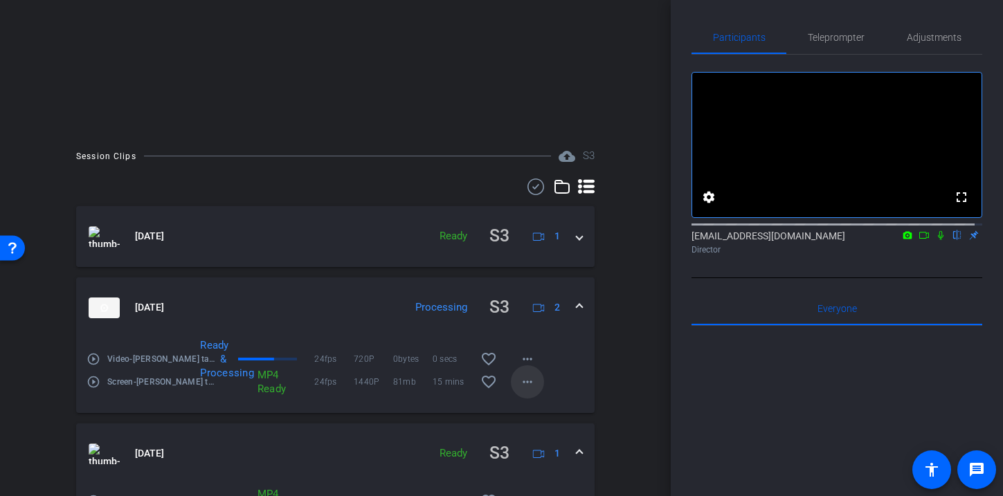
click at [519, 390] on mat-icon "more_horiz" at bounding box center [527, 382] width 17 height 17
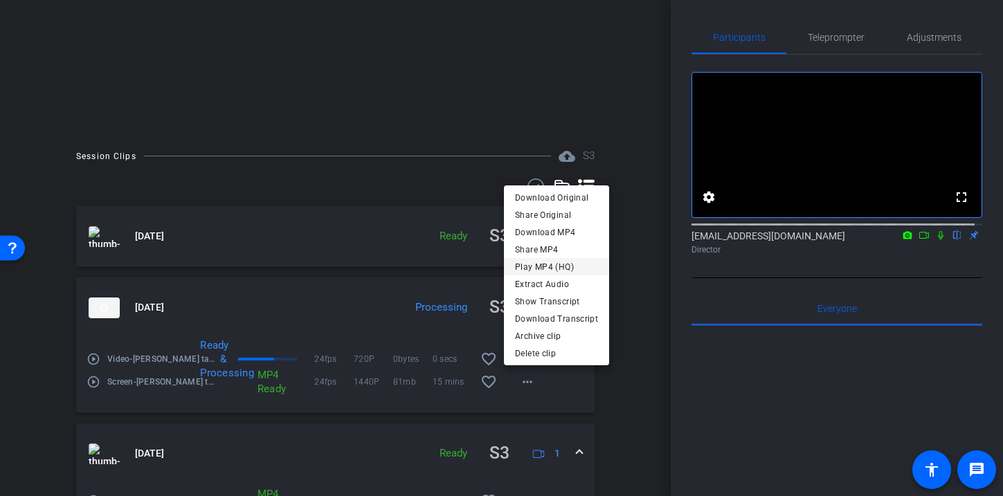
click at [563, 266] on span "Play MP4 (HQ)" at bounding box center [556, 267] width 83 height 17
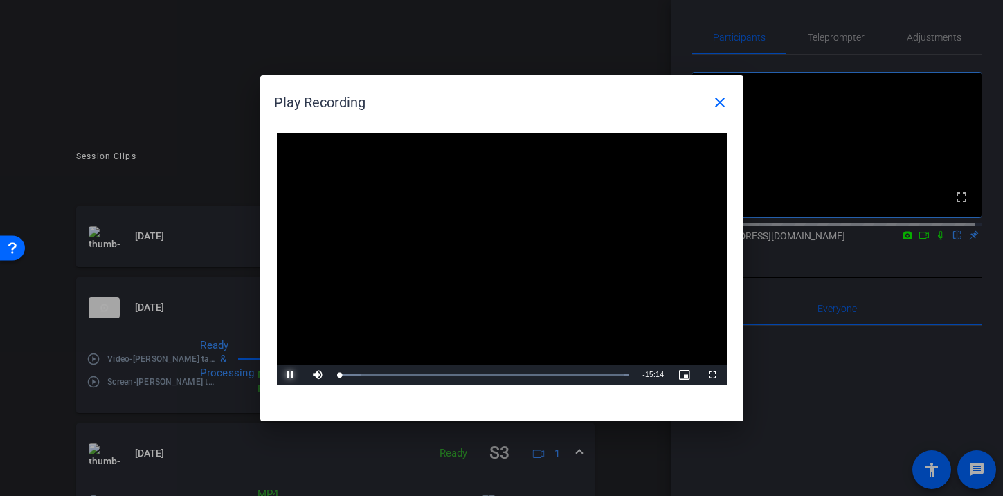
click at [292, 375] on span "Video Player" at bounding box center [291, 375] width 28 height 0
click at [727, 105] on mat-icon "close" at bounding box center [719, 102] width 17 height 17
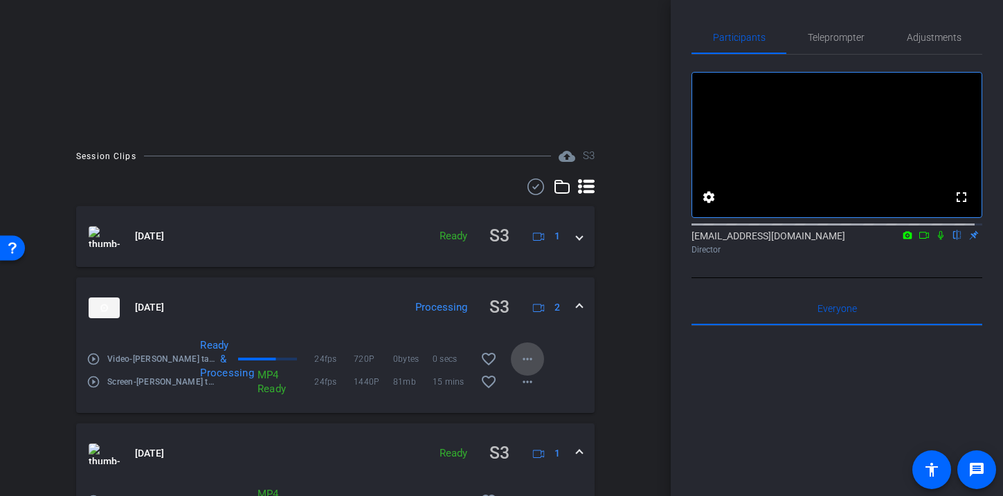
click at [529, 362] on span at bounding box center [527, 358] width 33 height 33
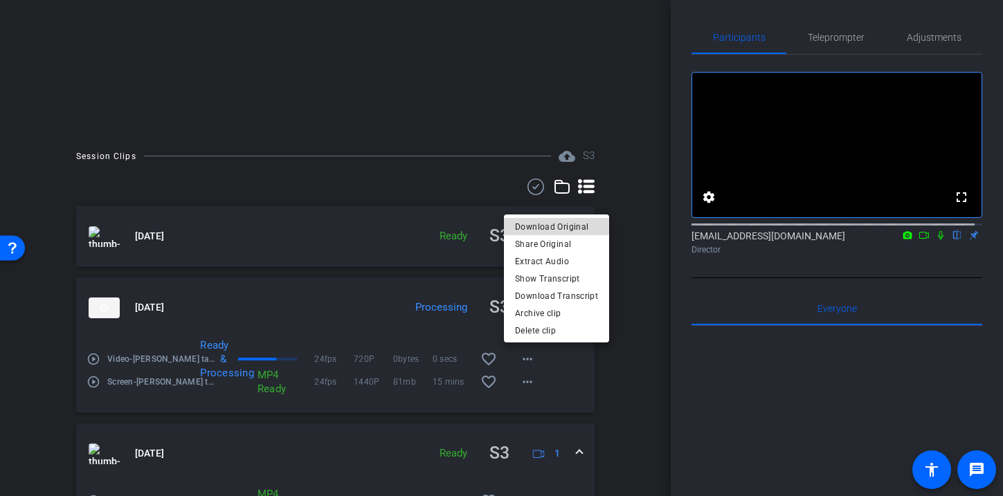
click at [564, 223] on span "Download Original" at bounding box center [556, 227] width 83 height 17
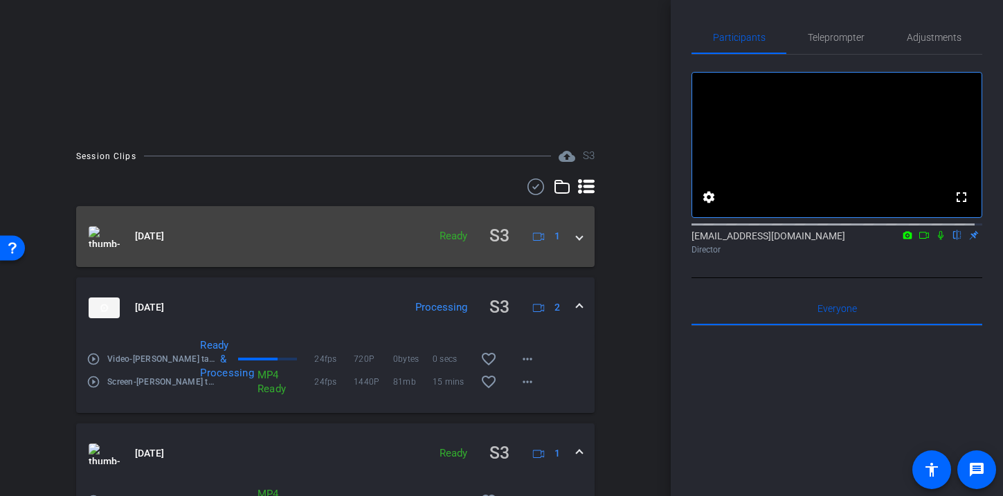
click at [207, 237] on mat-panel-title "[DATE]" at bounding box center [255, 236] width 333 height 27
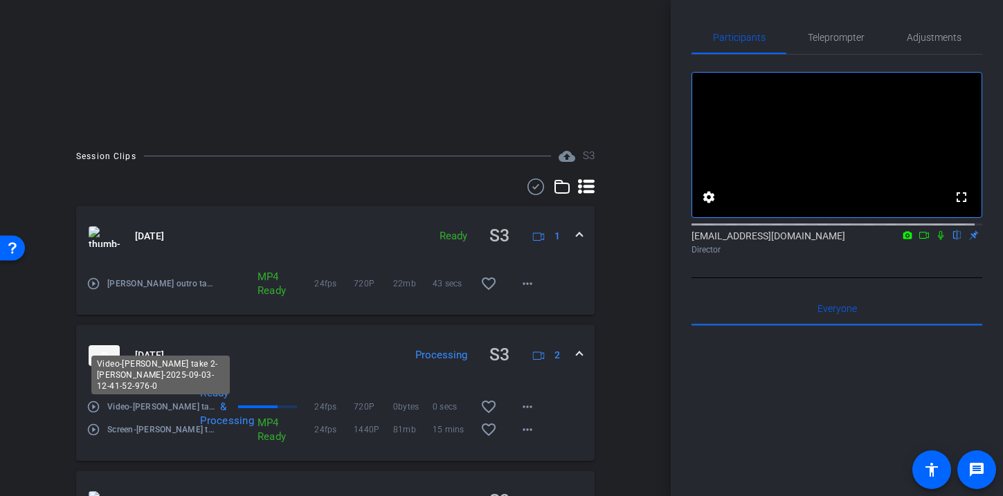
scroll to position [381, 0]
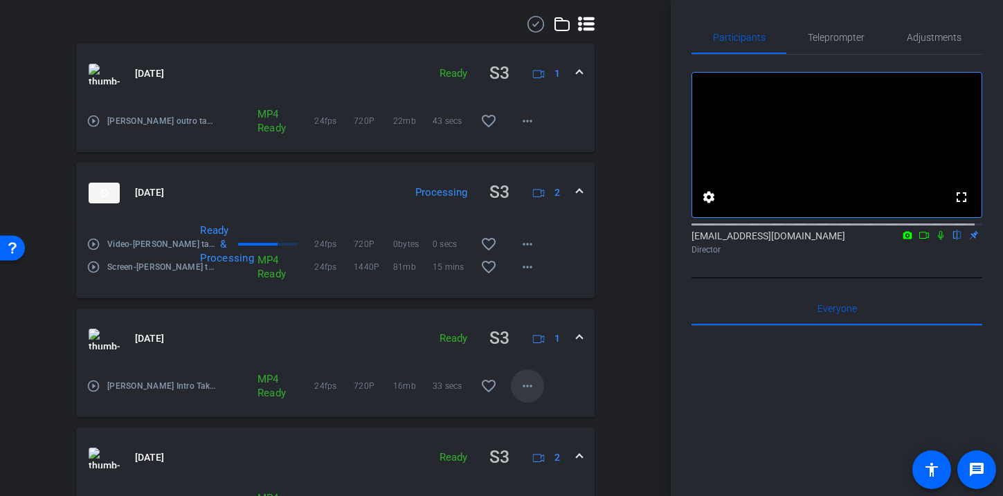
click at [525, 386] on mat-icon "more_horiz" at bounding box center [527, 386] width 17 height 17
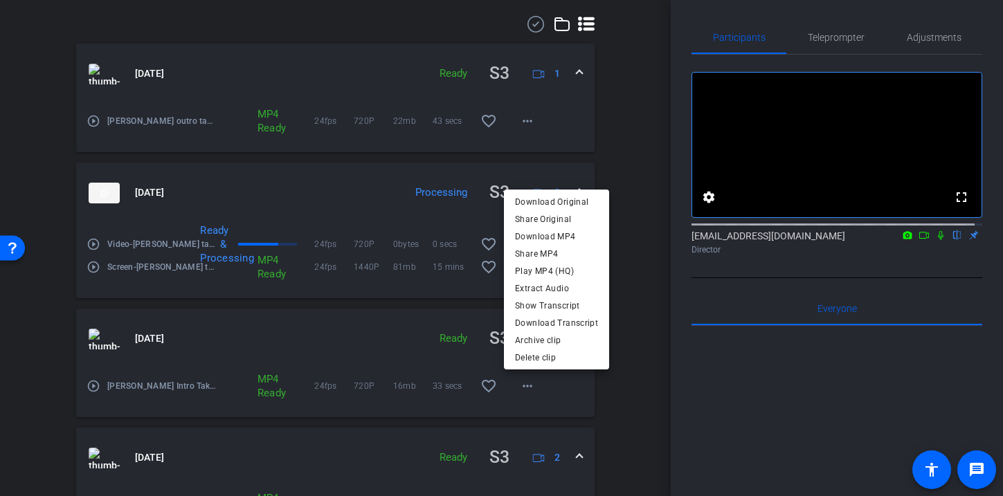
click at [366, 333] on div at bounding box center [501, 248] width 1003 height 496
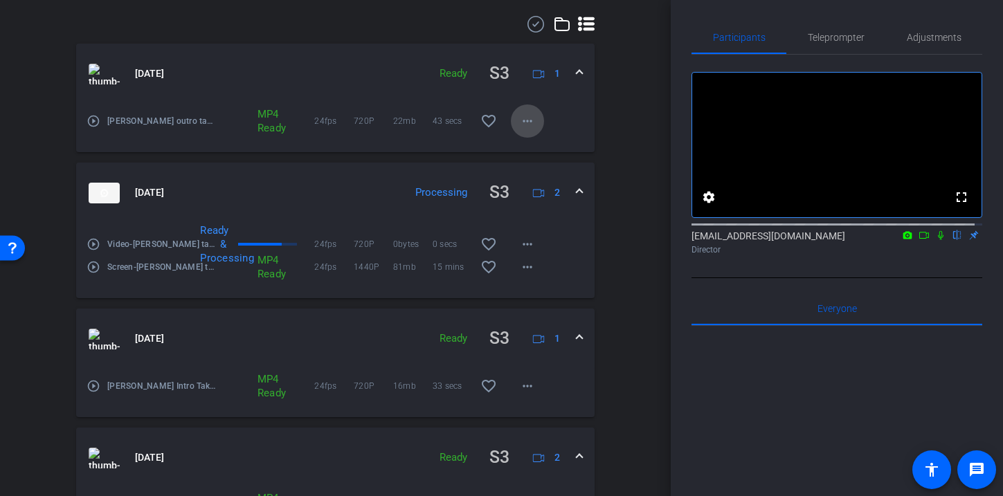
click at [525, 123] on mat-icon "more_horiz" at bounding box center [527, 121] width 17 height 17
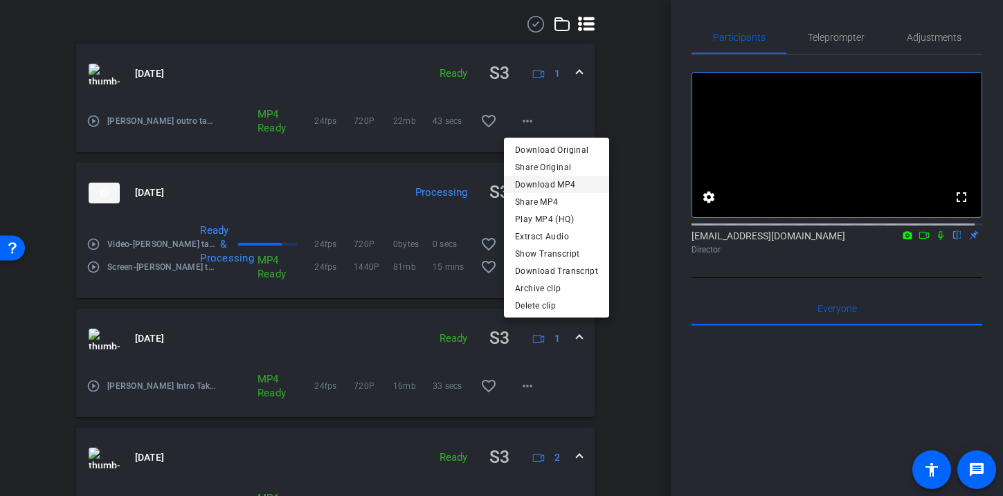
click at [560, 185] on span "Download MP4" at bounding box center [556, 184] width 83 height 17
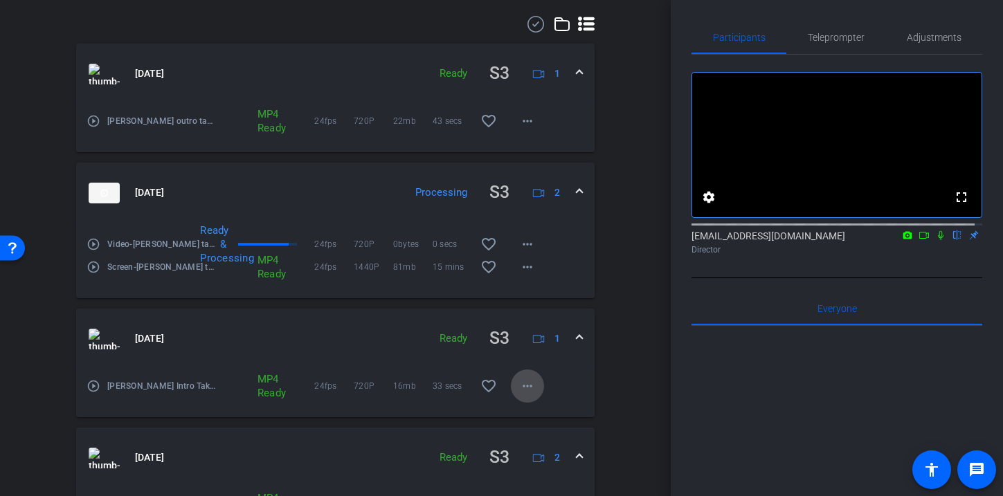
click at [524, 387] on mat-icon "more_horiz" at bounding box center [527, 386] width 17 height 17
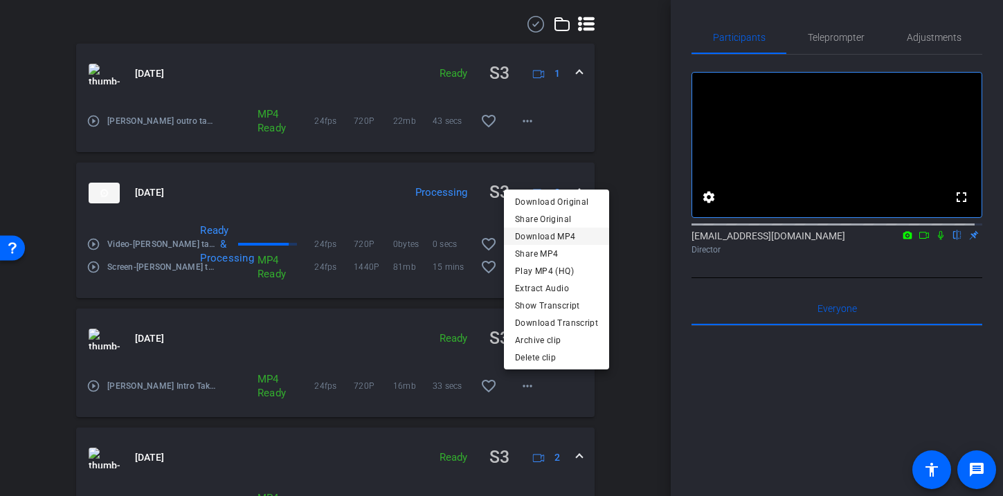
click at [566, 237] on span "Download MP4" at bounding box center [556, 236] width 83 height 17
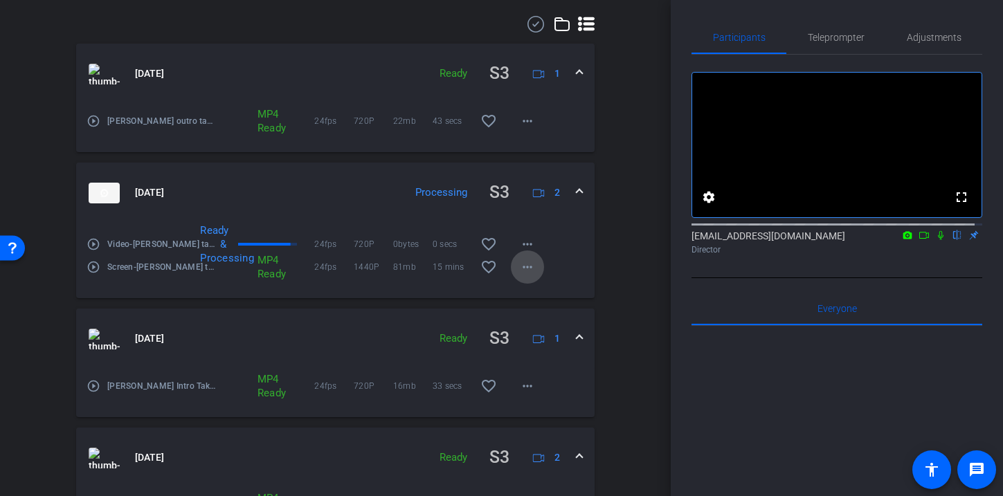
click at [519, 267] on mat-icon "more_horiz" at bounding box center [527, 267] width 17 height 17
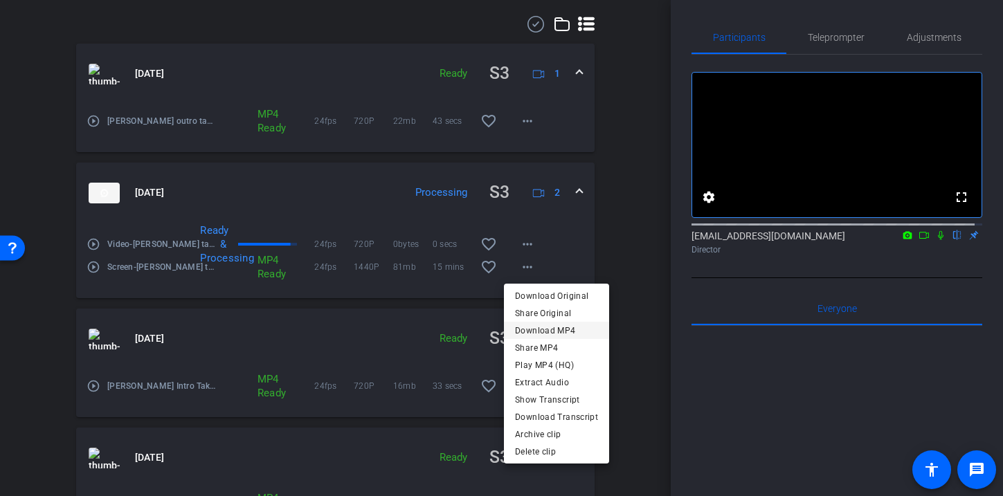
click at [560, 327] on span "Download MP4" at bounding box center [556, 330] width 83 height 17
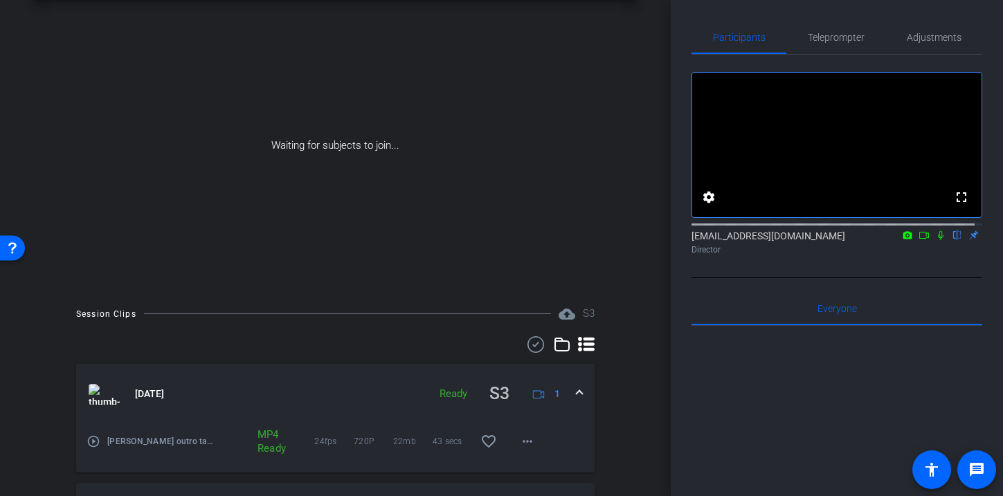
scroll to position [238, 0]
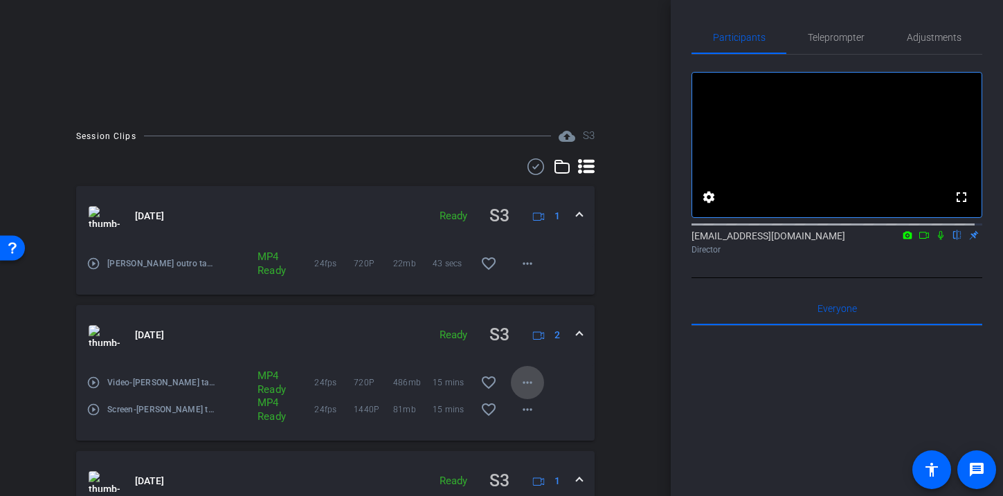
click at [519, 383] on mat-icon "more_horiz" at bounding box center [527, 382] width 17 height 17
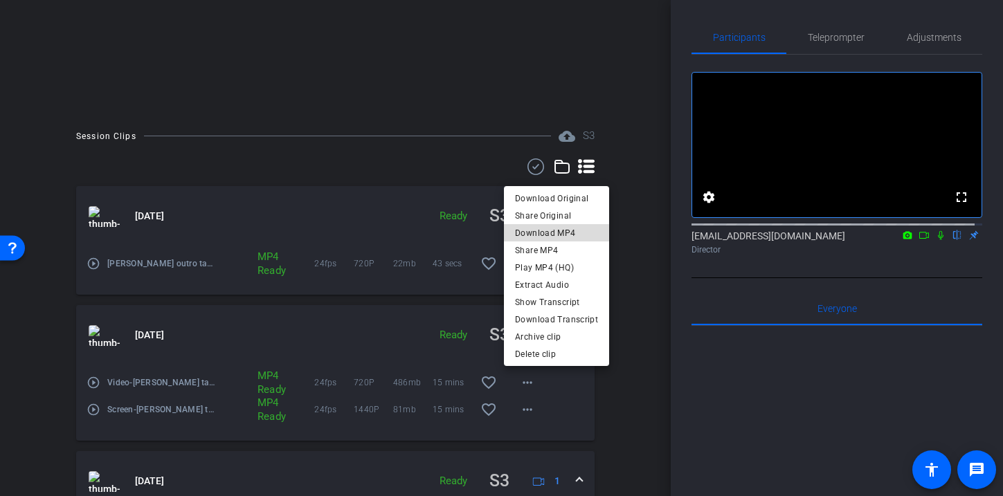
click at [581, 230] on span "Download MP4" at bounding box center [556, 233] width 83 height 17
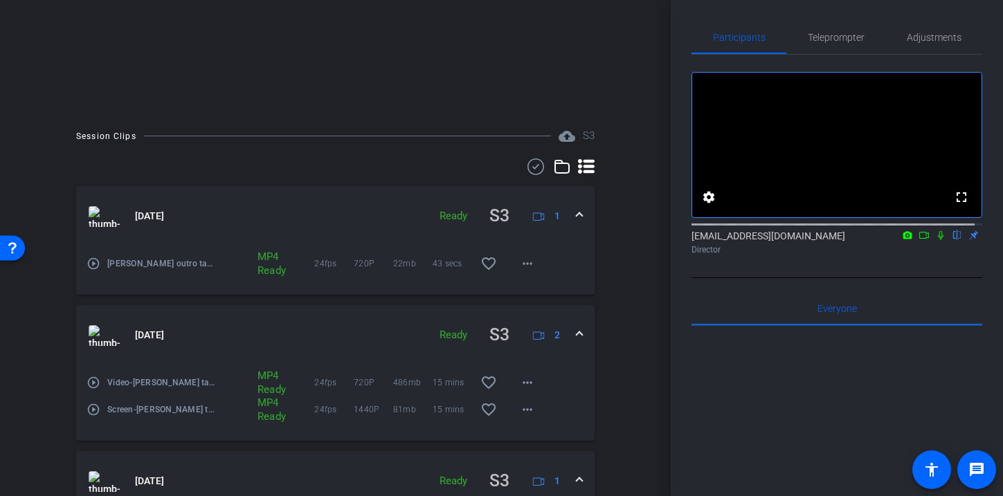
scroll to position [0, 0]
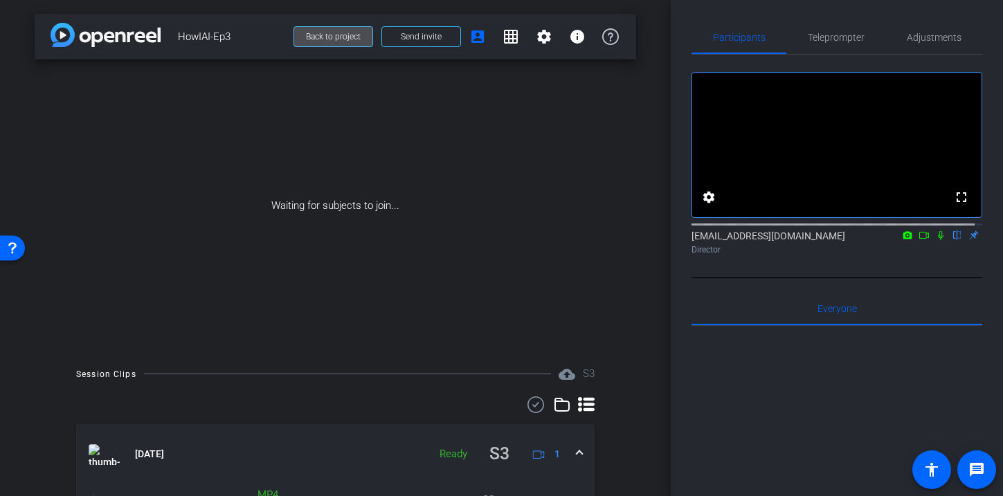
click at [329, 35] on span "Back to project" at bounding box center [333, 37] width 55 height 10
